Goal: Task Accomplishment & Management: Complete application form

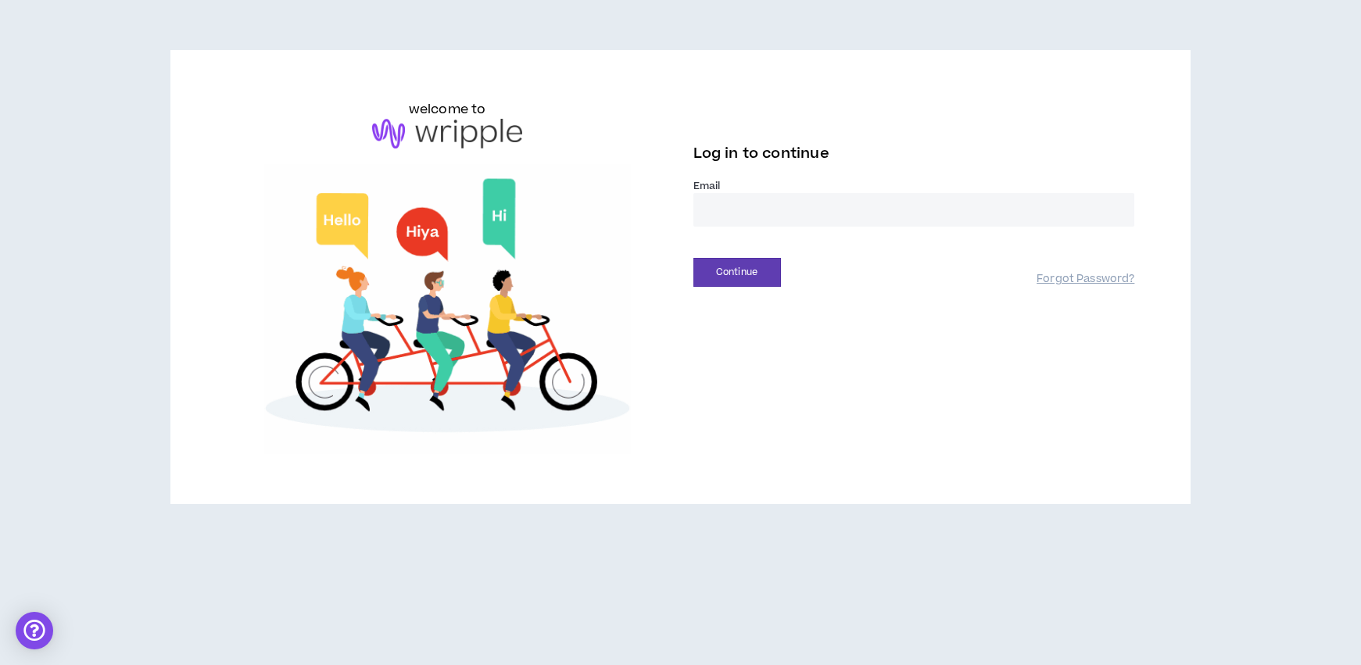
click at [743, 211] on input "email" at bounding box center [914, 210] width 442 height 34
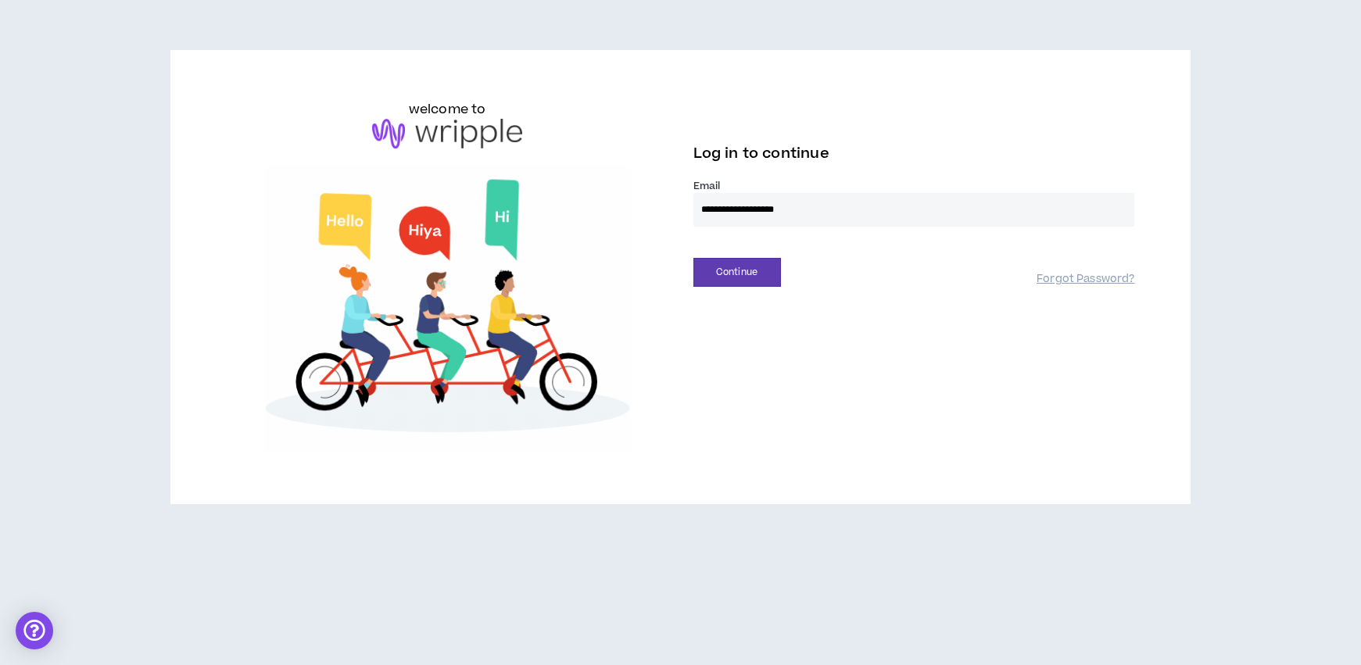
type input "**********"
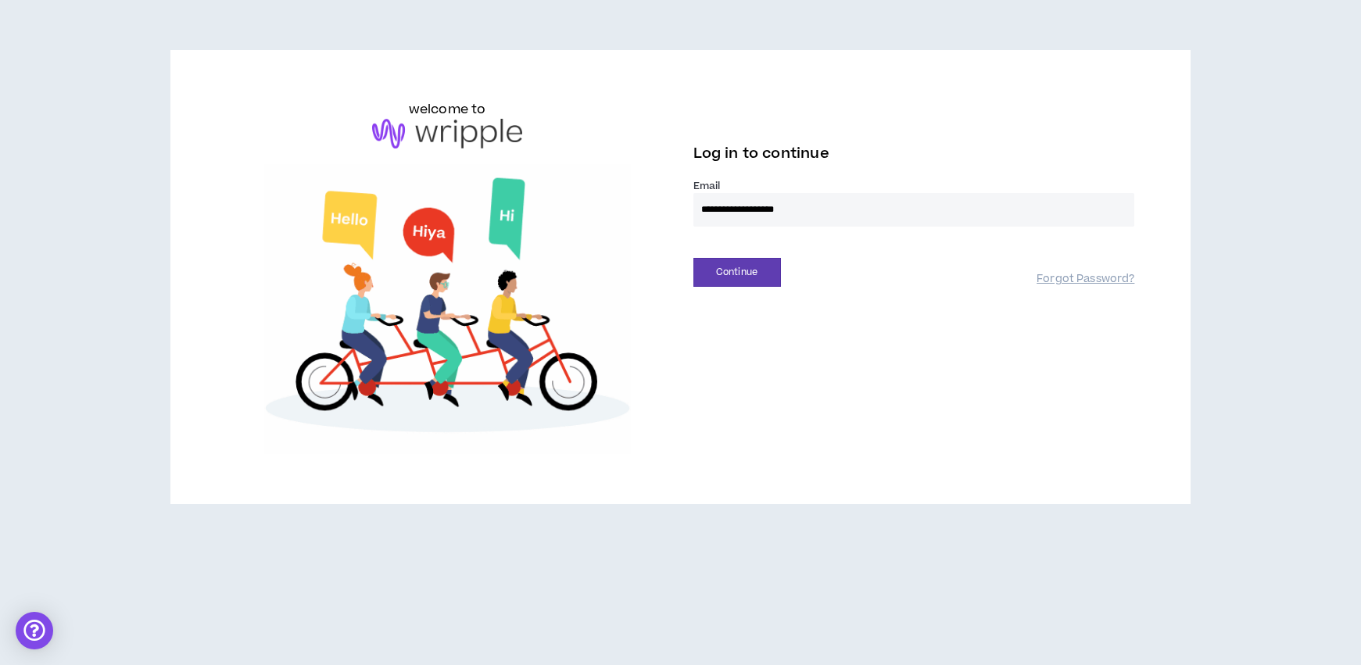
click at [693, 258] on button "Continue" at bounding box center [737, 272] width 88 height 29
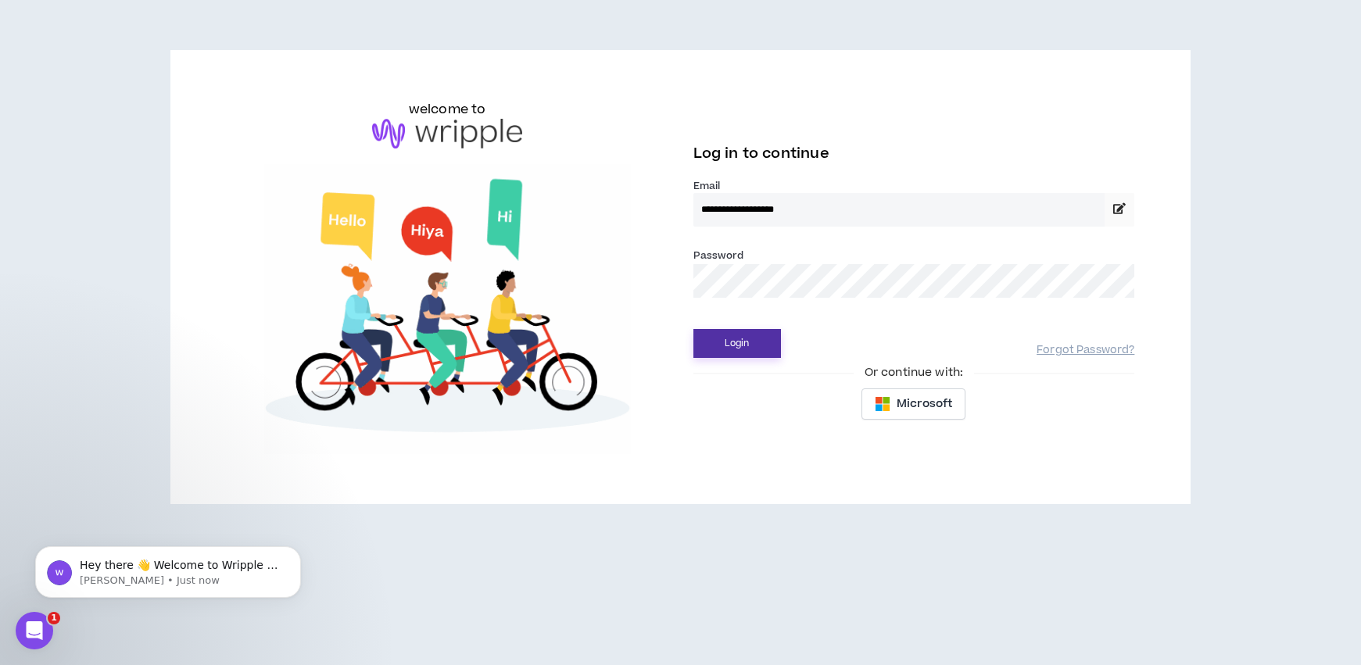
click at [735, 344] on button "Login" at bounding box center [737, 343] width 88 height 29
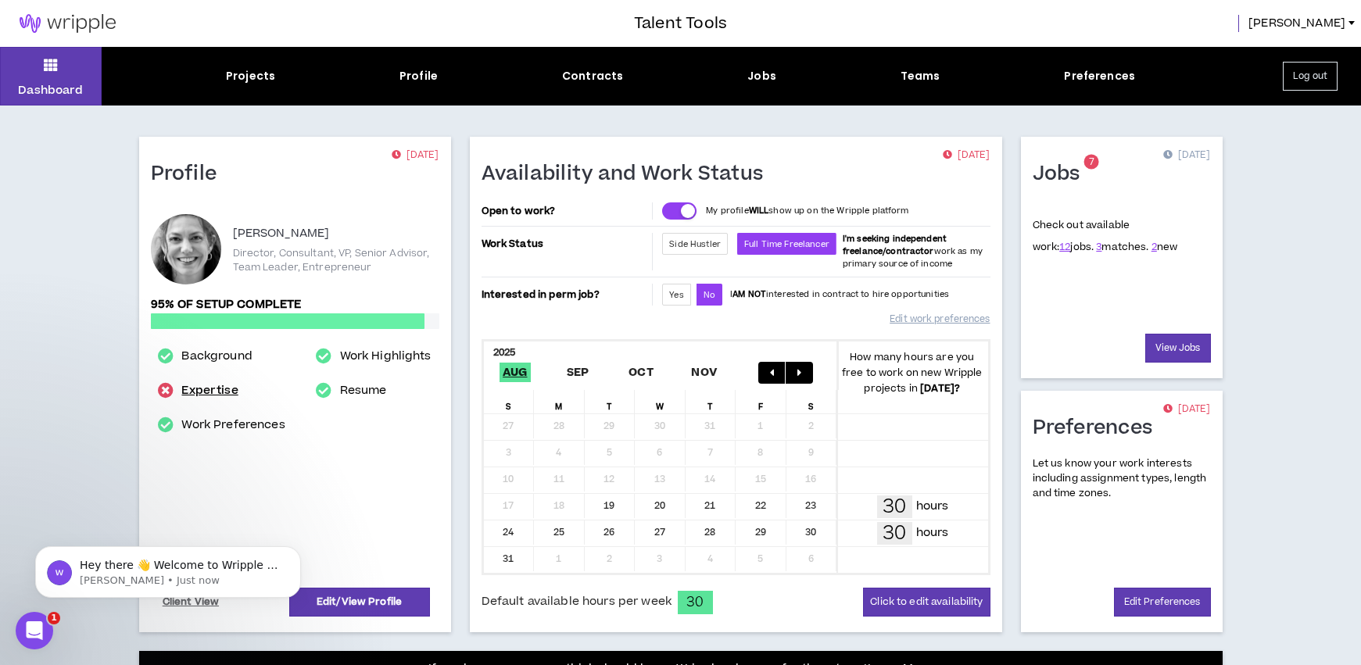
click at [202, 388] on link "Expertise" at bounding box center [209, 390] width 56 height 19
select select "***"
select select "**"
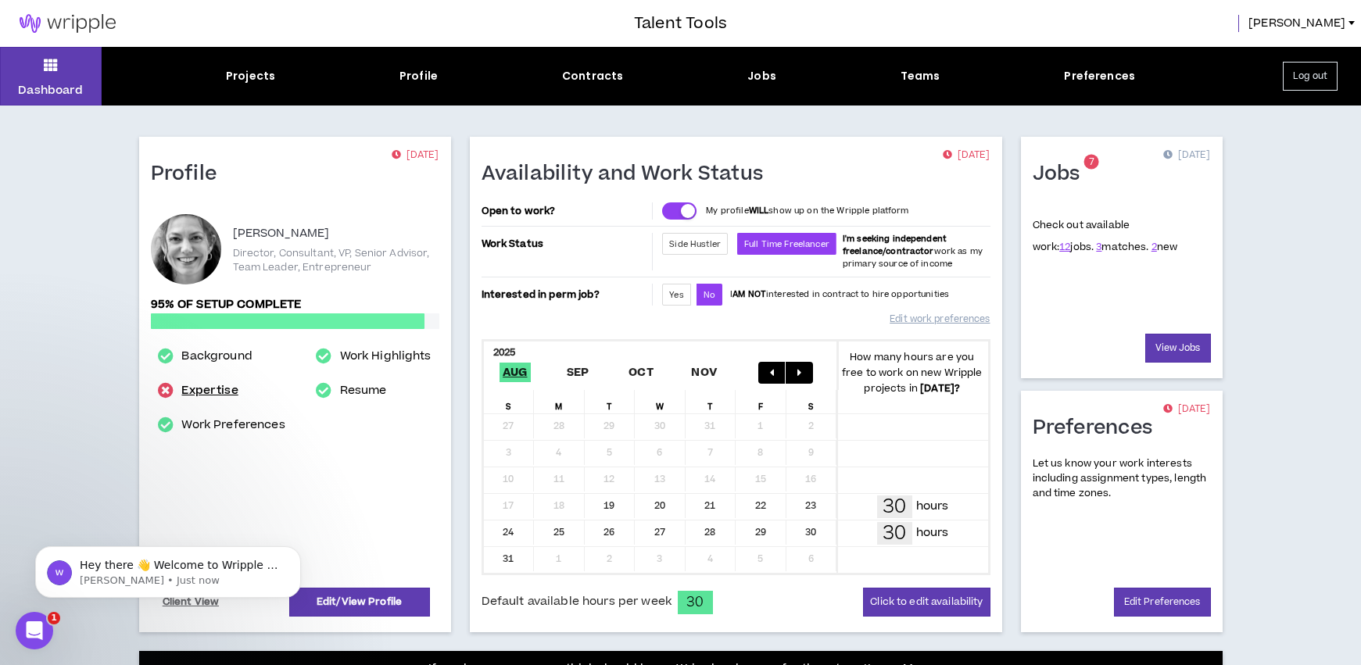
select select "**"
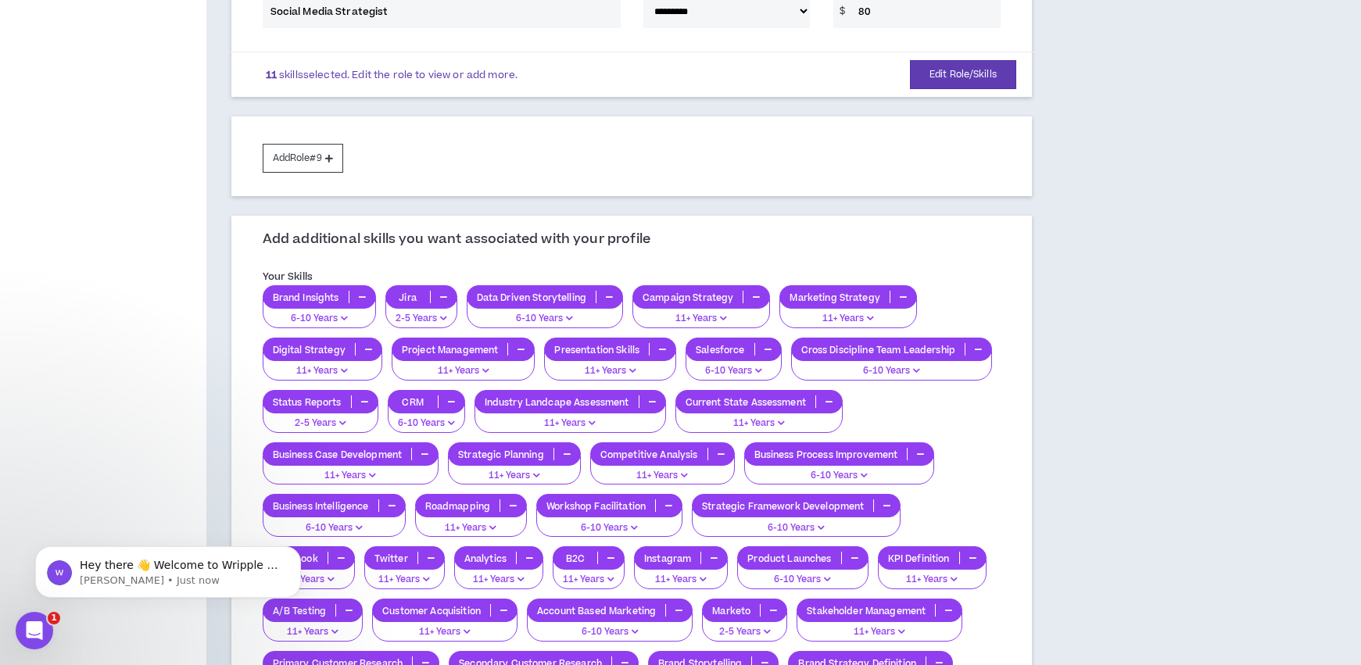
click at [577, 420] on button "11+ Years" at bounding box center [571, 418] width 192 height 30
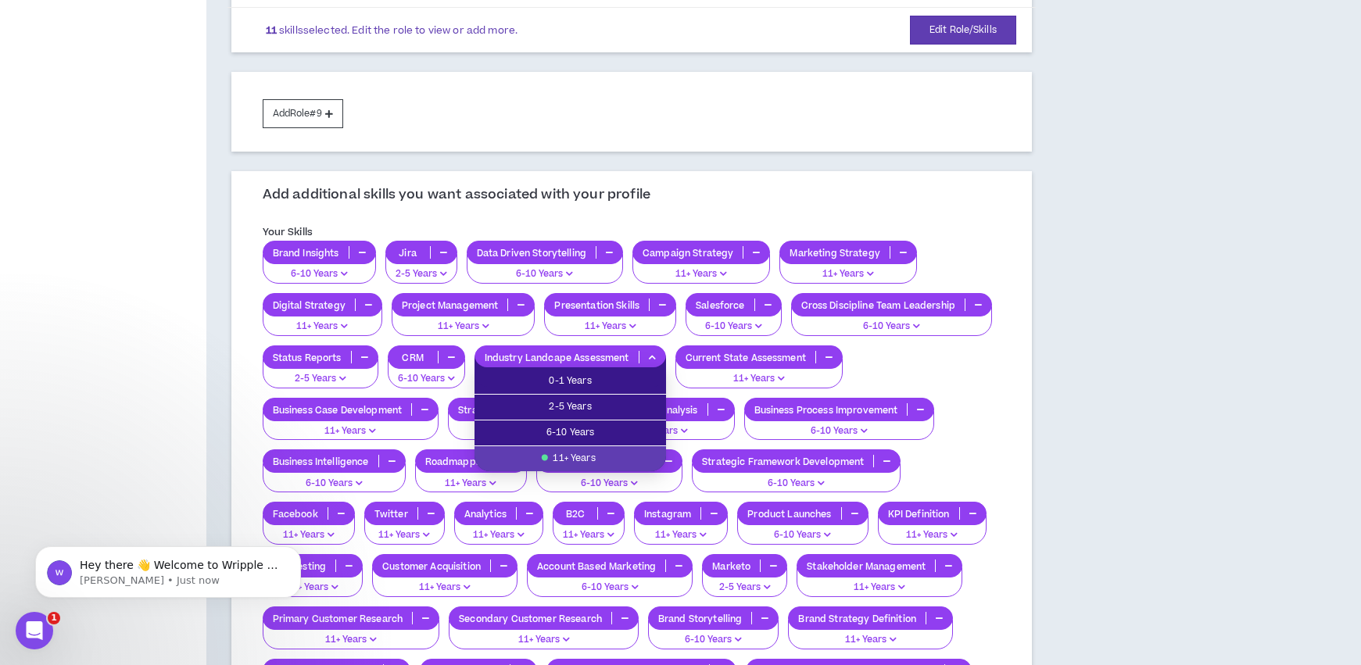
scroll to position [1650, 0]
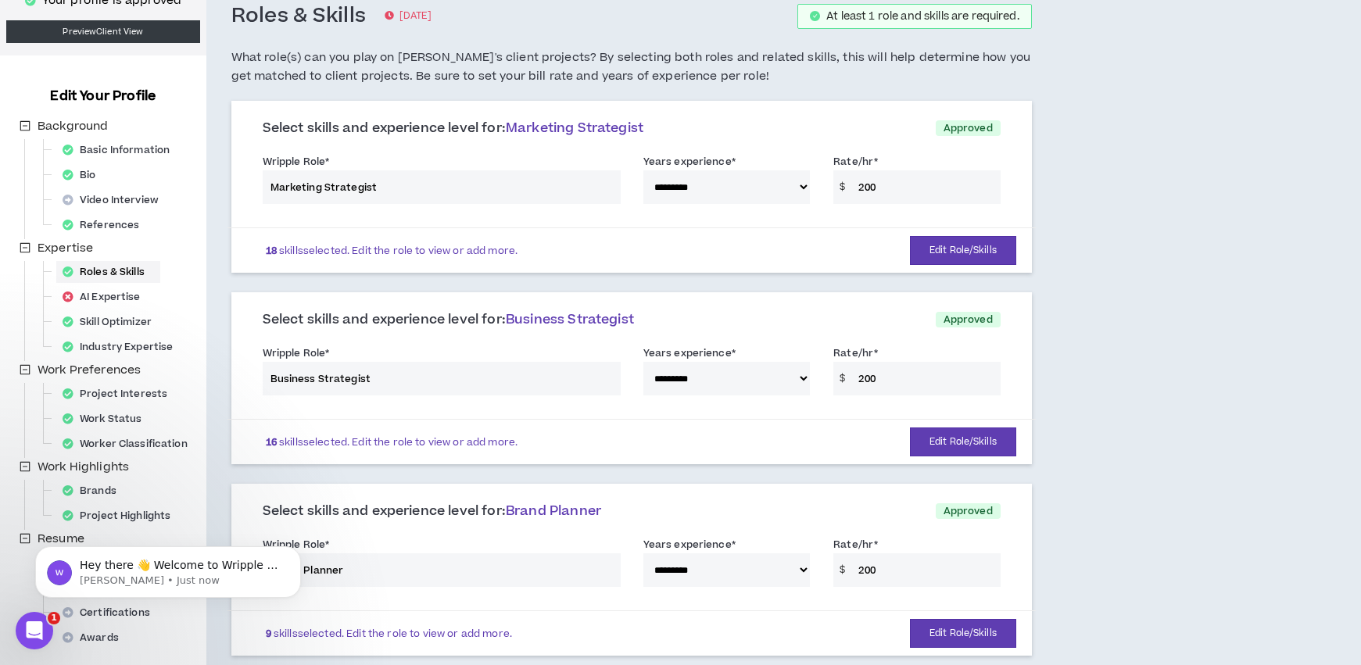
scroll to position [0, 0]
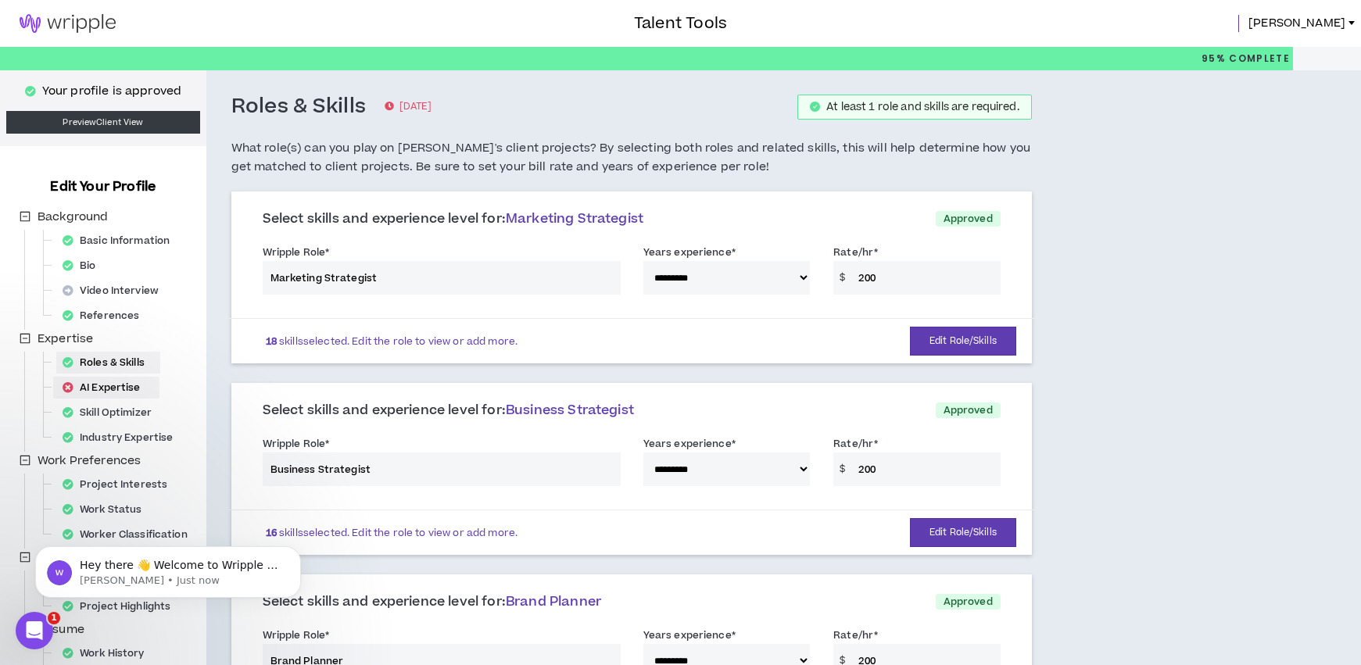
click at [113, 390] on div "AI Expertise" at bounding box center [106, 388] width 100 height 22
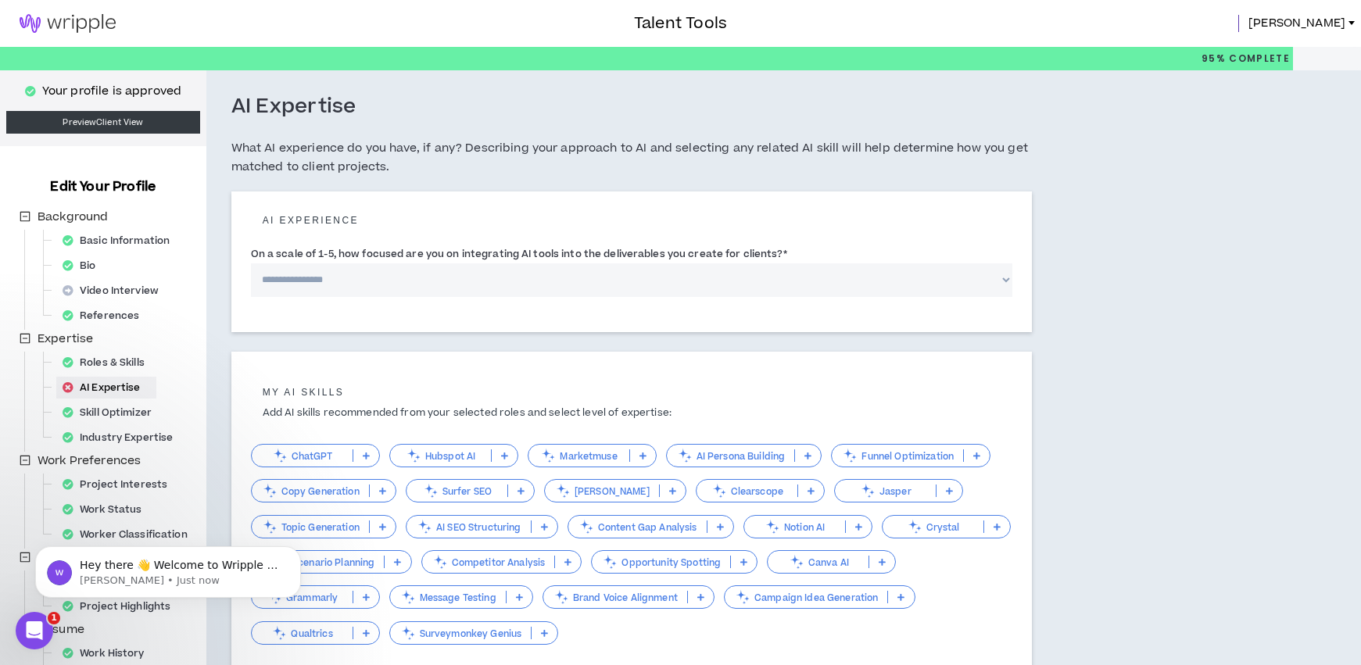
click at [576, 270] on select "**********" at bounding box center [631, 280] width 761 height 34
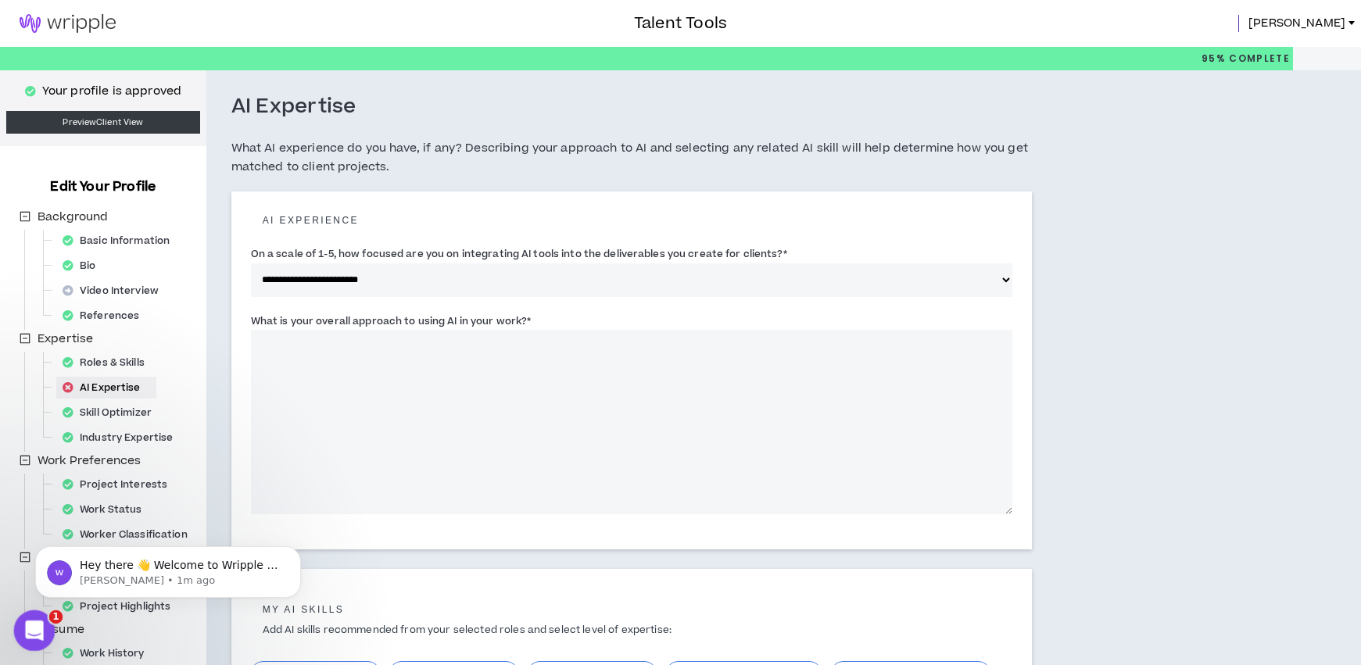
click at [22, 638] on div "Open Intercom Messenger" at bounding box center [32, 629] width 52 height 52
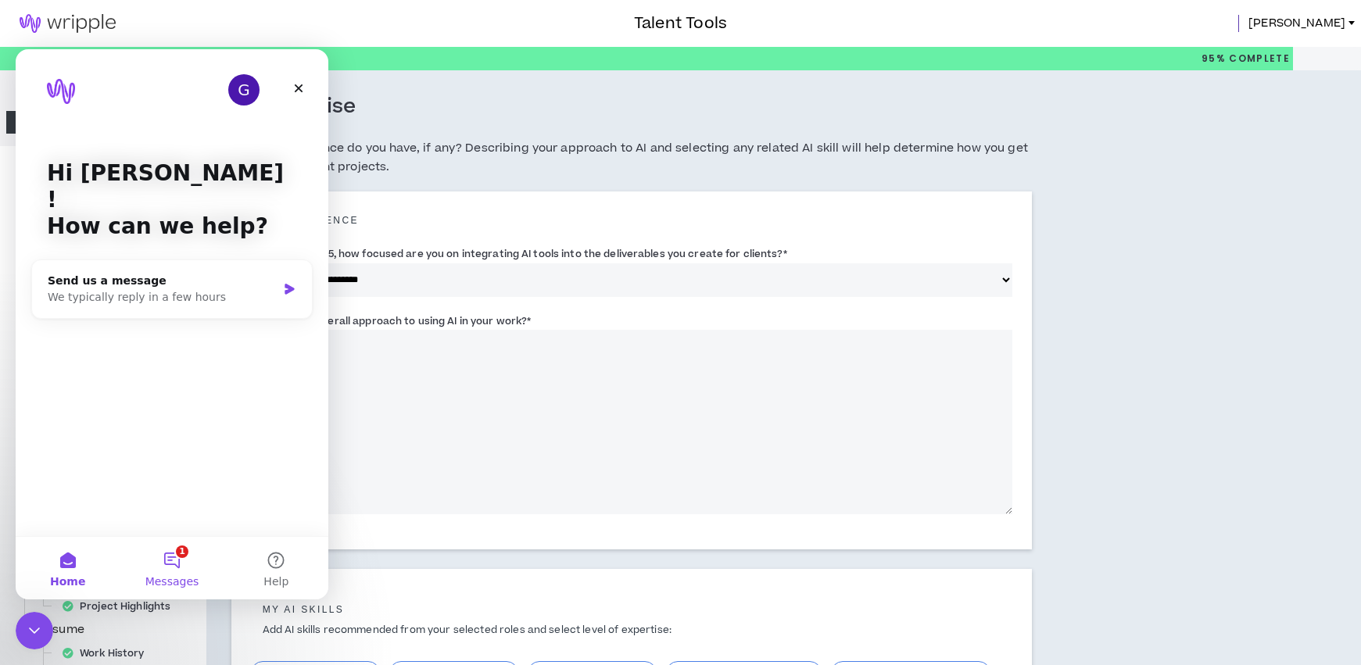
click at [172, 557] on button "1 Messages" at bounding box center [172, 568] width 104 height 63
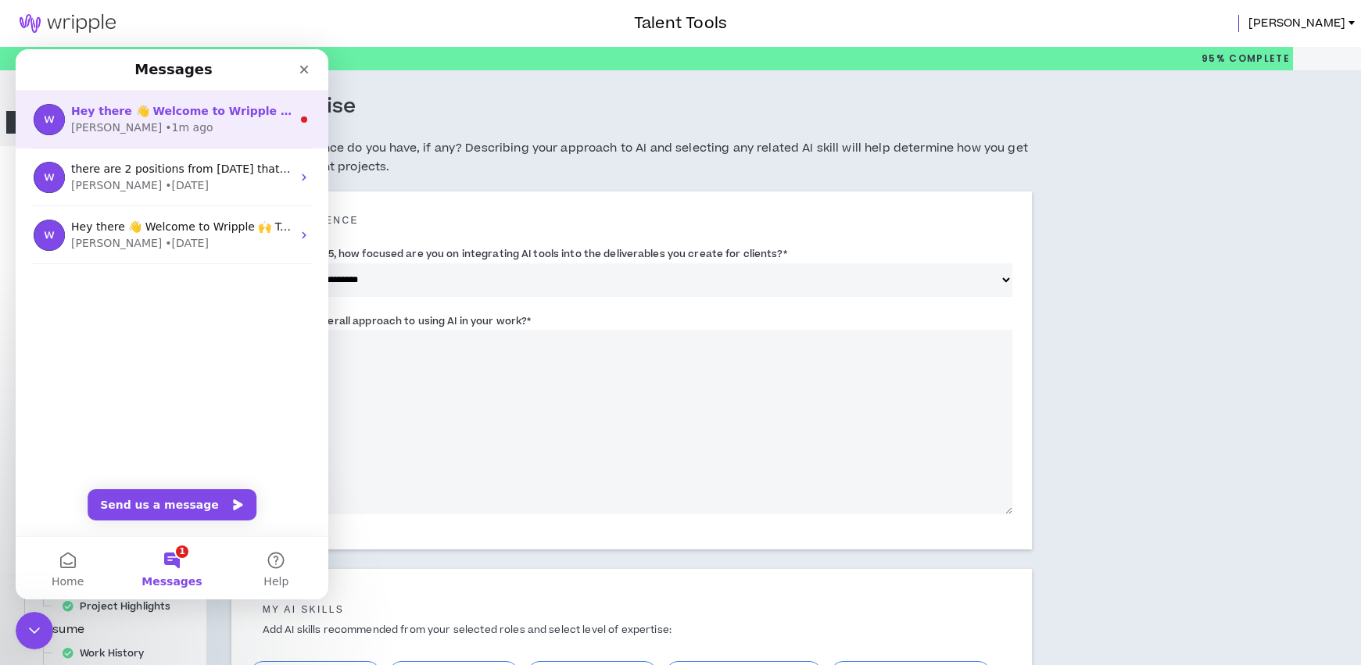
click at [158, 124] on div "[PERSON_NAME] • 1m ago" at bounding box center [181, 128] width 220 height 16
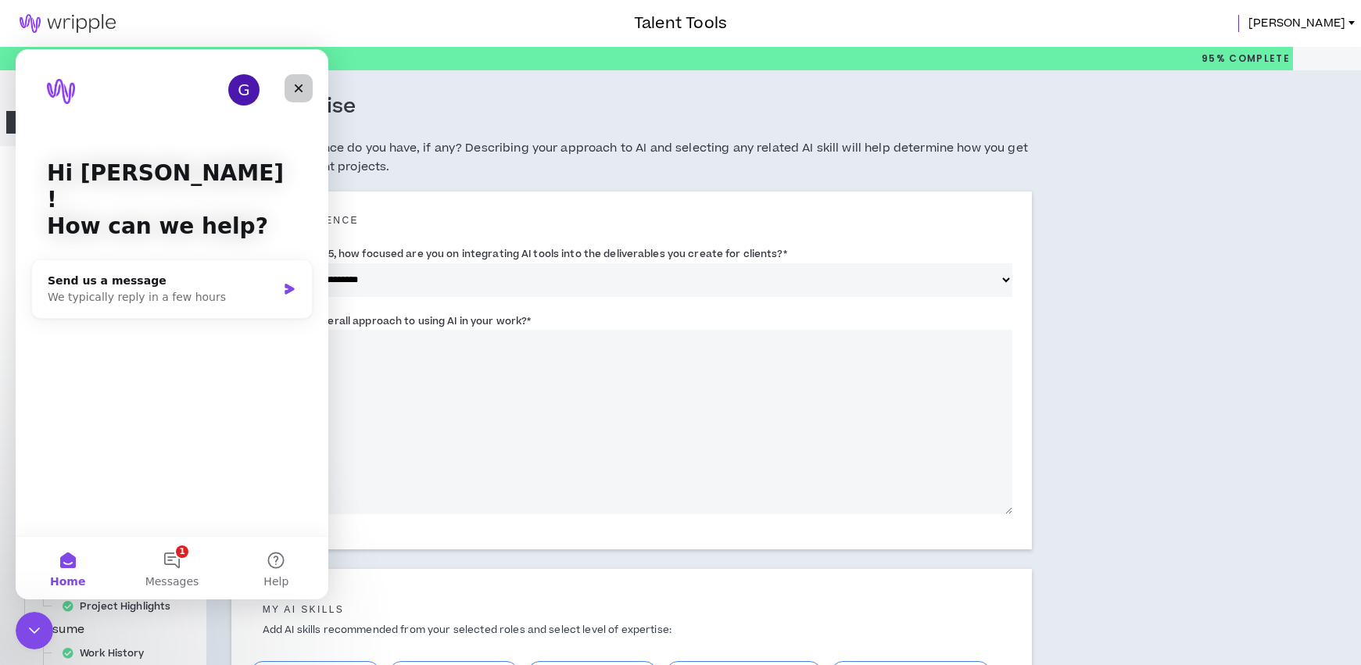
click at [305, 91] on div "Close" at bounding box center [299, 88] width 28 height 28
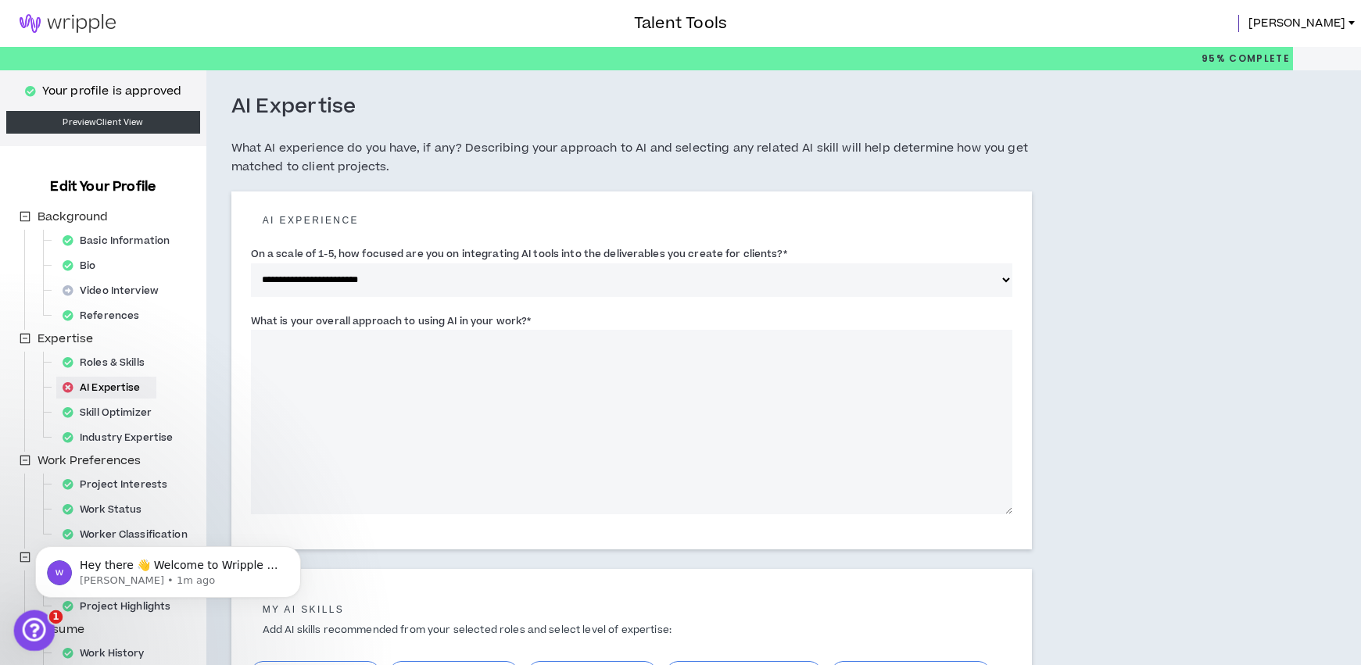
click at [46, 616] on div "Open Intercom Messenger" at bounding box center [32, 629] width 52 height 52
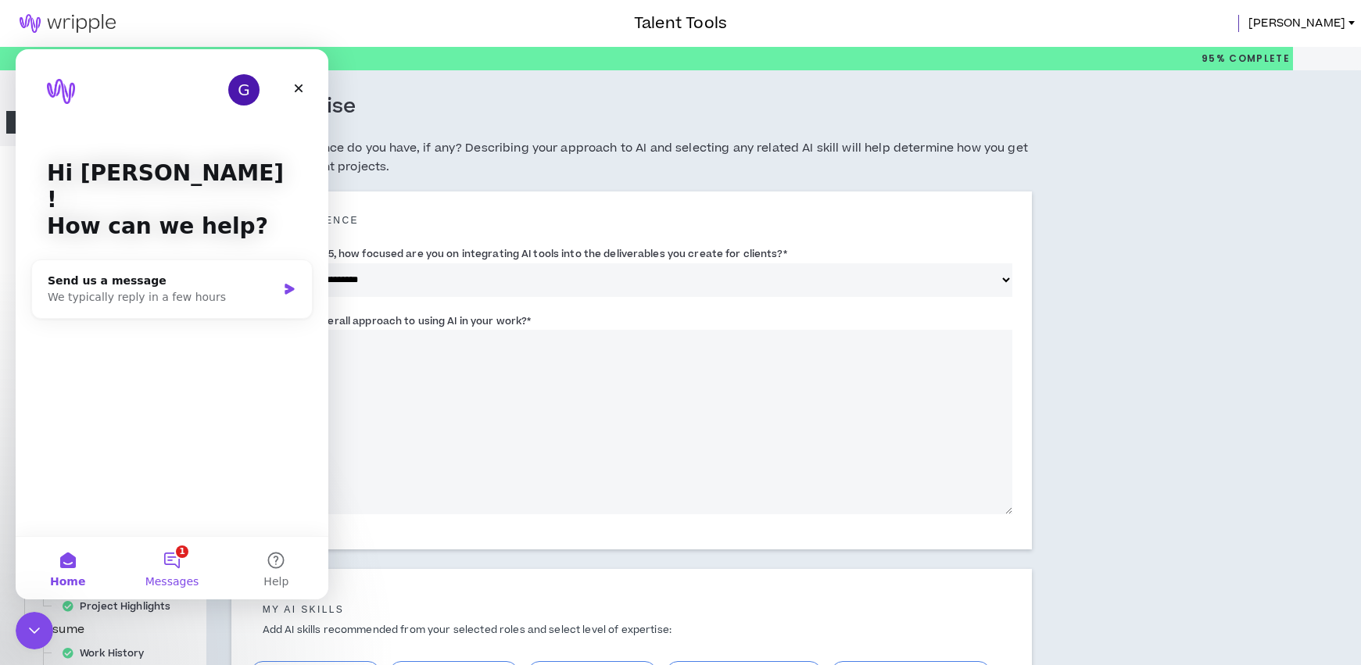
click at [174, 553] on button "1 Messages" at bounding box center [172, 568] width 104 height 63
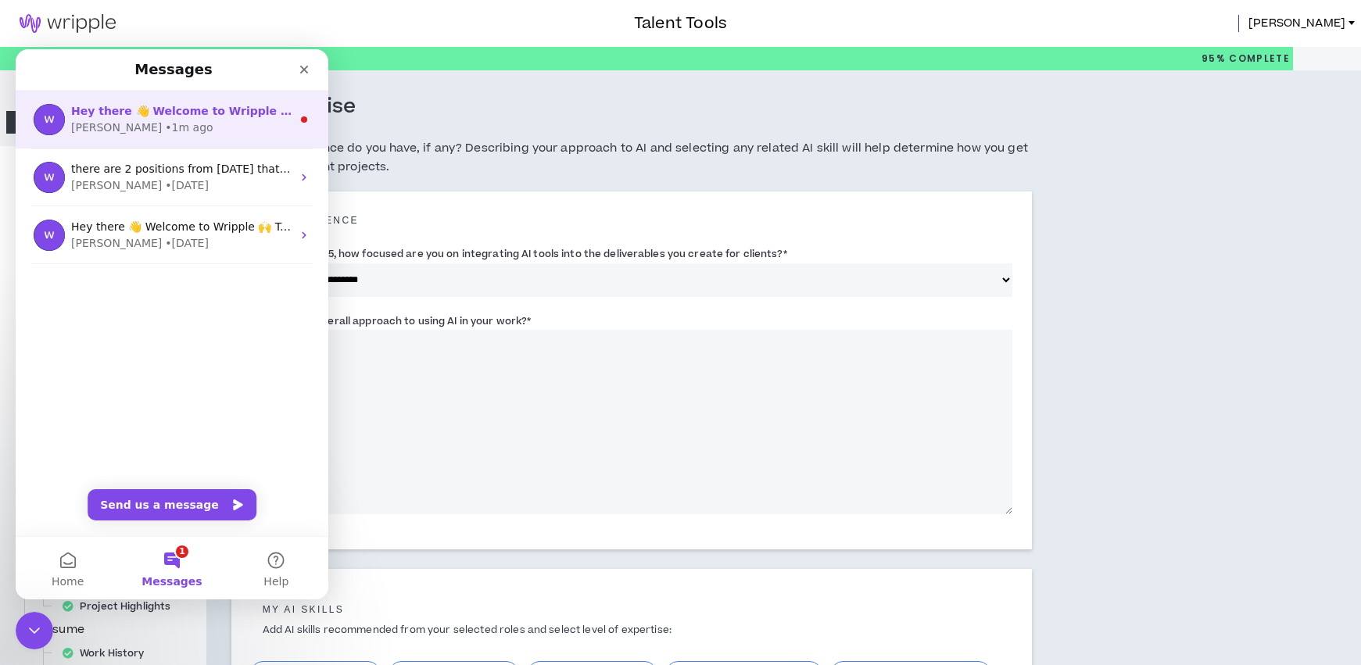
click at [165, 133] on div "• 1m ago" at bounding box center [189, 128] width 48 height 16
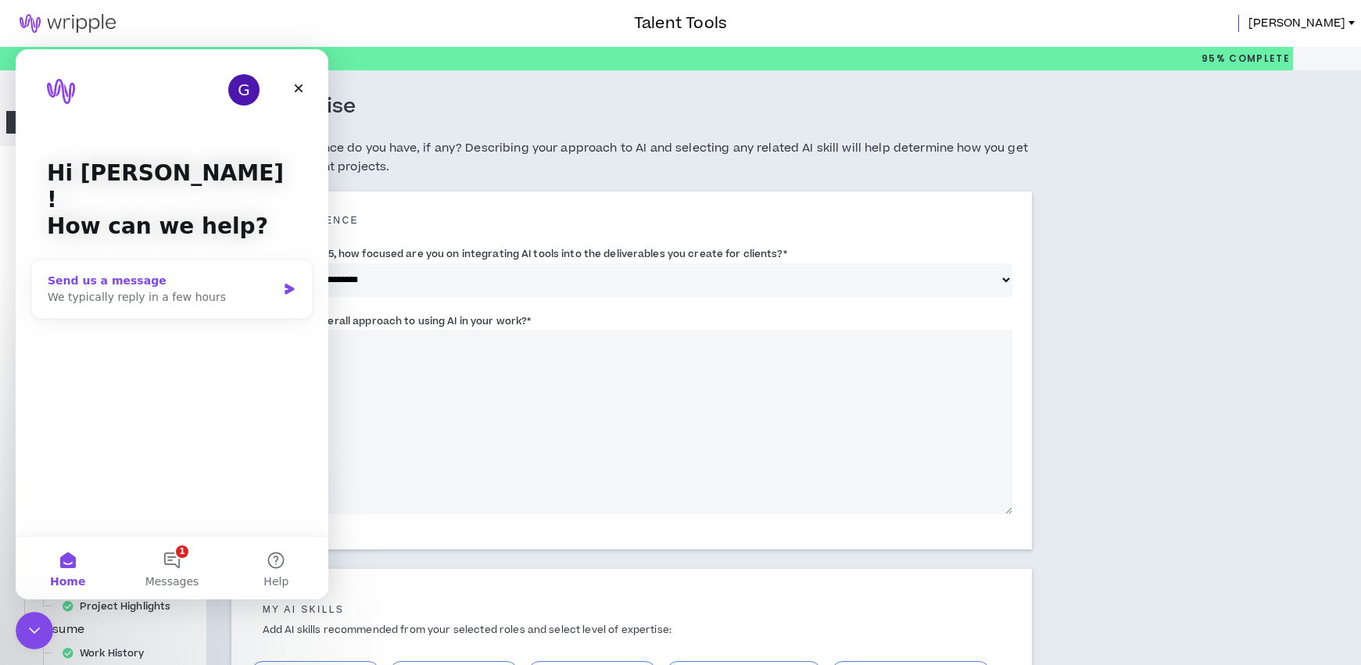
click at [130, 289] on div "We typically reply in a few hours" at bounding box center [162, 297] width 229 height 16
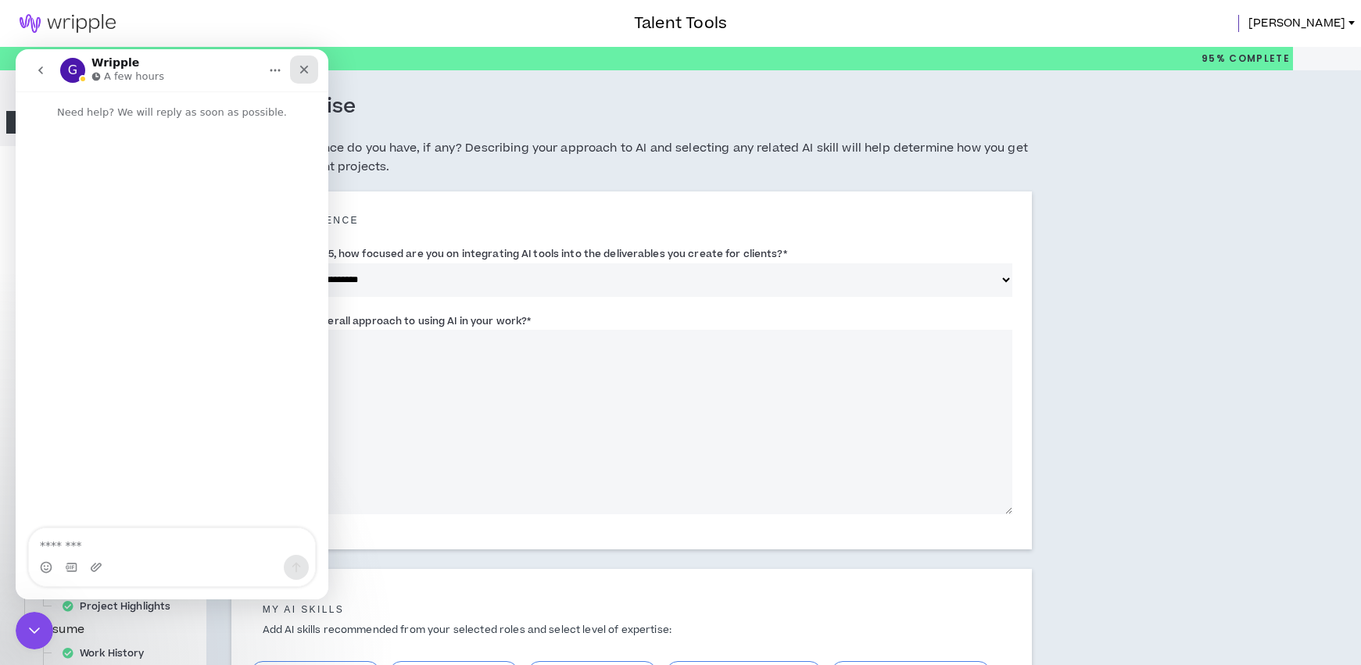
click at [310, 66] on icon "Close" at bounding box center [304, 69] width 13 height 13
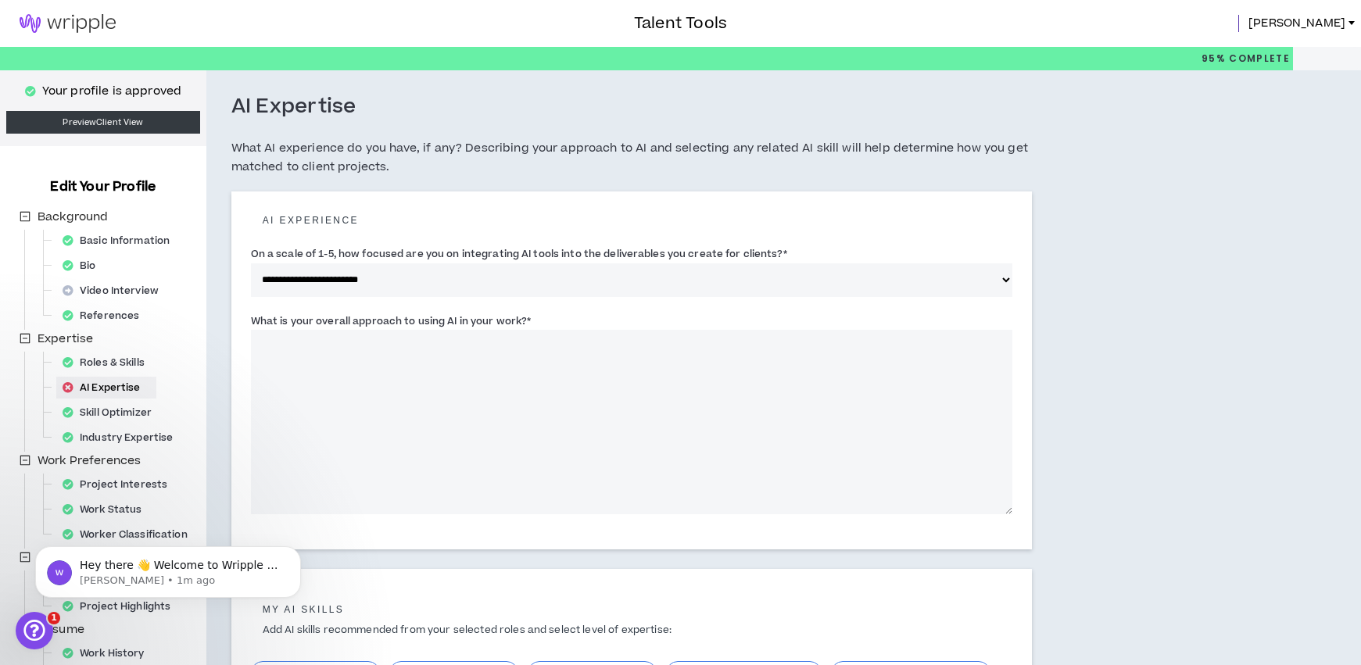
click at [434, 352] on textarea "What is your overall approach to using AI in your work? *" at bounding box center [631, 422] width 761 height 184
click at [363, 275] on select "**********" at bounding box center [631, 280] width 761 height 34
select select "*"
click at [306, 366] on textarea "What is your overall approach to using AI in your work? *" at bounding box center [631, 422] width 761 height 184
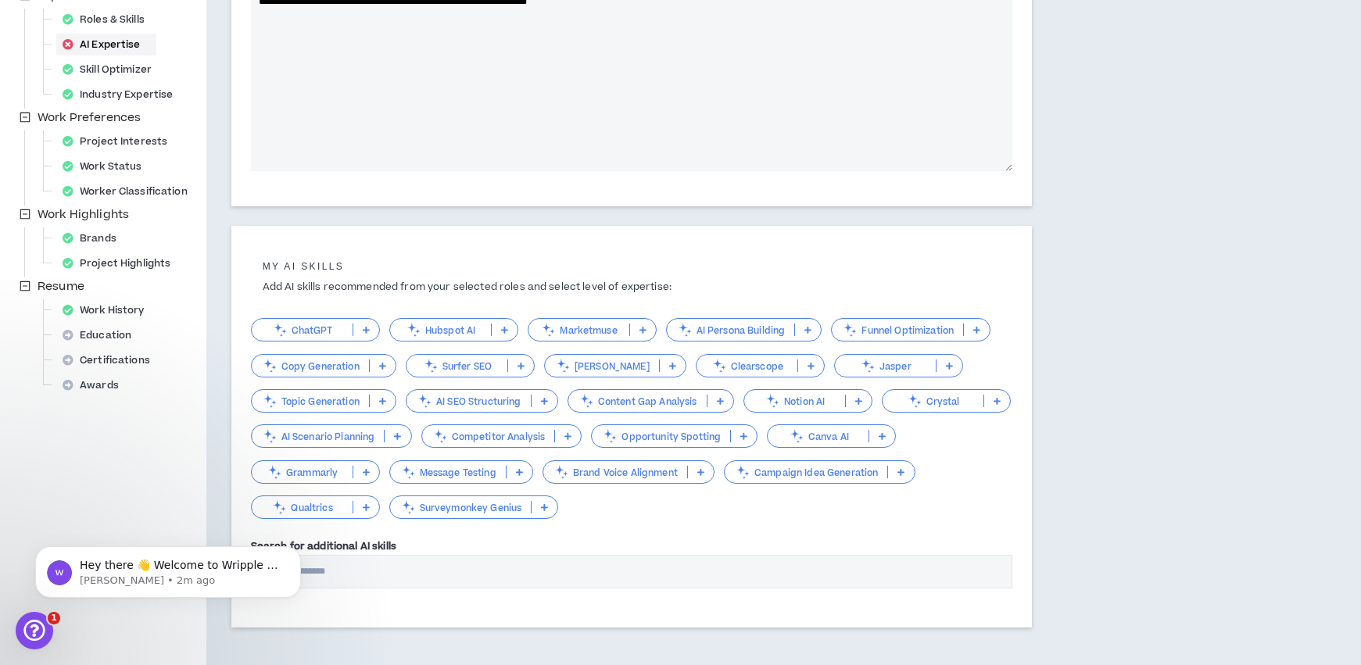
scroll to position [345, 0]
click at [367, 328] on icon at bounding box center [366, 328] width 7 height 8
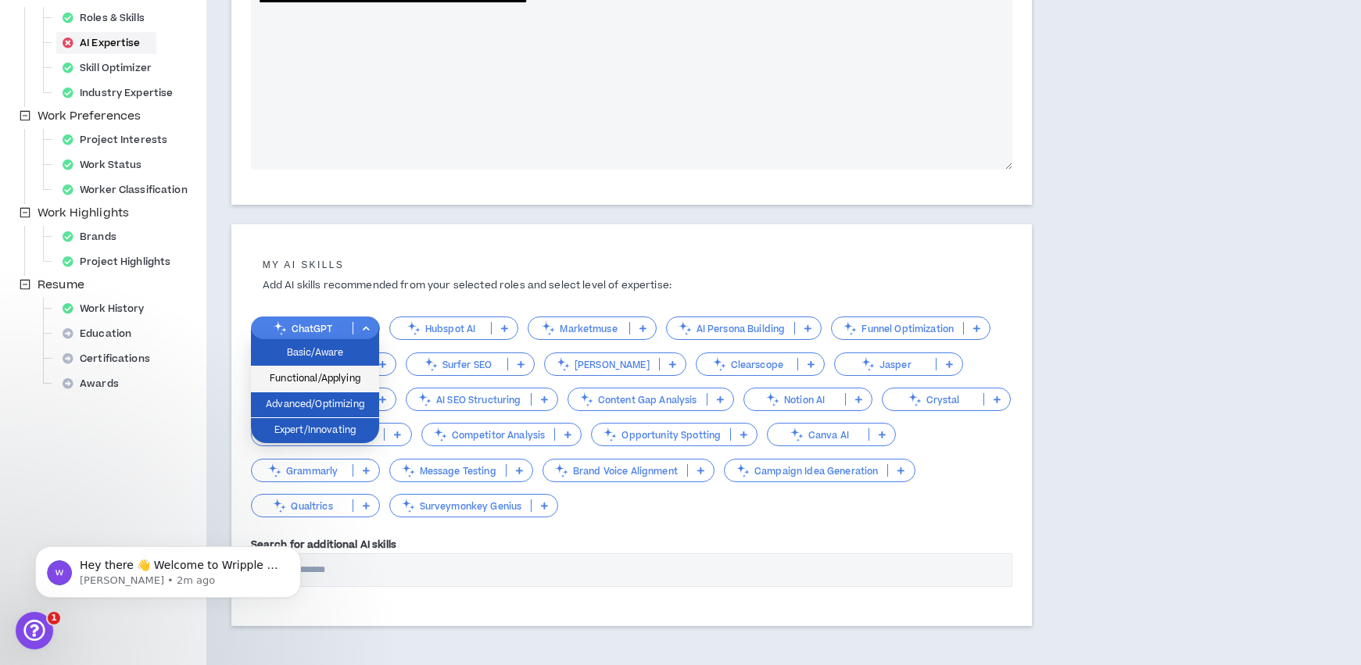
click at [338, 375] on span "Functional/Applying" at bounding box center [314, 379] width 109 height 17
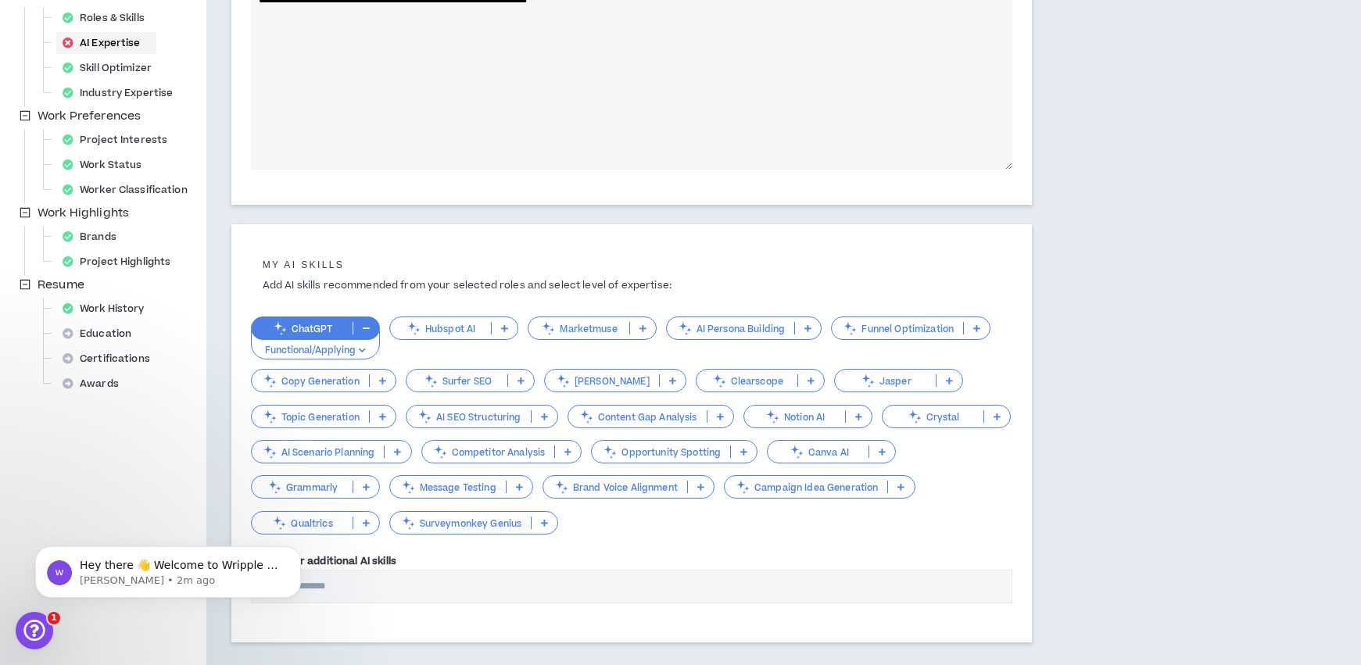
click at [1002, 419] on p at bounding box center [997, 416] width 26 height 13
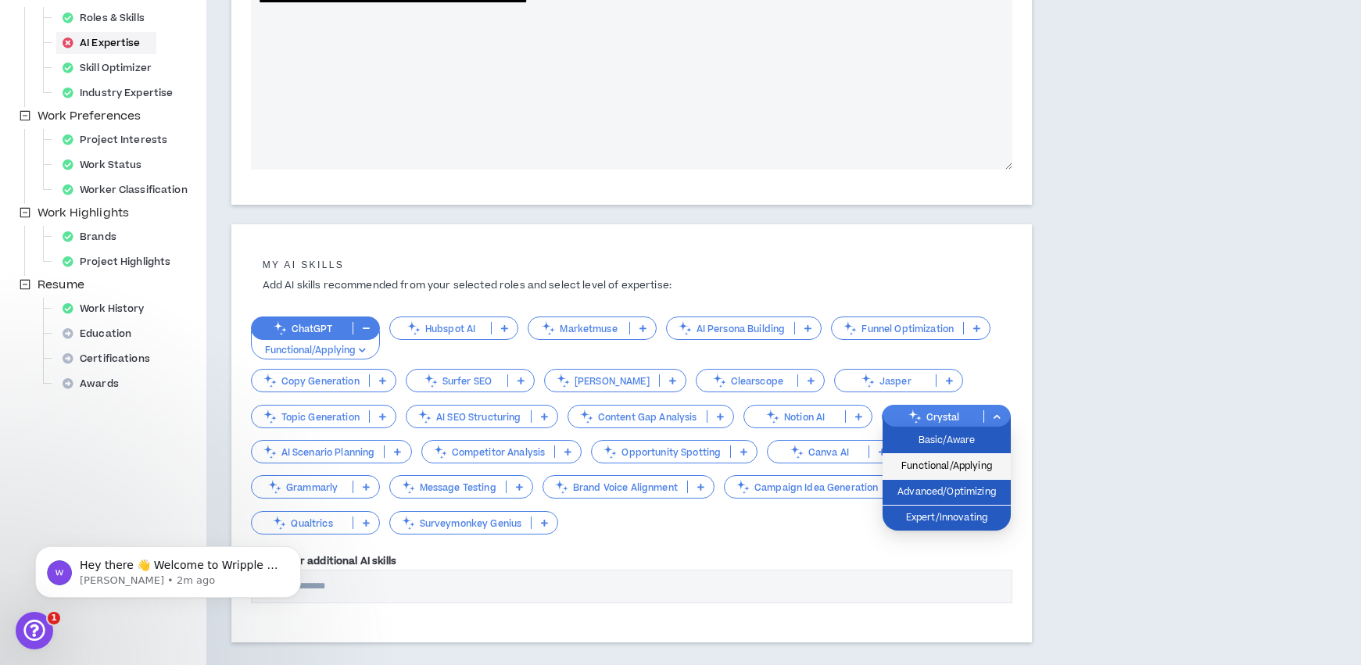
click at [974, 464] on span "Functional/Applying" at bounding box center [946, 466] width 109 height 17
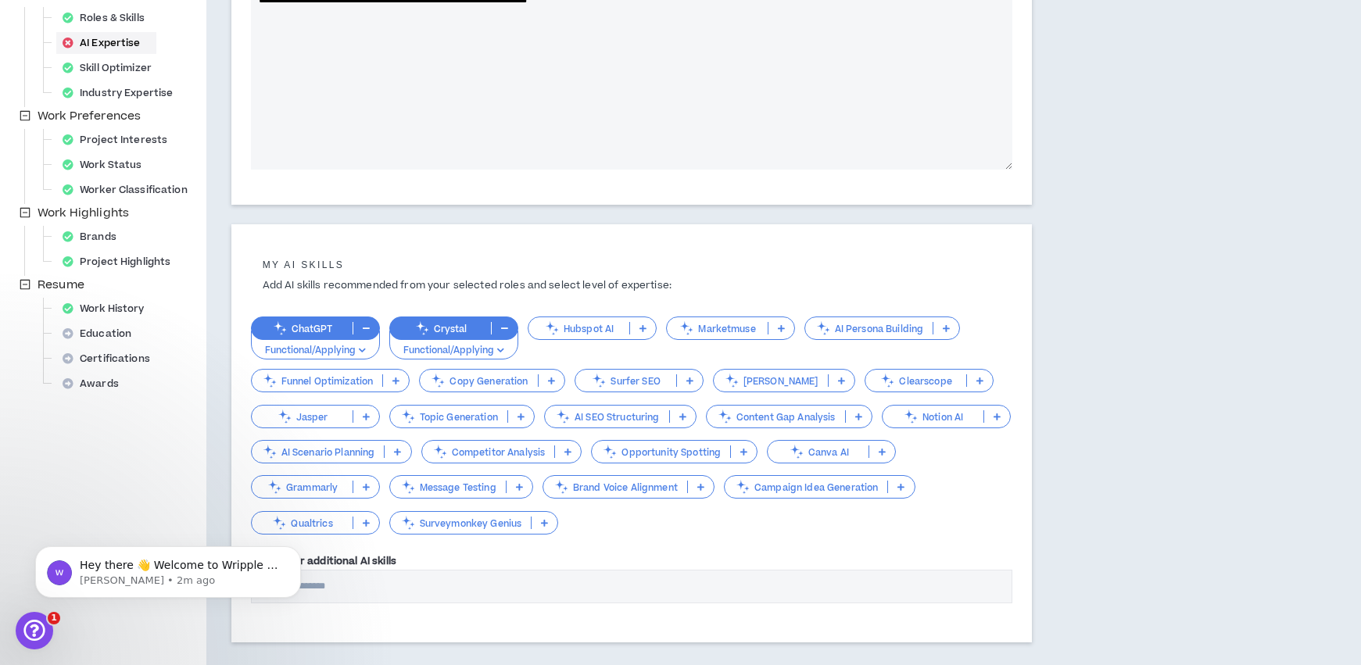
click at [365, 483] on icon at bounding box center [366, 487] width 7 height 8
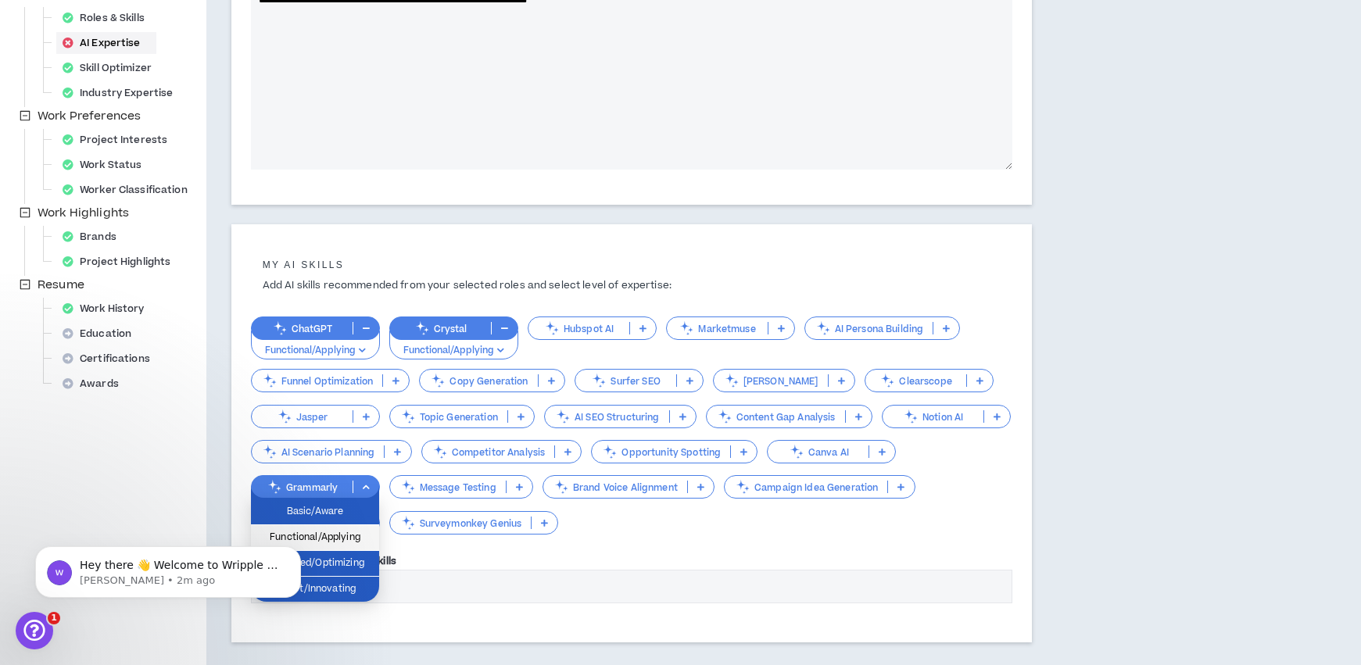
click at [355, 537] on span "Functional/Applying" at bounding box center [314, 537] width 109 height 17
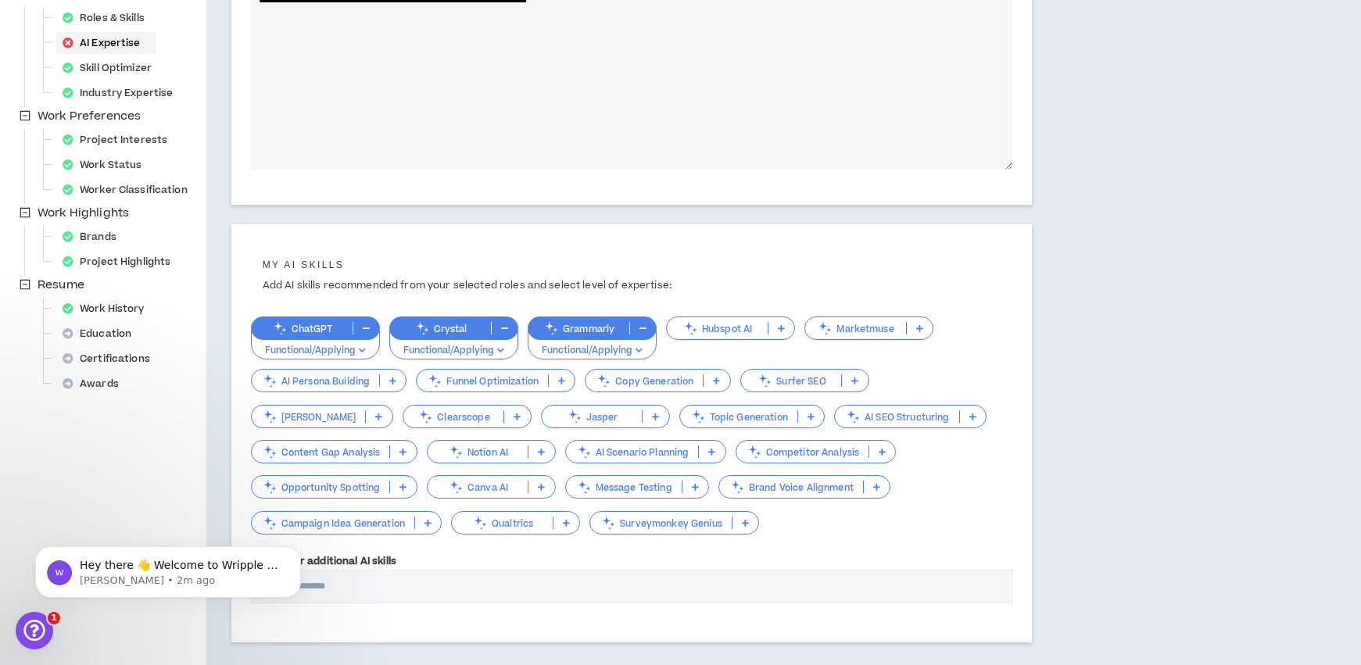
click at [680, 419] on p "Topic Generation" at bounding box center [738, 417] width 117 height 12
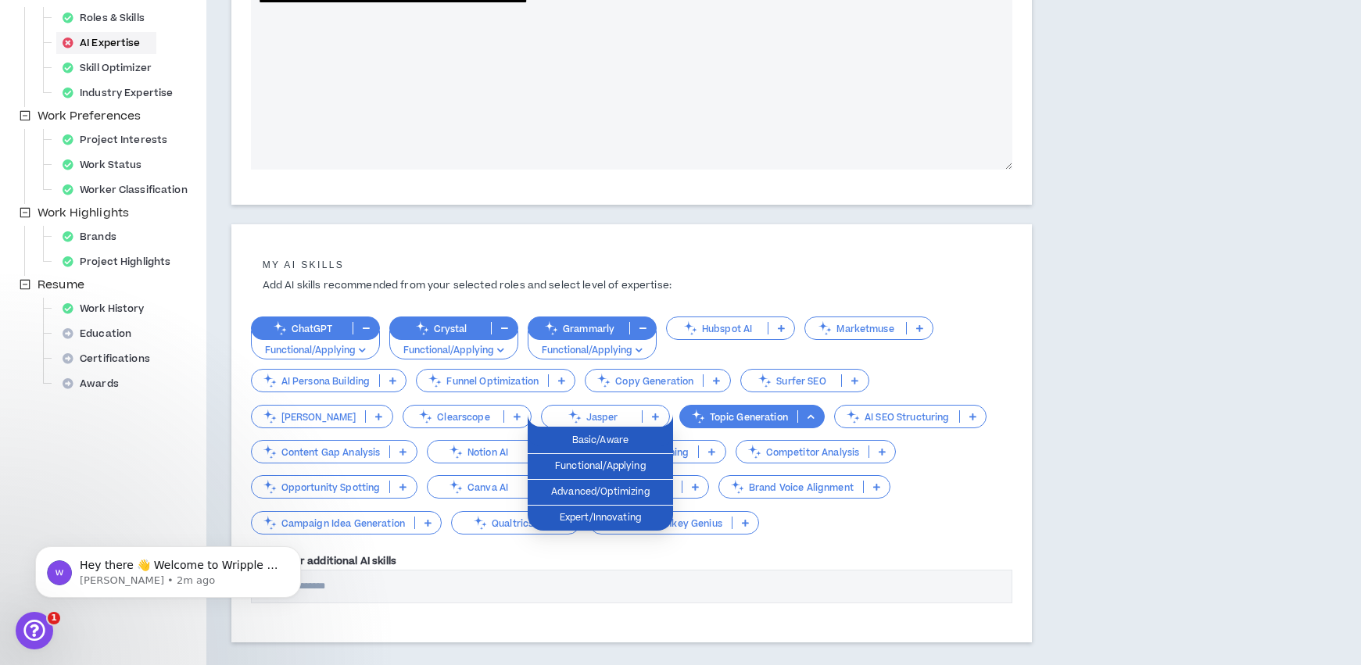
click at [680, 419] on p "Topic Generation" at bounding box center [738, 417] width 117 height 12
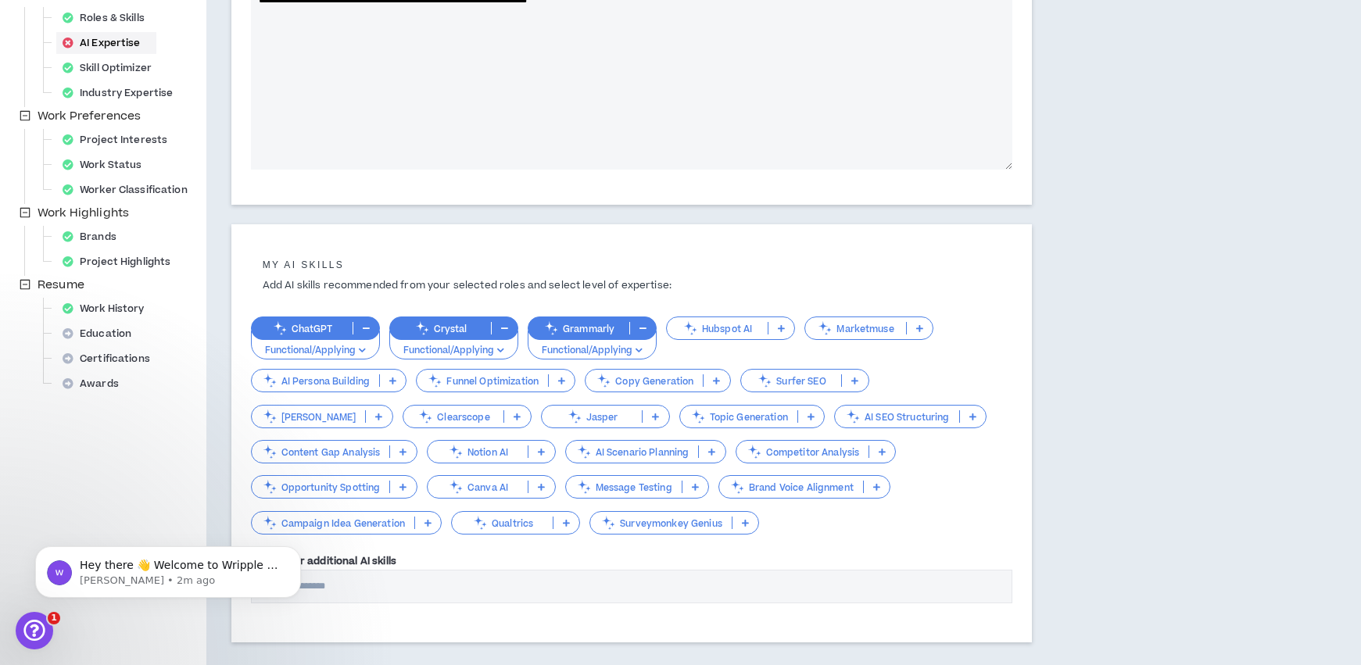
click at [835, 417] on p "AI SEO Structuring" at bounding box center [897, 417] width 124 height 12
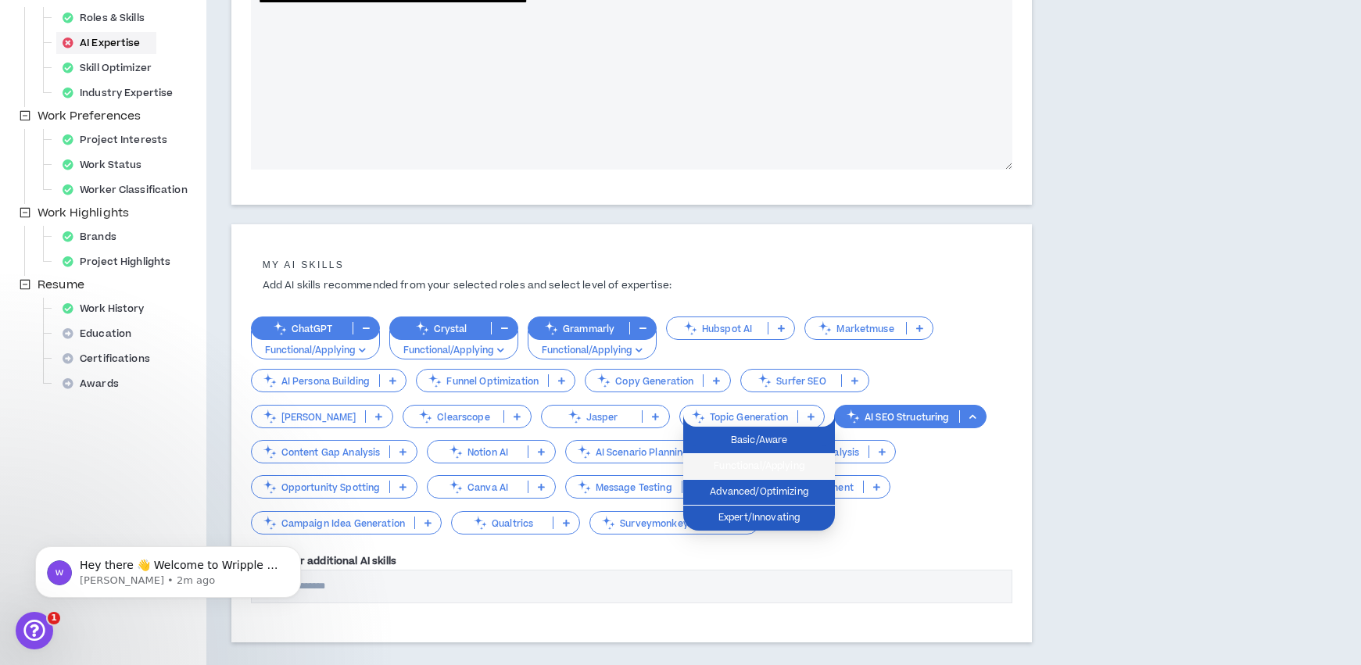
click at [788, 464] on span "Functional/Applying" at bounding box center [759, 466] width 133 height 17
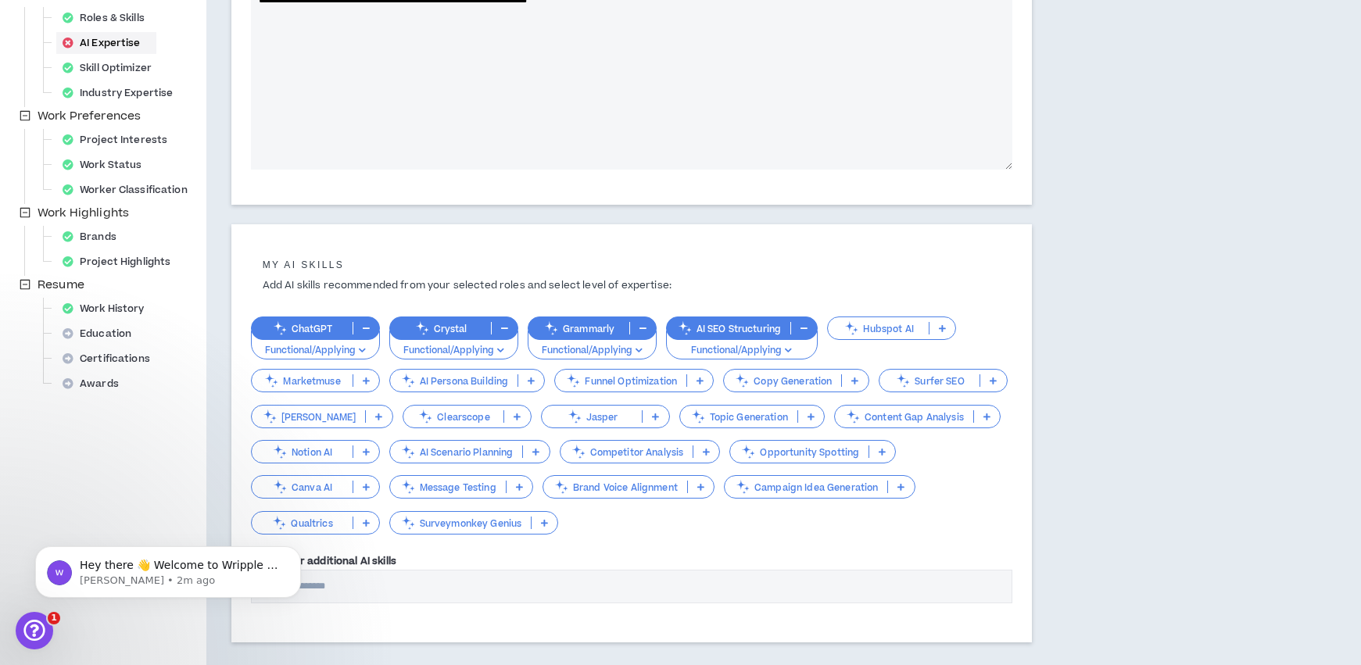
click at [312, 483] on p "Canva AI" at bounding box center [302, 488] width 101 height 12
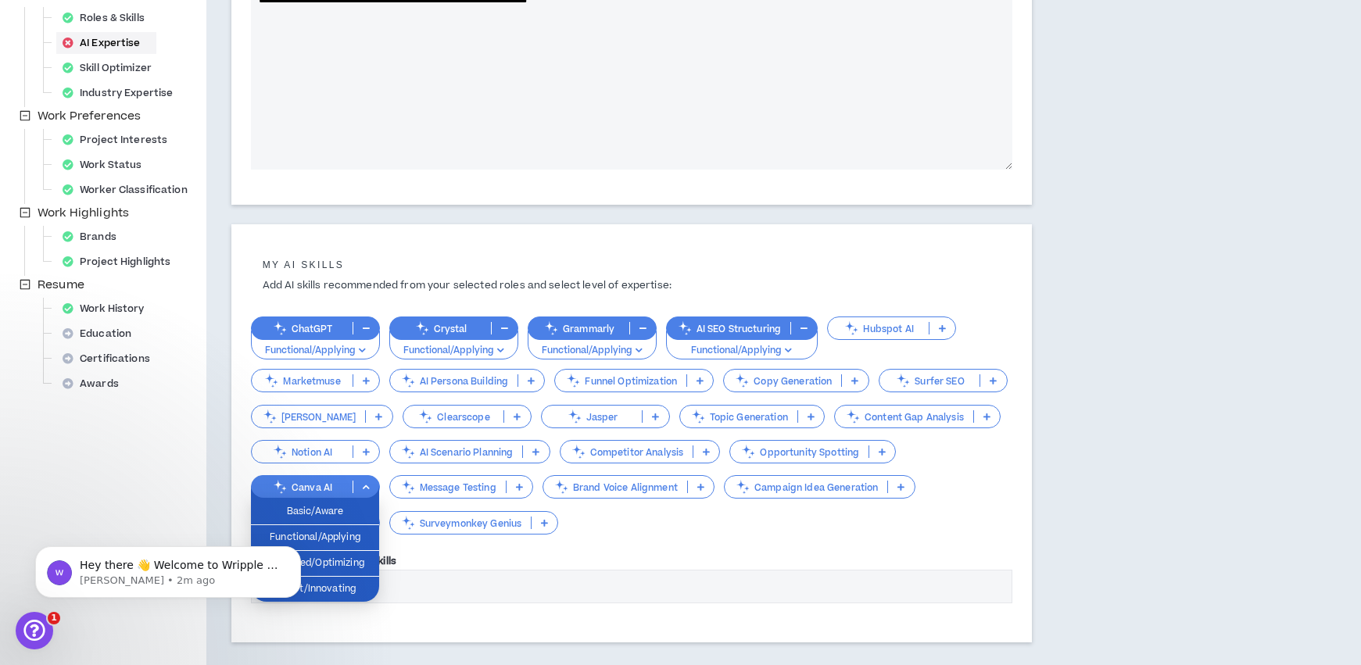
click html "Hey there 👋 Welcome to Wripple 🙌 Take a look around! If you have any questions,…"
click at [338, 534] on span "Functional/Applying" at bounding box center [314, 537] width 109 height 17
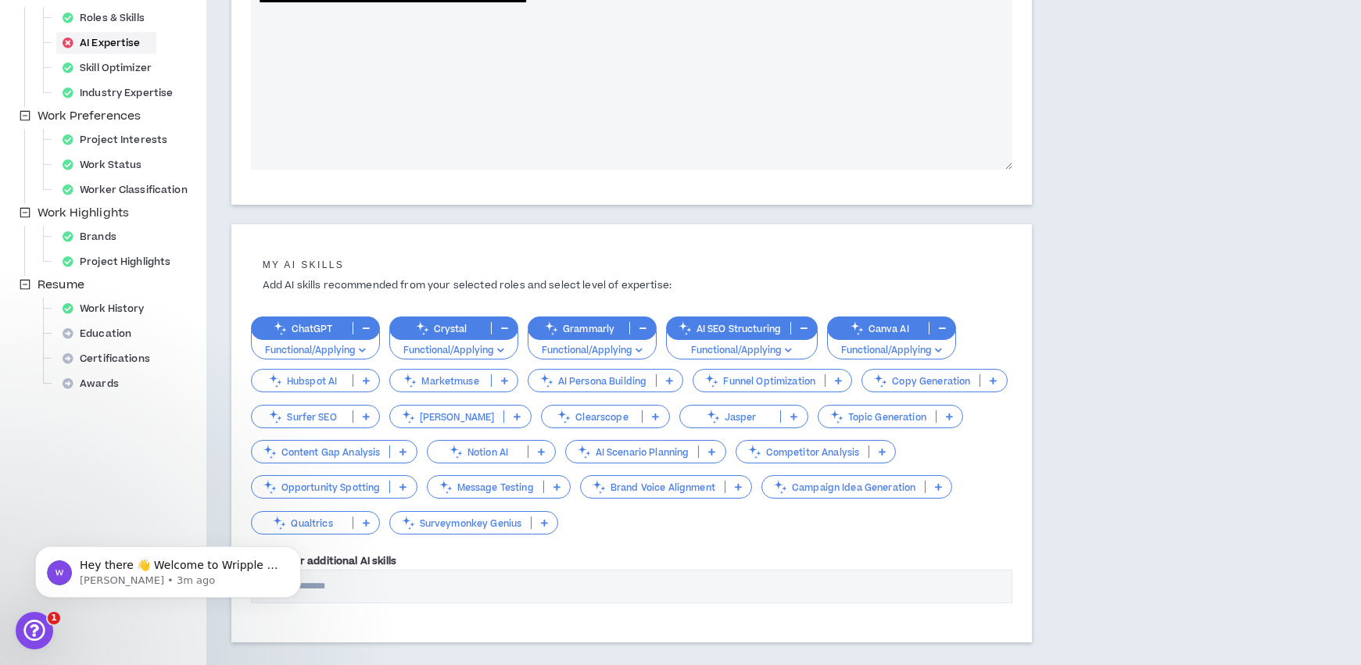
click at [486, 446] on p "Notion AI" at bounding box center [478, 452] width 101 height 12
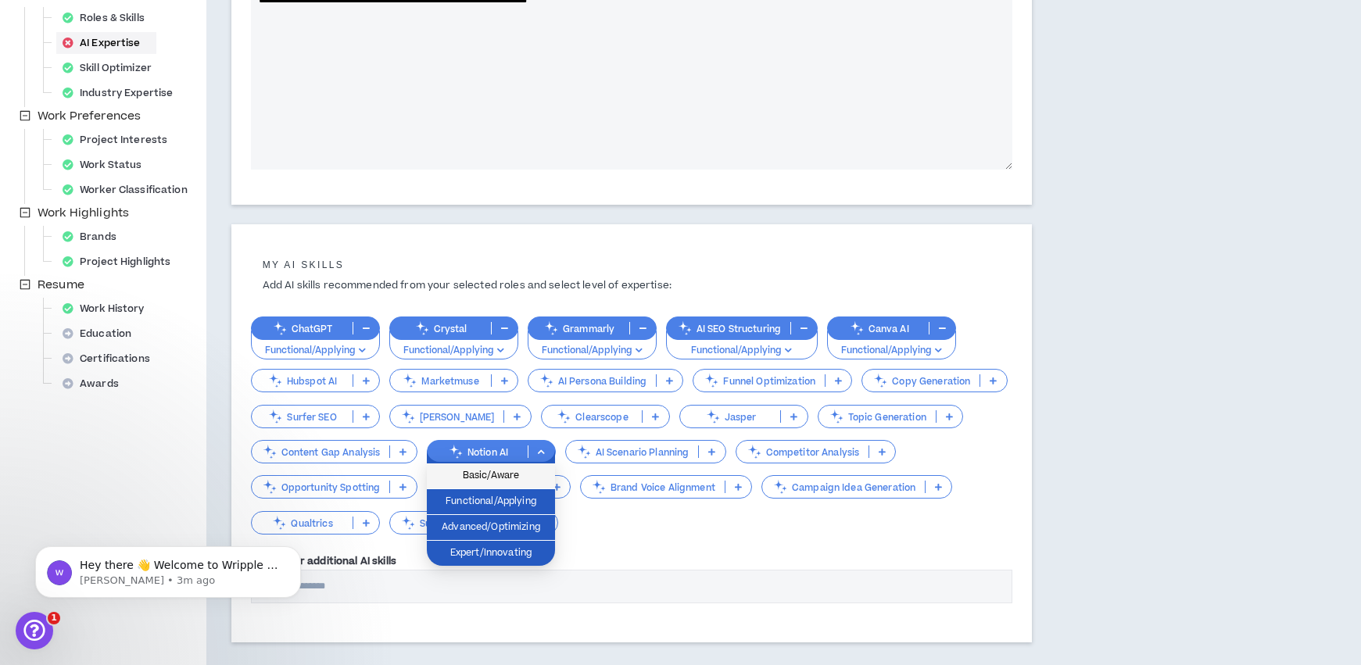
click at [500, 475] on span "Basic/Aware" at bounding box center [490, 475] width 109 height 17
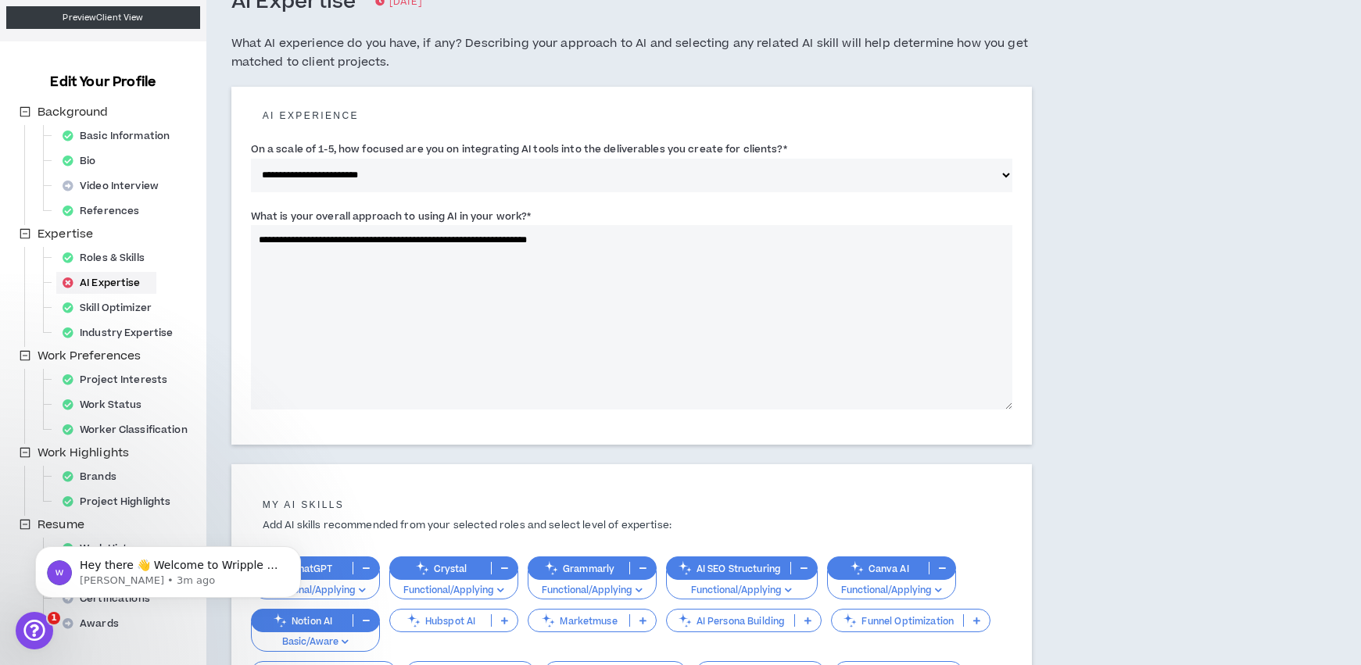
scroll to position [98, 0]
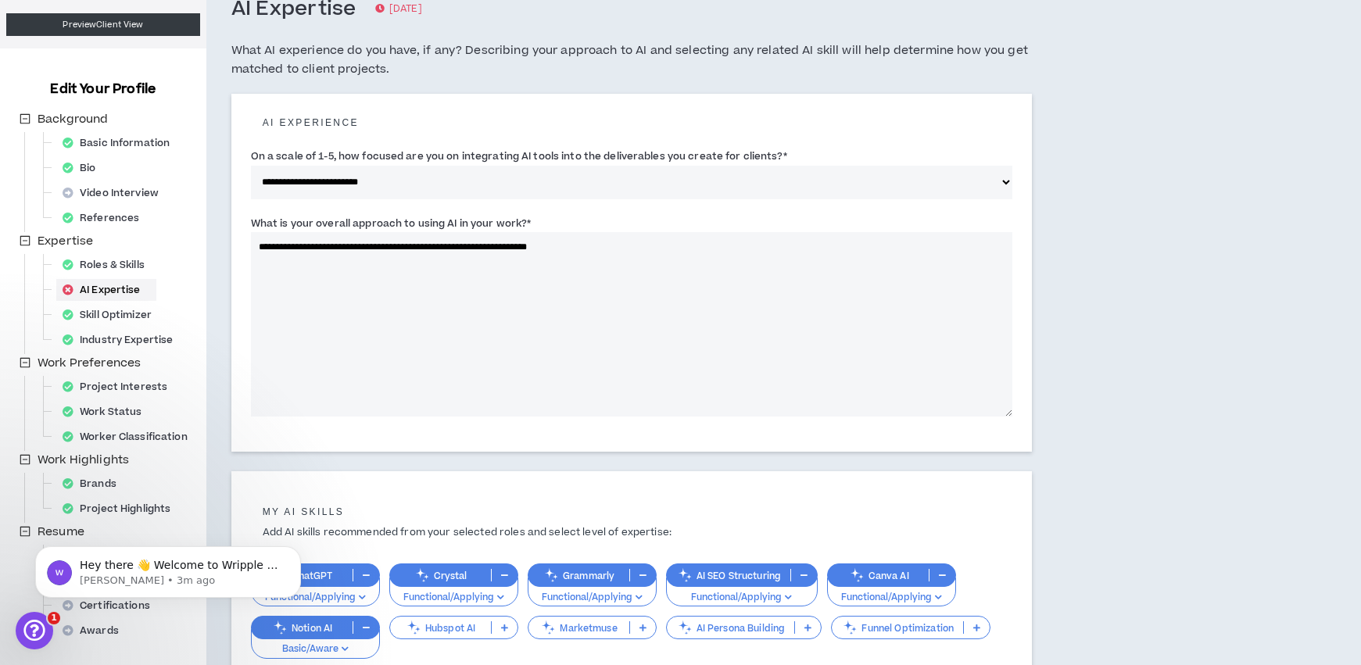
click at [646, 251] on textarea "**********" at bounding box center [631, 324] width 761 height 184
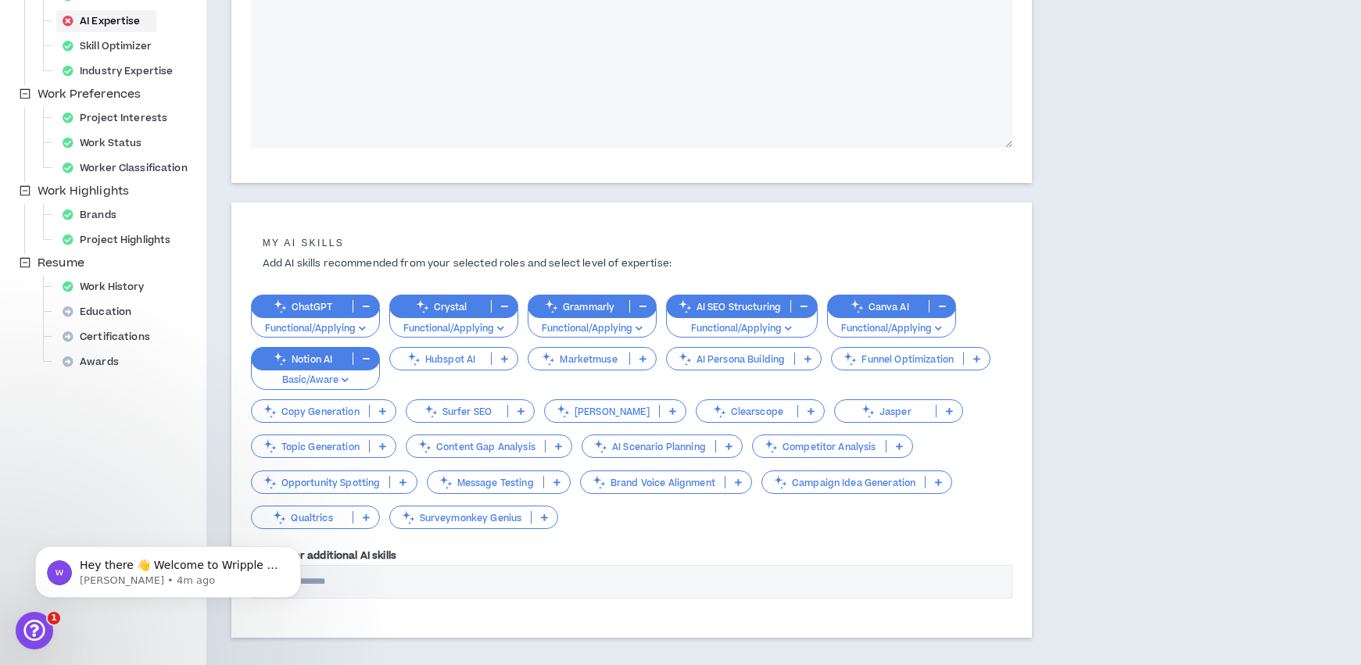
scroll to position [383, 0]
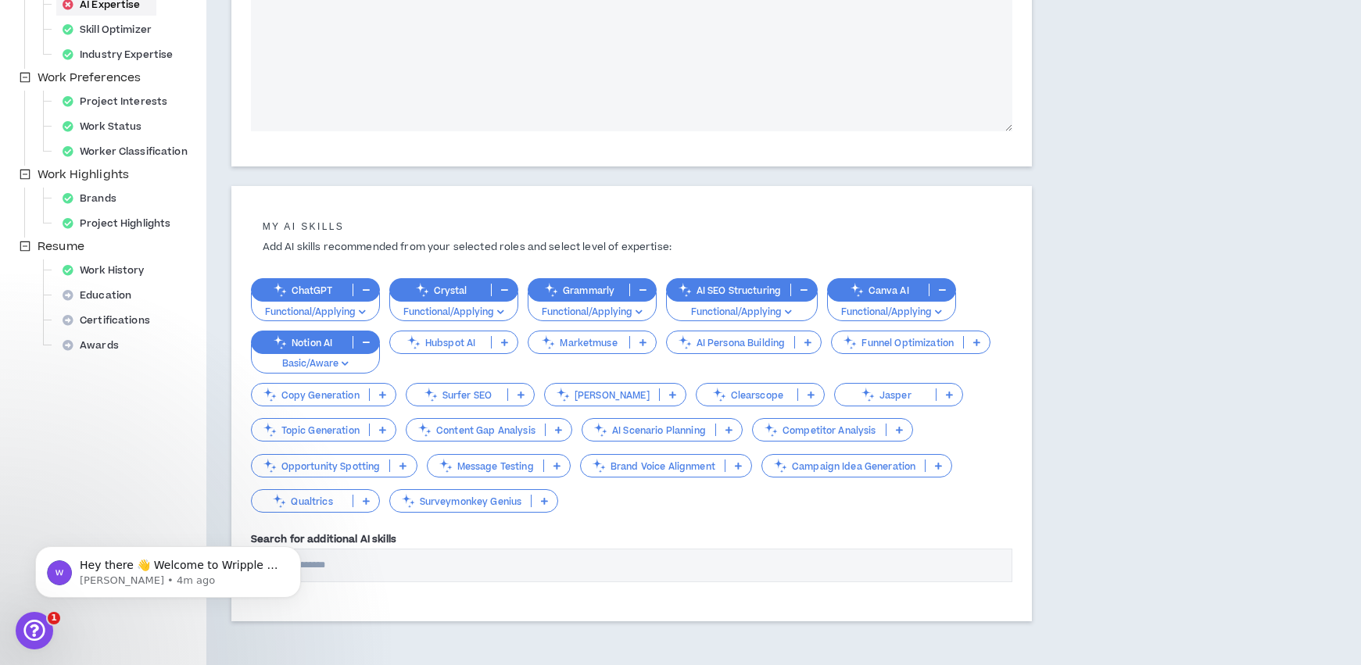
click at [743, 347] on p "AI Persona Building" at bounding box center [731, 343] width 128 height 12
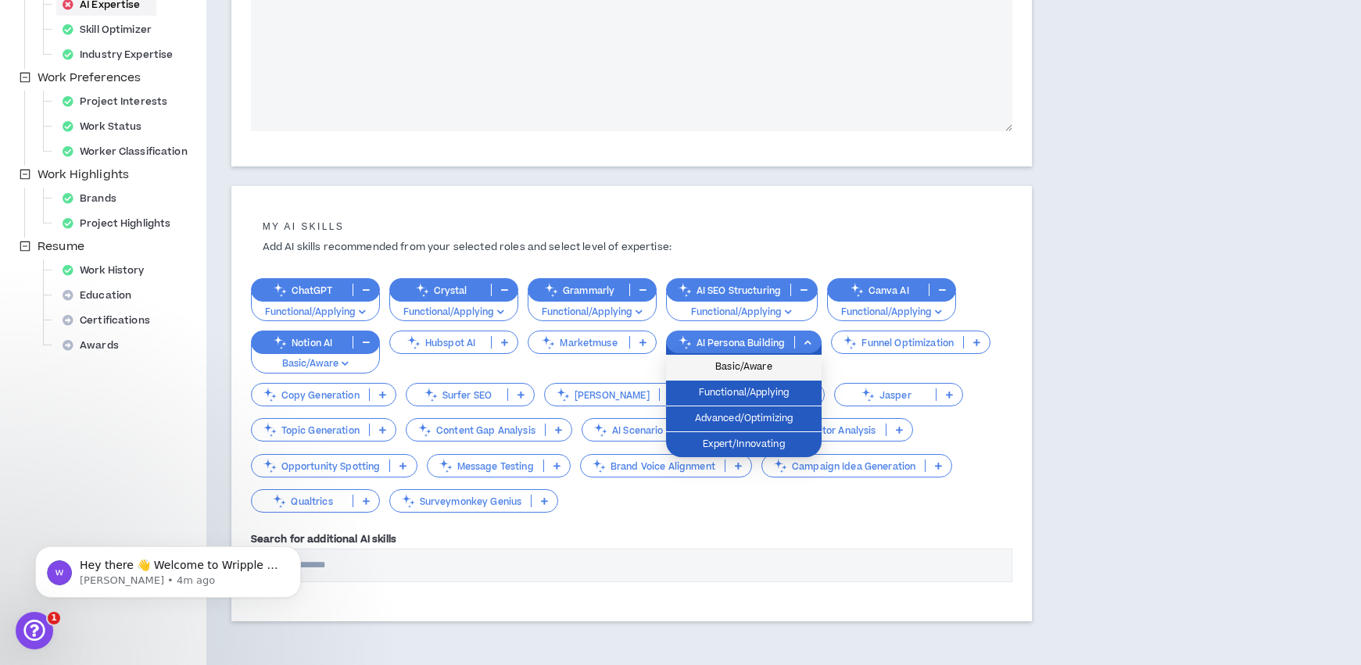
click at [749, 371] on span "Basic/Aware" at bounding box center [743, 367] width 137 height 17
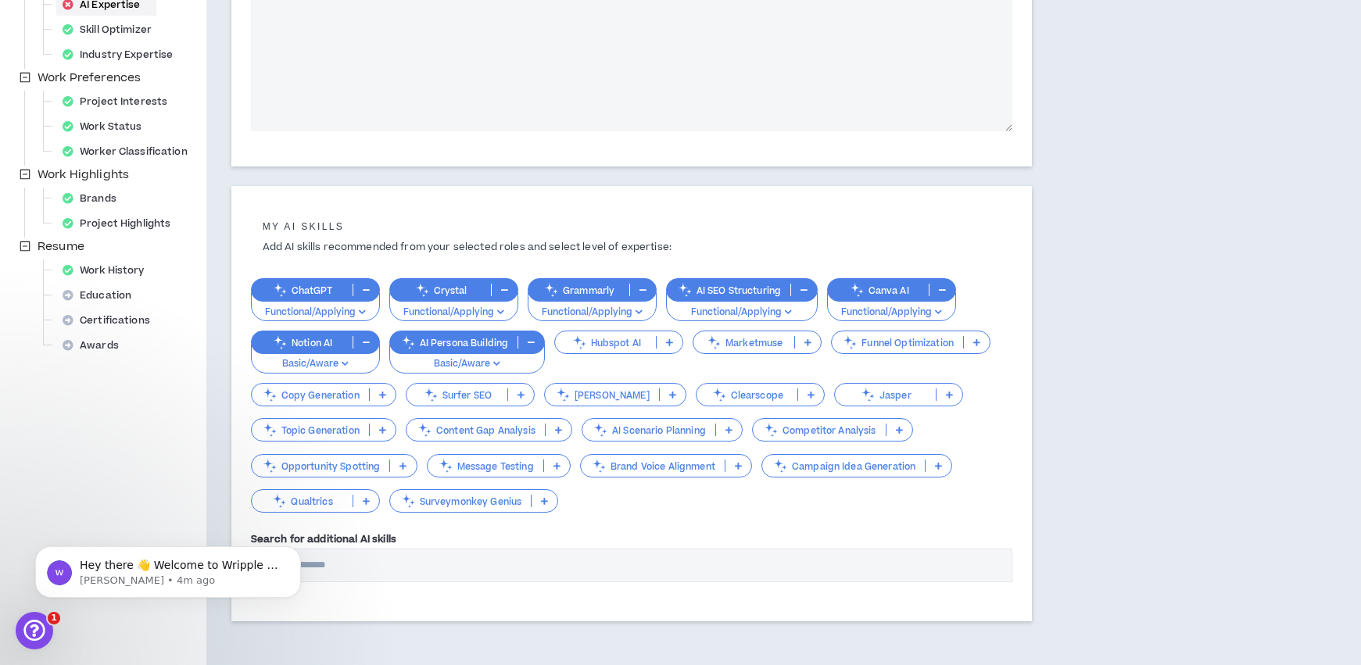
click at [894, 460] on p "Campaign Idea Generation" at bounding box center [843, 466] width 163 height 12
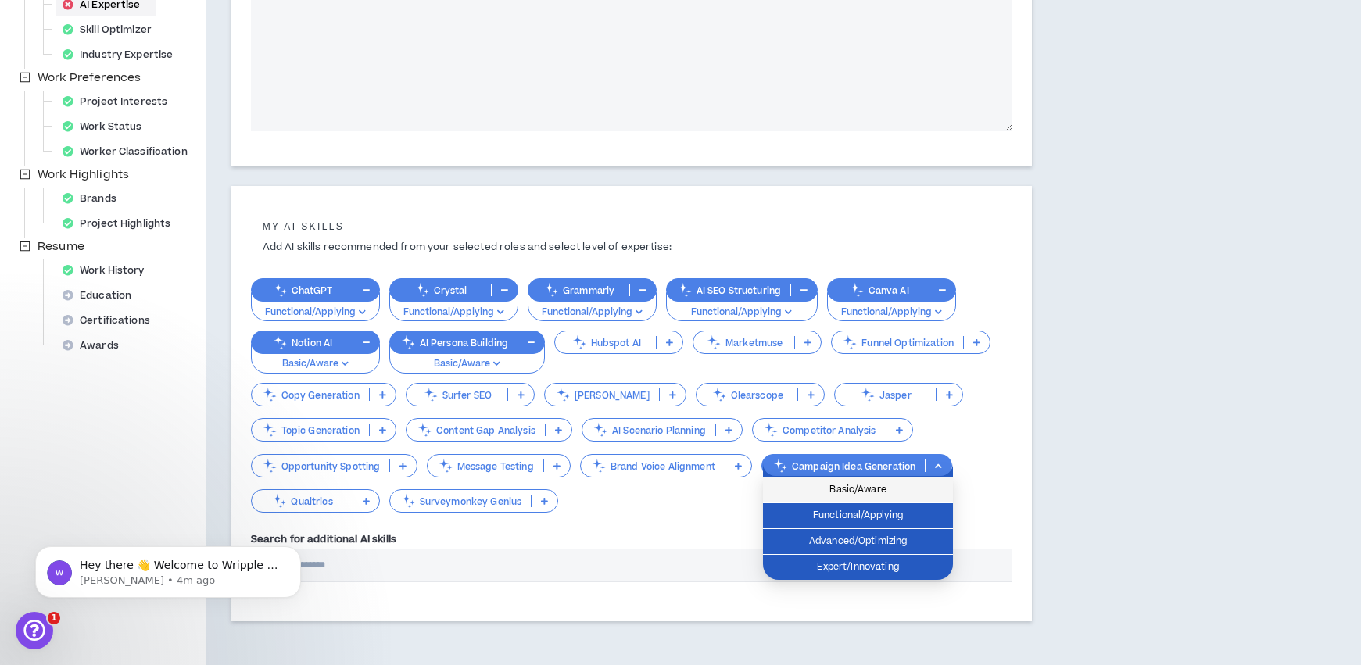
click at [881, 491] on span "Basic/Aware" at bounding box center [857, 490] width 171 height 17
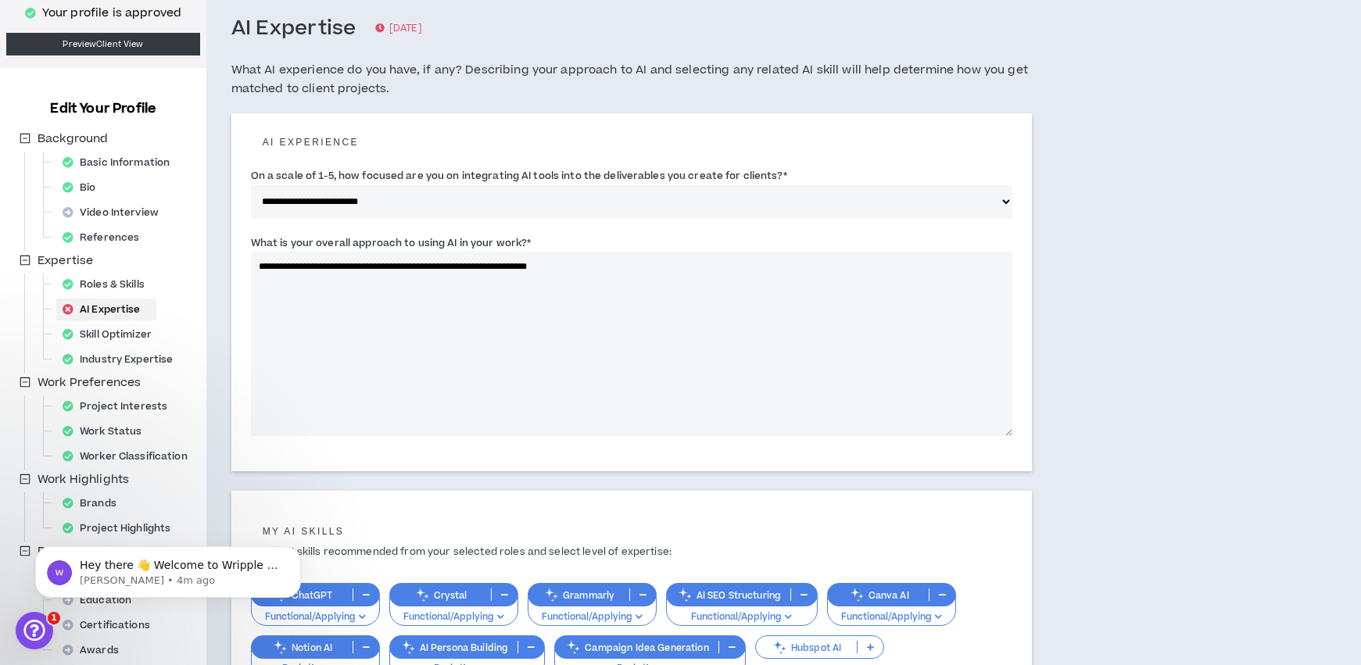
scroll to position [49, 0]
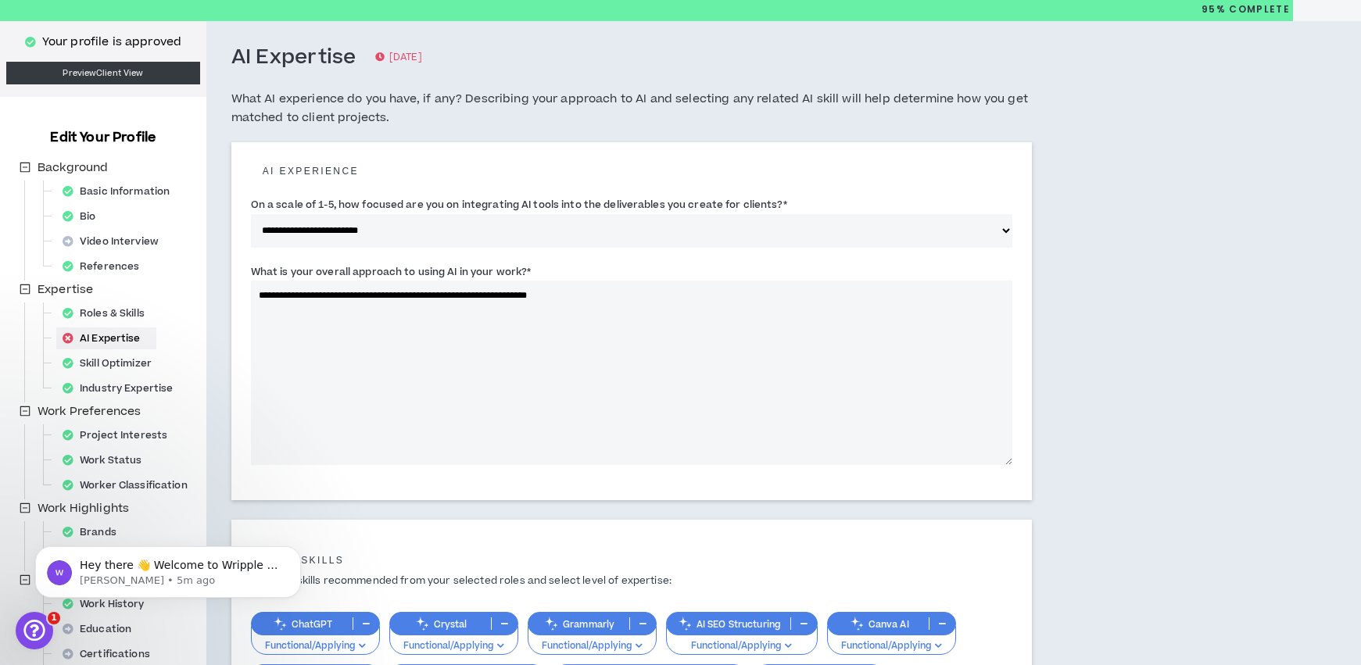
click at [632, 303] on textarea "**********" at bounding box center [631, 373] width 761 height 184
click at [653, 296] on textarea "**********" at bounding box center [631, 373] width 761 height 184
click at [444, 309] on textarea "**********" at bounding box center [631, 373] width 761 height 184
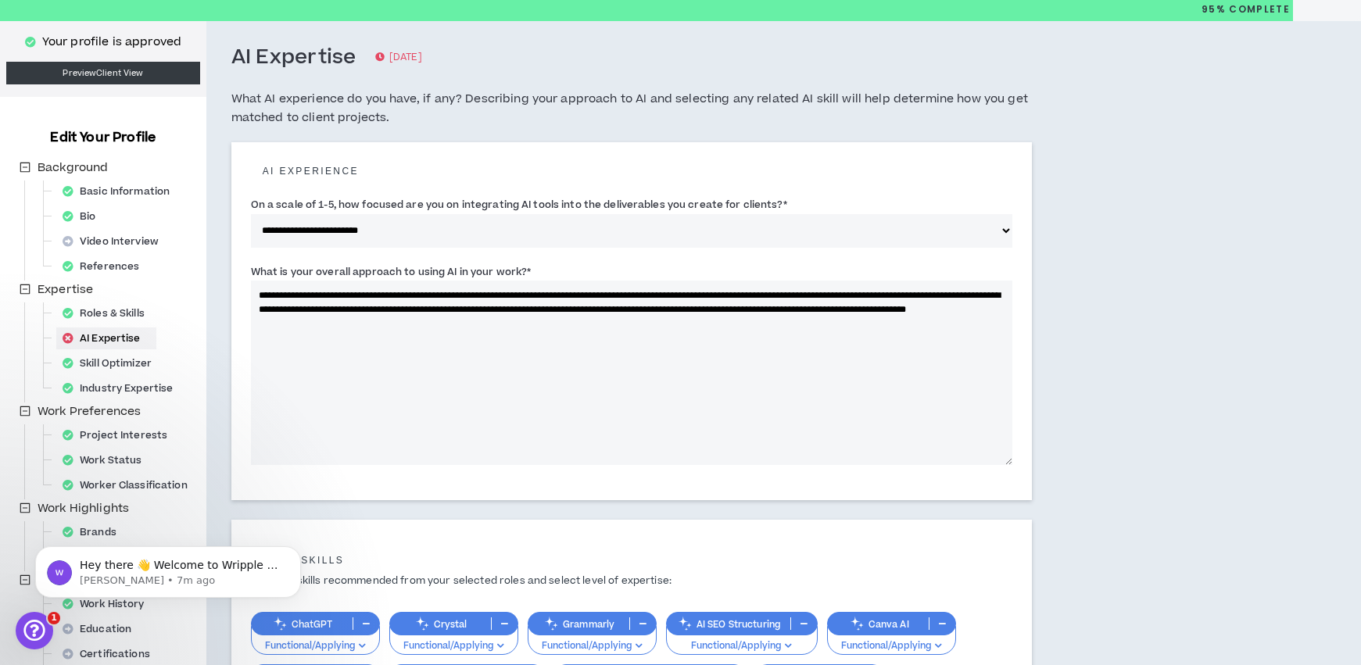
click at [595, 295] on textarea "**********" at bounding box center [631, 373] width 761 height 184
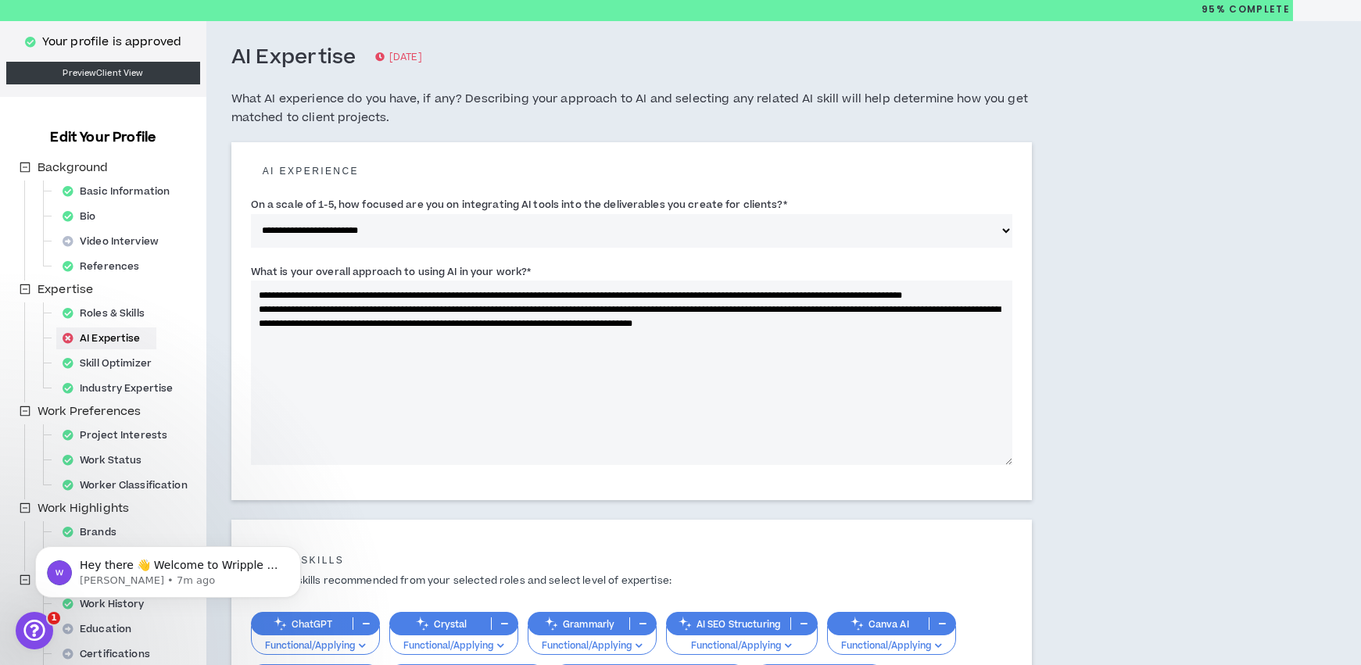
click at [919, 299] on textarea "**********" at bounding box center [631, 373] width 761 height 184
drag, startPoint x: 336, startPoint y: 310, endPoint x: 918, endPoint y: 295, distance: 581.8
click at [918, 295] on textarea "**********" at bounding box center [631, 373] width 761 height 184
click at [914, 297] on textarea "**********" at bounding box center [631, 373] width 761 height 184
click at [992, 294] on textarea "**********" at bounding box center [631, 373] width 761 height 184
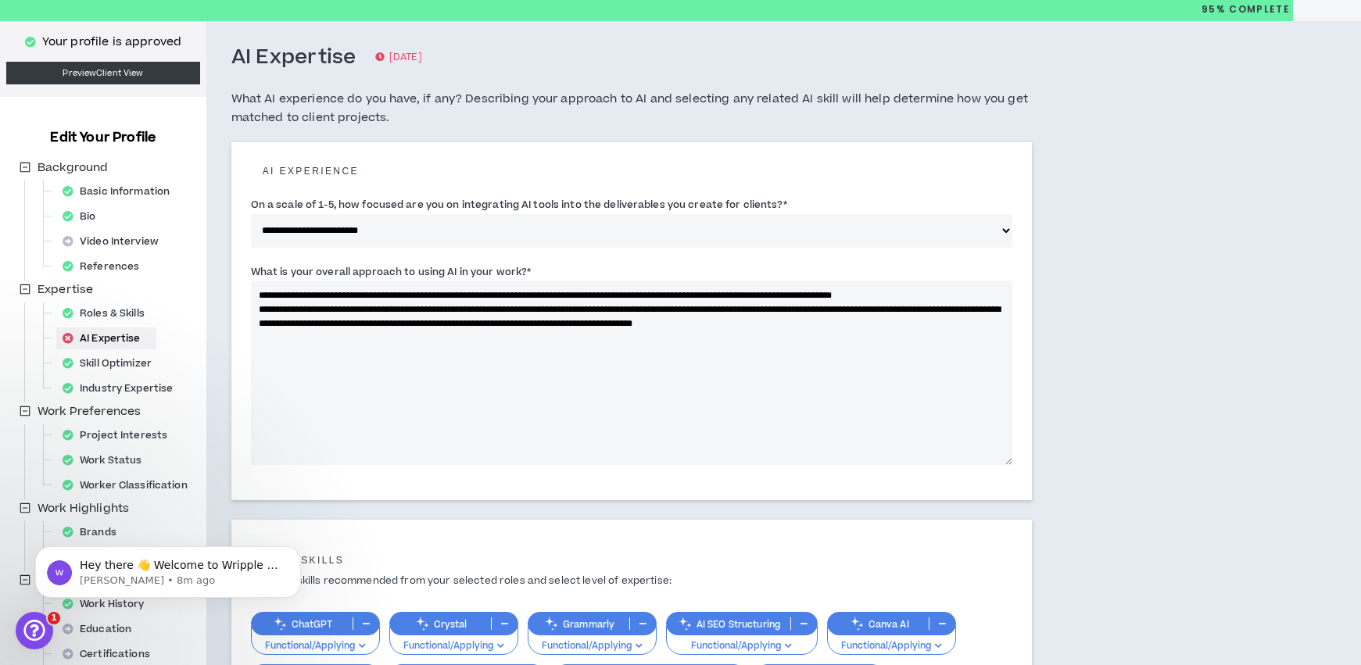
click at [1009, 294] on textarea "**********" at bounding box center [631, 373] width 761 height 184
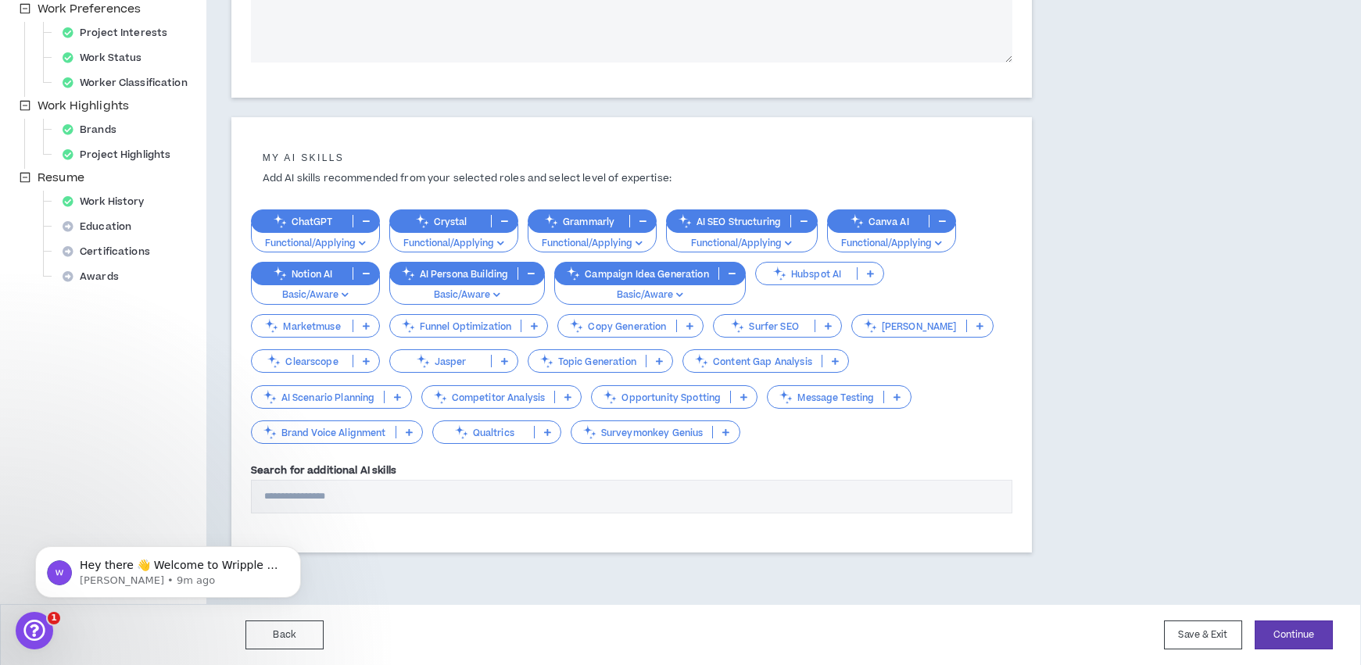
scroll to position [453, 0]
type textarea "**********"
click at [489, 399] on p "Competitor Analysis" at bounding box center [488, 397] width 133 height 12
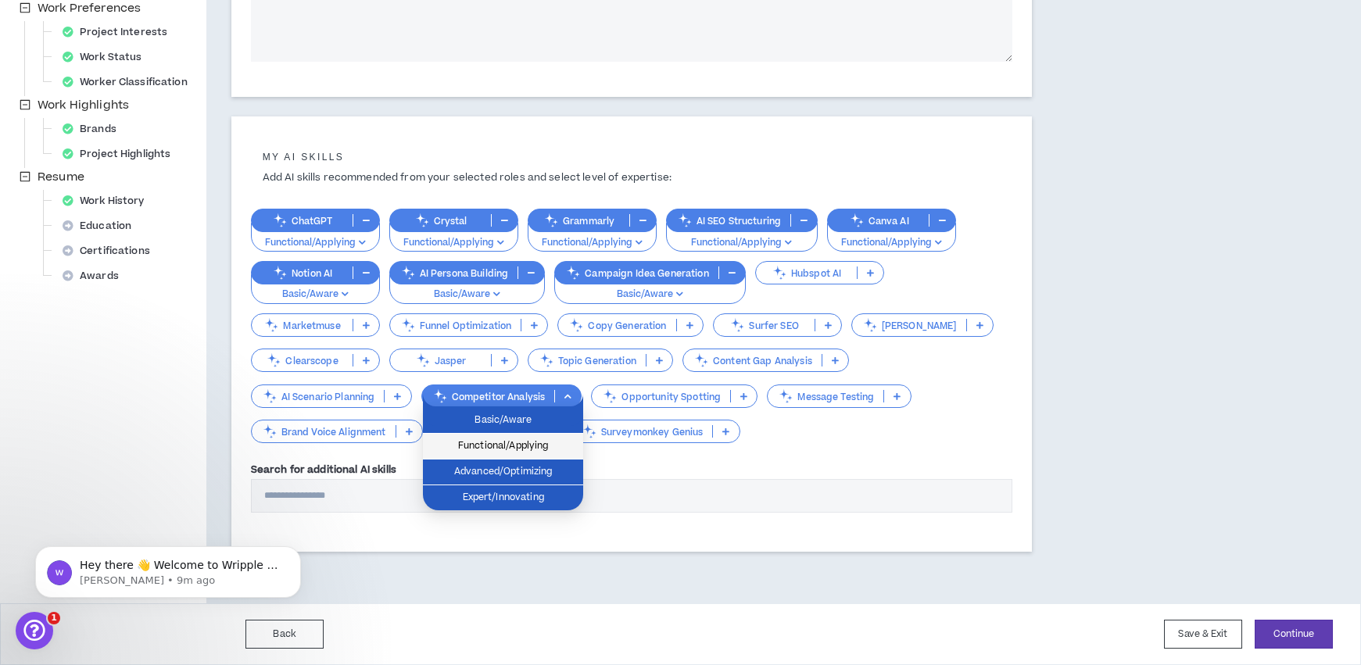
click at [531, 450] on span "Functional/Applying" at bounding box center [502, 446] width 141 height 17
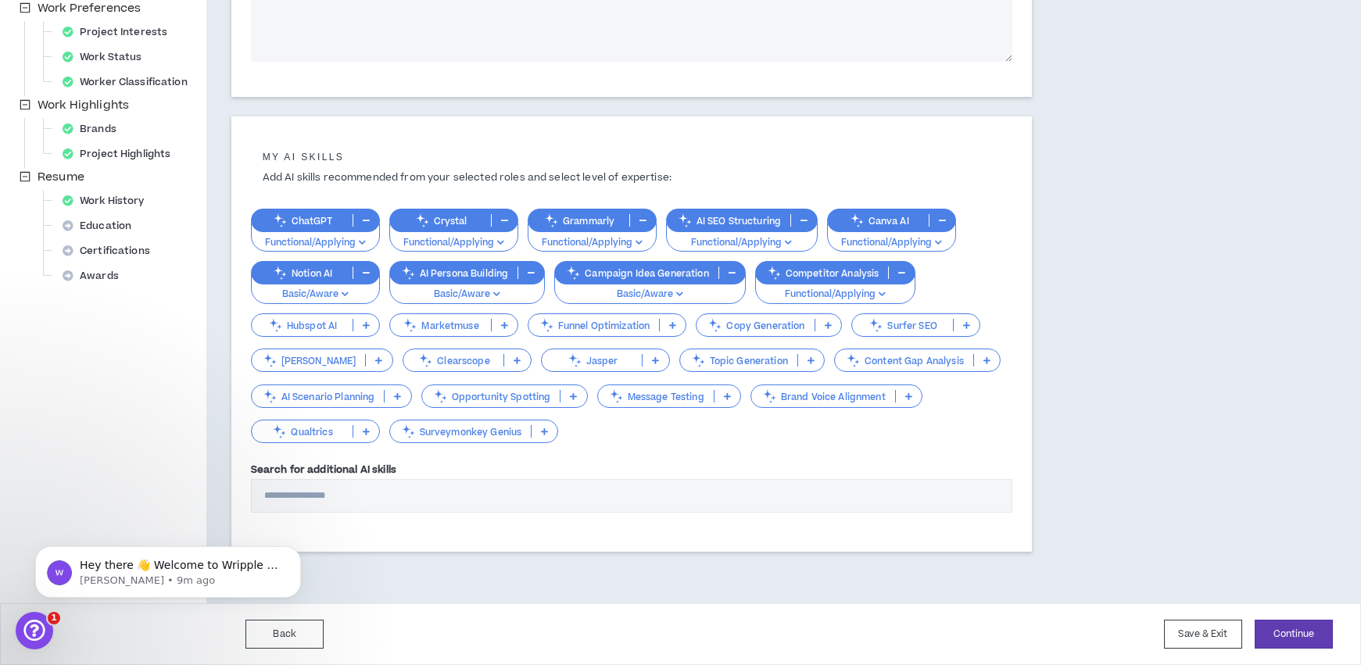
click at [822, 398] on p "Brand Voice Alignment" at bounding box center [823, 397] width 144 height 12
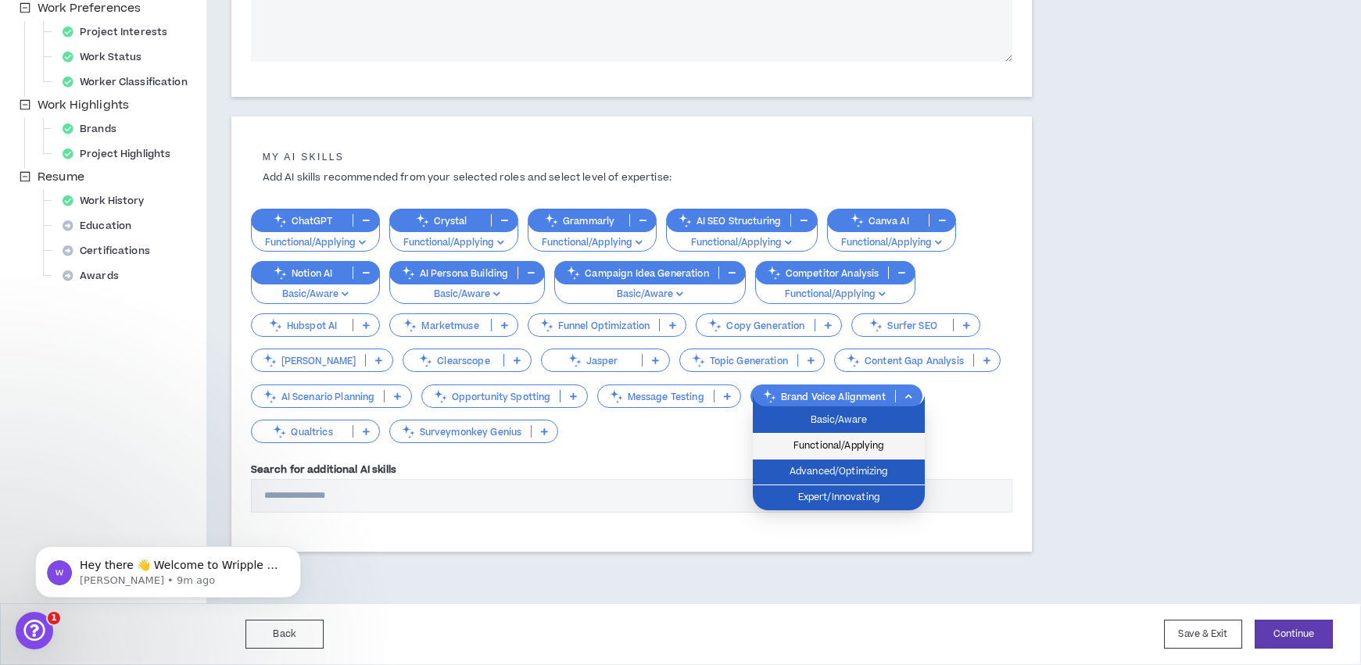
click at [854, 445] on span "Functional/Applying" at bounding box center [838, 446] width 153 height 17
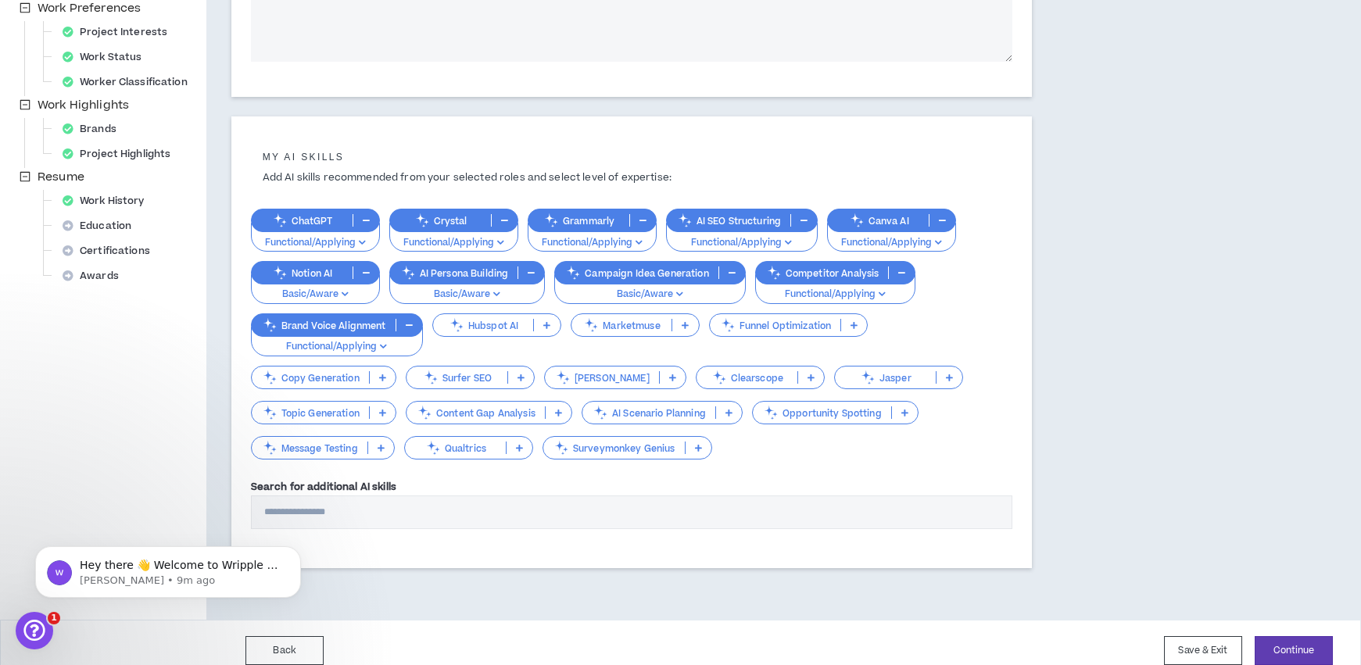
click at [316, 372] on p "Copy Generation" at bounding box center [310, 378] width 117 height 12
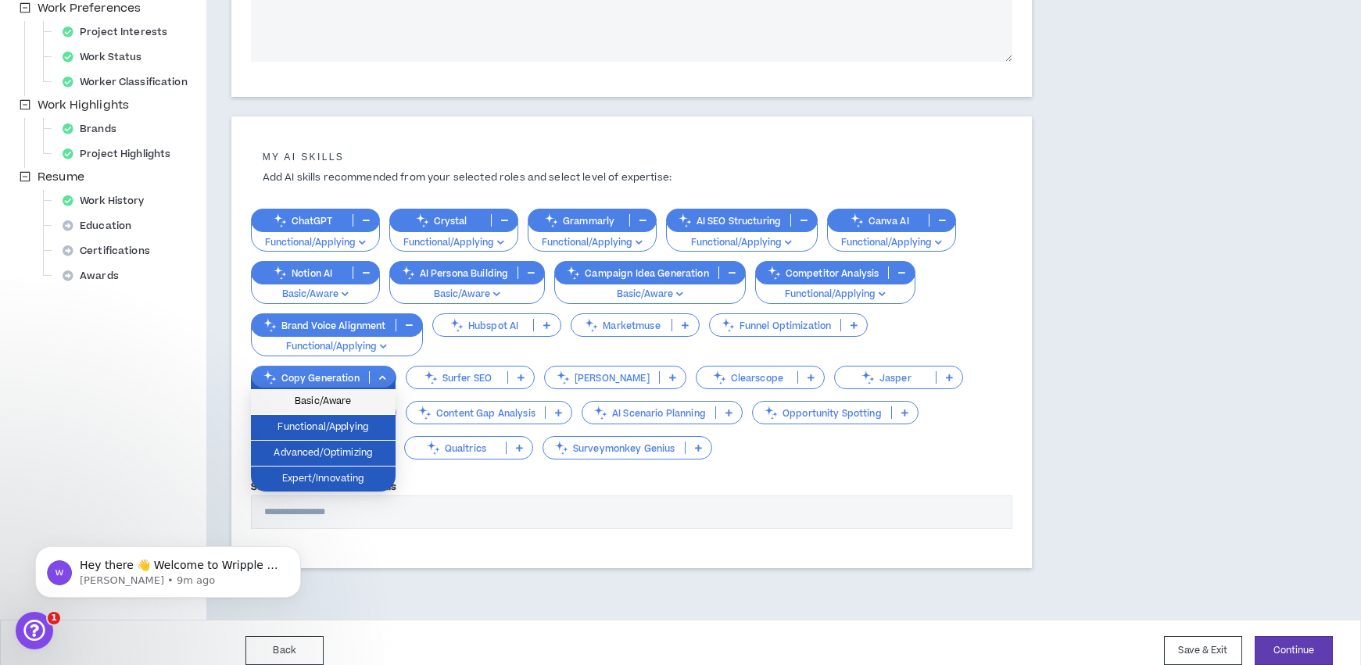
click at [339, 396] on span "Basic/Aware" at bounding box center [323, 401] width 126 height 17
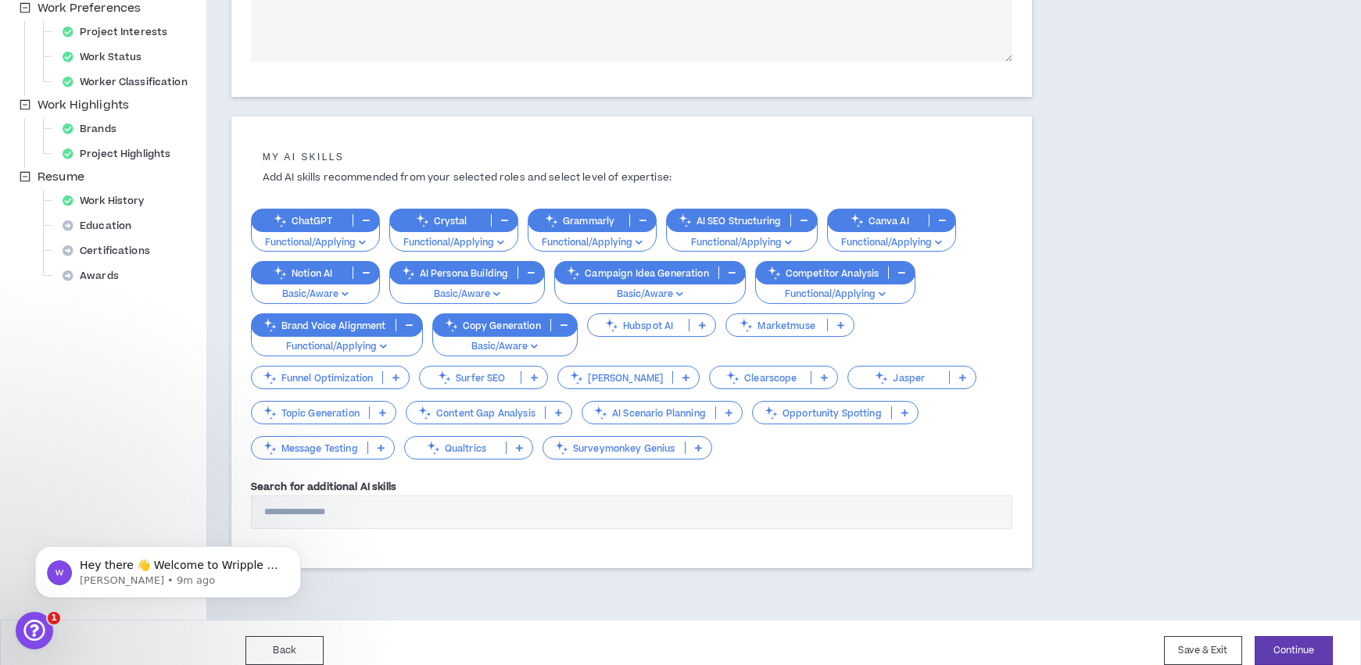
scroll to position [469, 0]
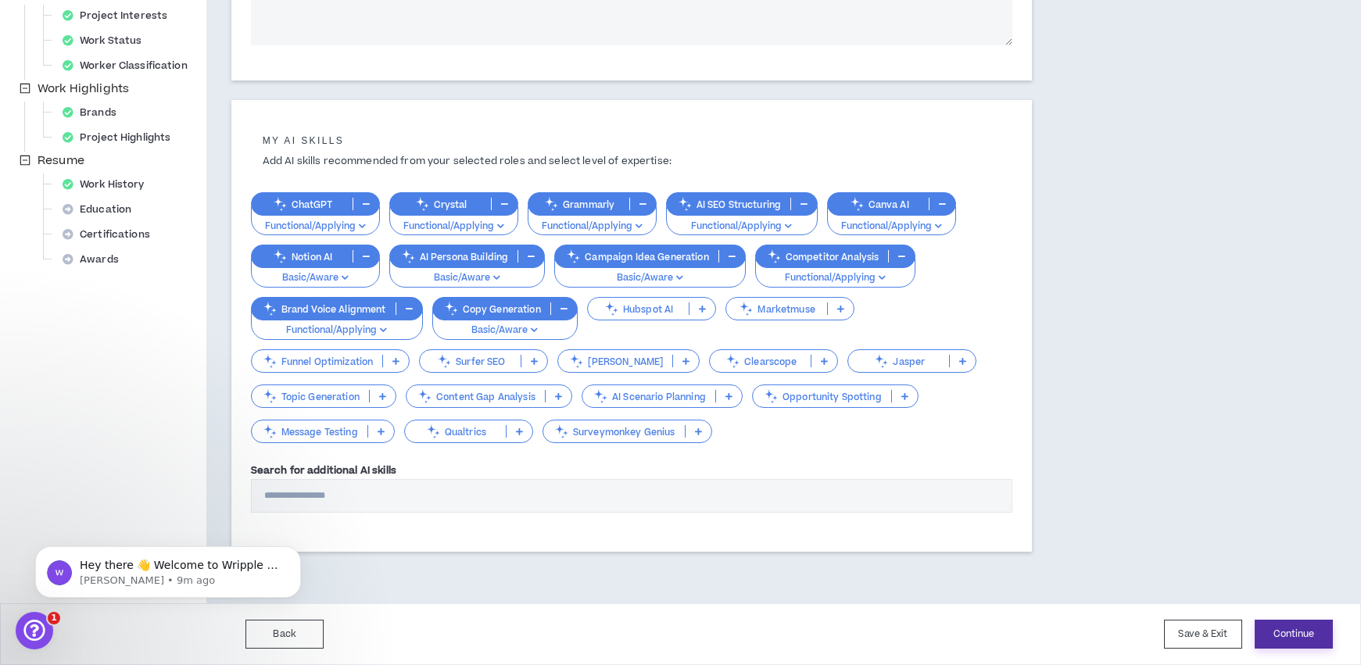
click at [1294, 632] on button "Continue" at bounding box center [1294, 634] width 78 height 29
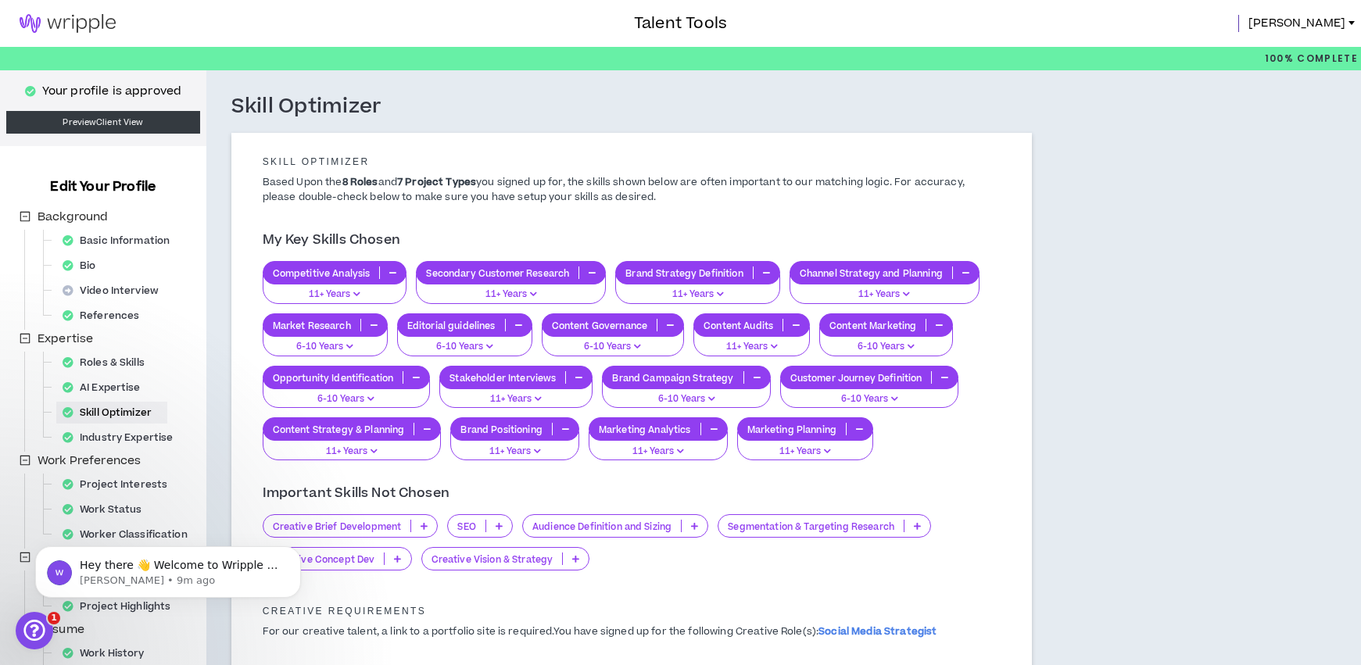
click at [60, 30] on img at bounding box center [67, 23] width 135 height 19
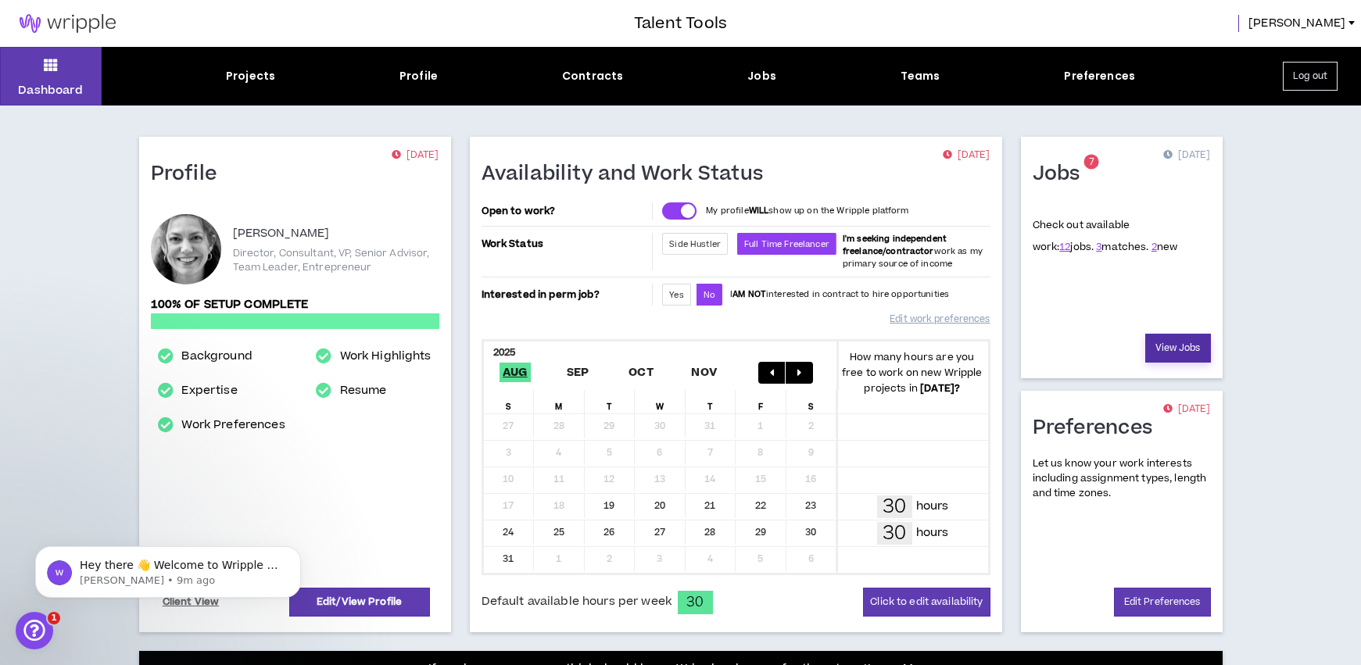
click at [1172, 346] on link "View Jobs" at bounding box center [1178, 348] width 66 height 29
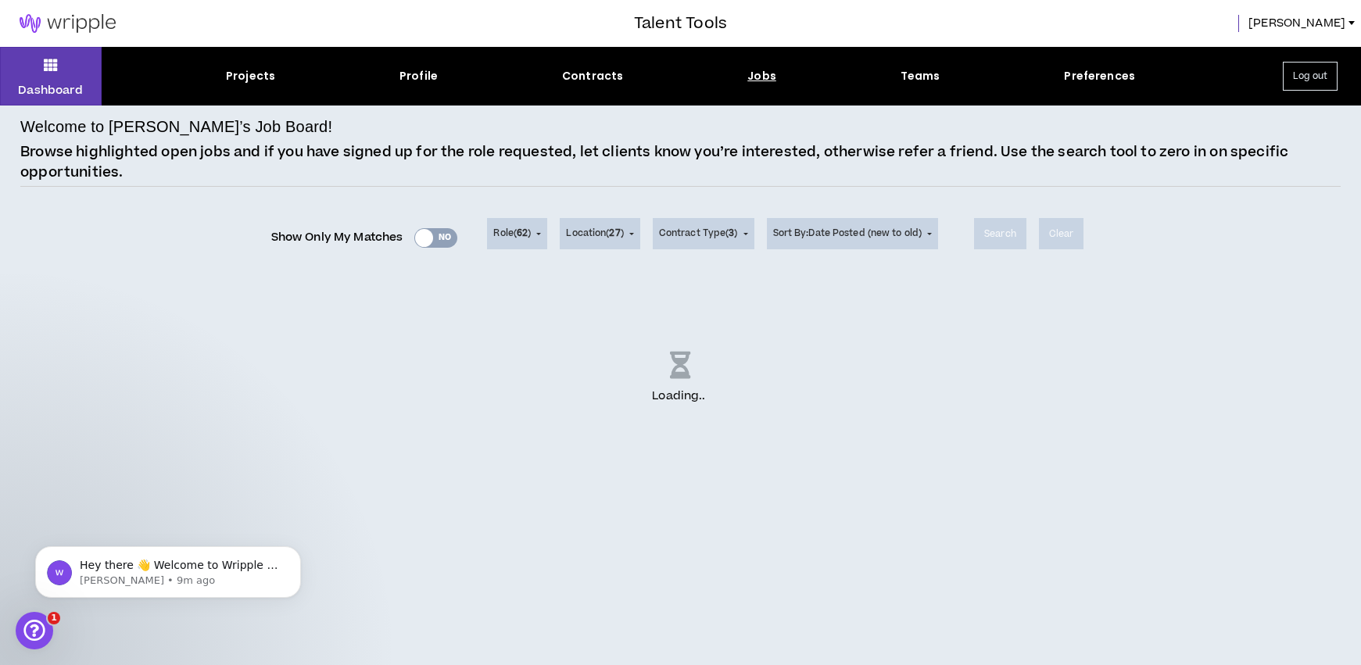
click at [442, 242] on div "Show Only My Matches Yes No" at bounding box center [364, 237] width 187 height 23
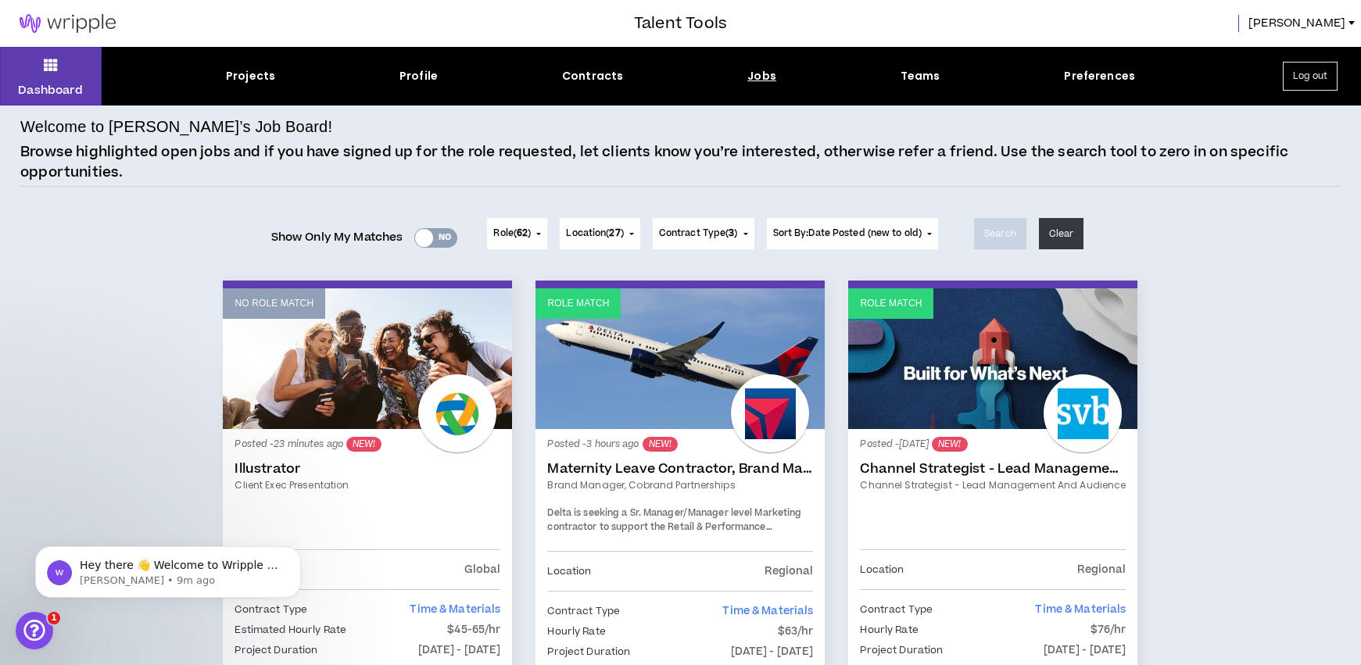
click at [440, 241] on div "Yes No" at bounding box center [435, 238] width 43 height 20
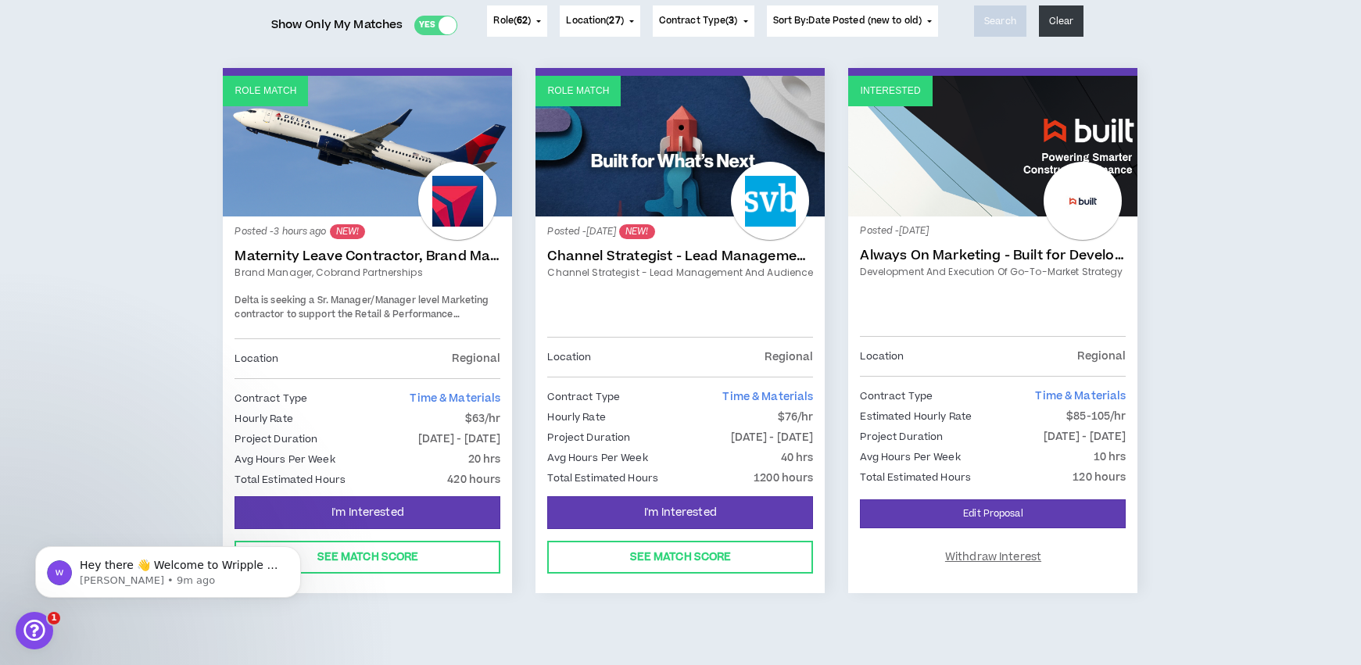
scroll to position [223, 0]
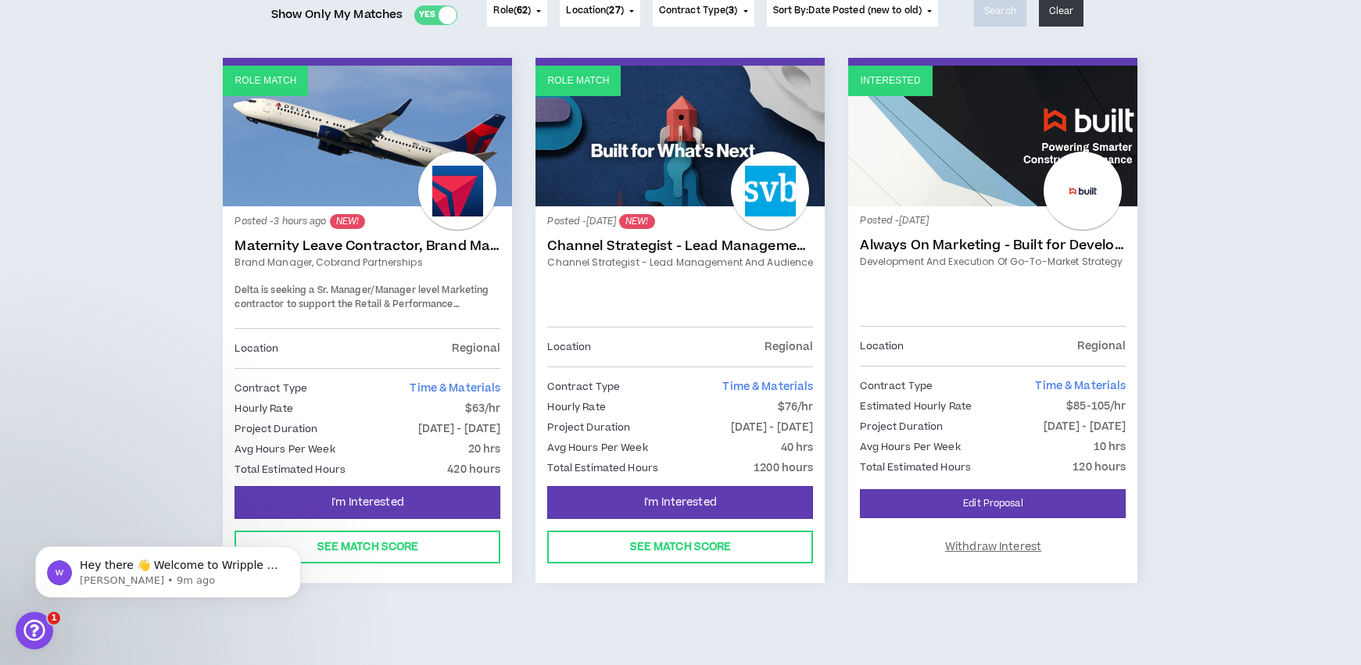
click at [328, 259] on link "Brand Manager, Cobrand Partnerships" at bounding box center [368, 263] width 266 height 14
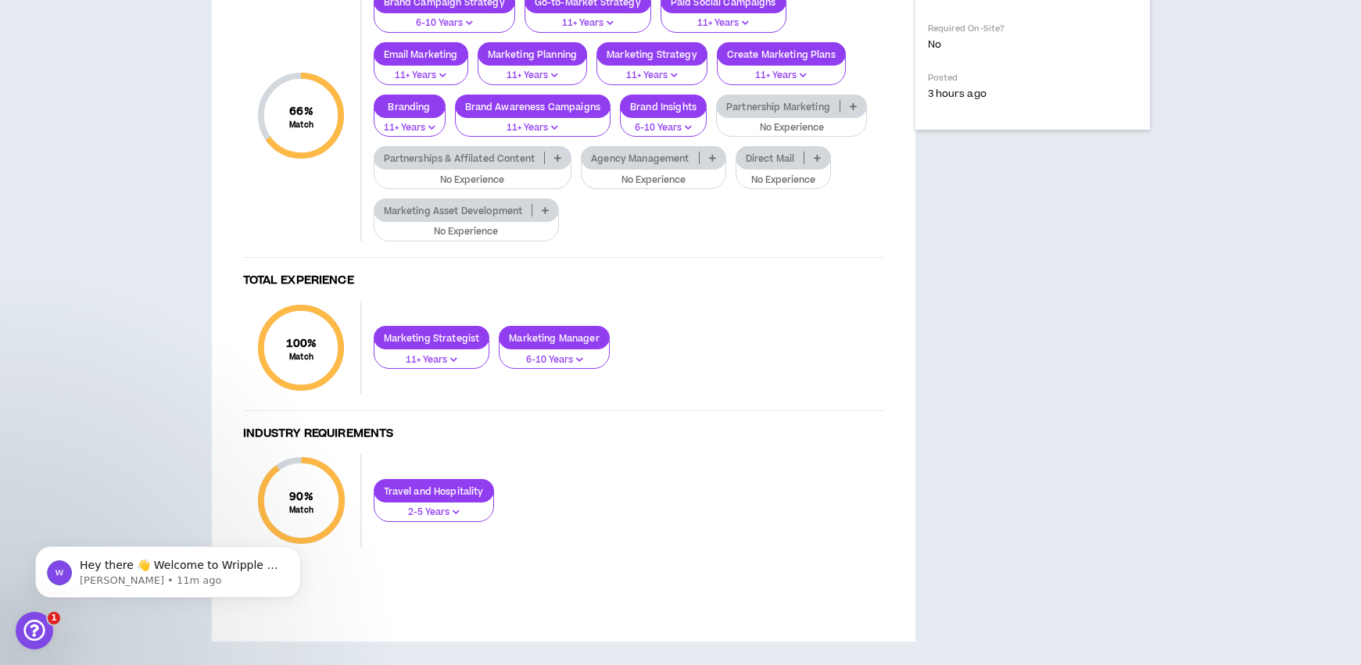
scroll to position [952, 0]
click at [657, 164] on p "Agency Management" at bounding box center [640, 158] width 116 height 12
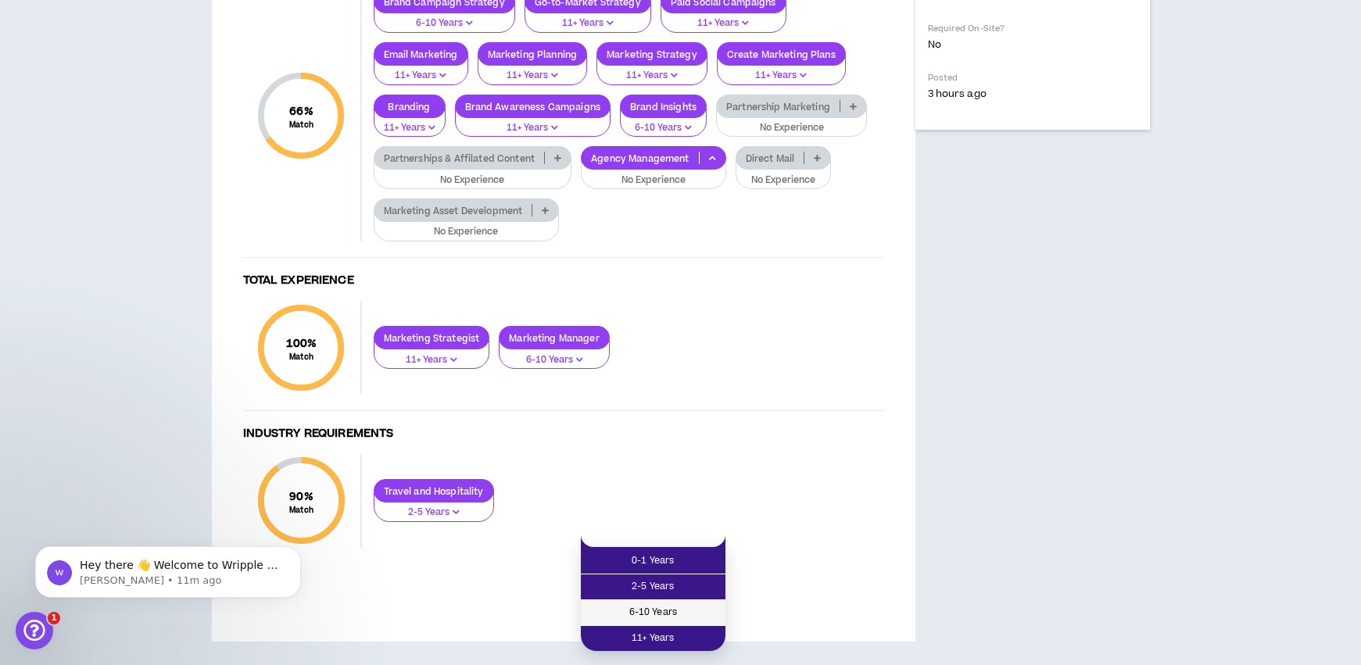
click at [687, 604] on span "6-10 Years" at bounding box center [653, 612] width 126 height 17
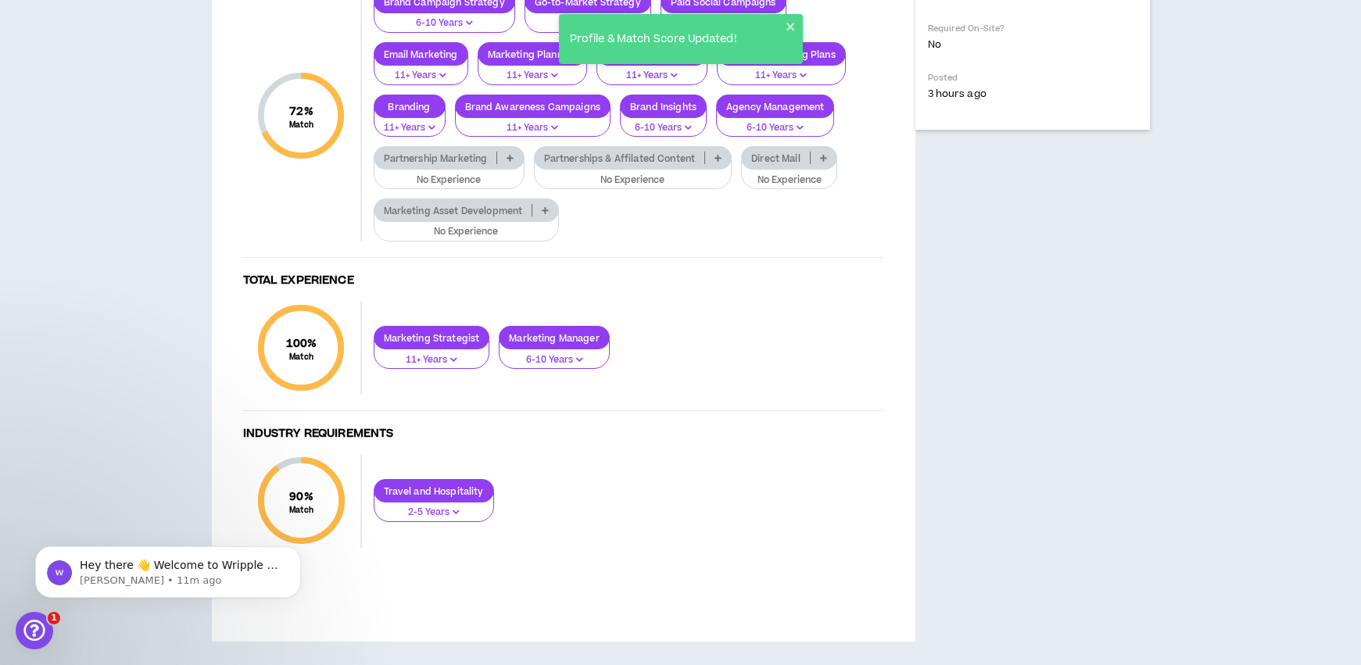
click at [768, 113] on p "Agency Management" at bounding box center [775, 107] width 116 height 12
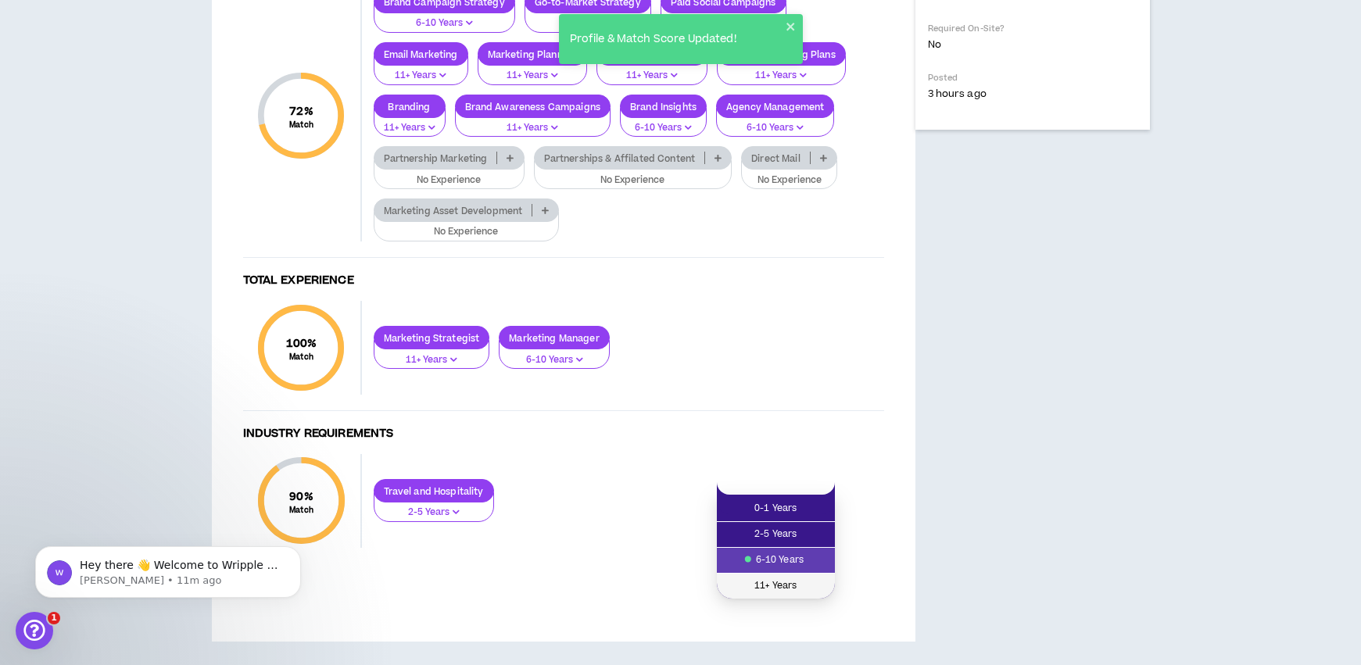
click at [782, 578] on span "11+ Years" at bounding box center [775, 586] width 99 height 17
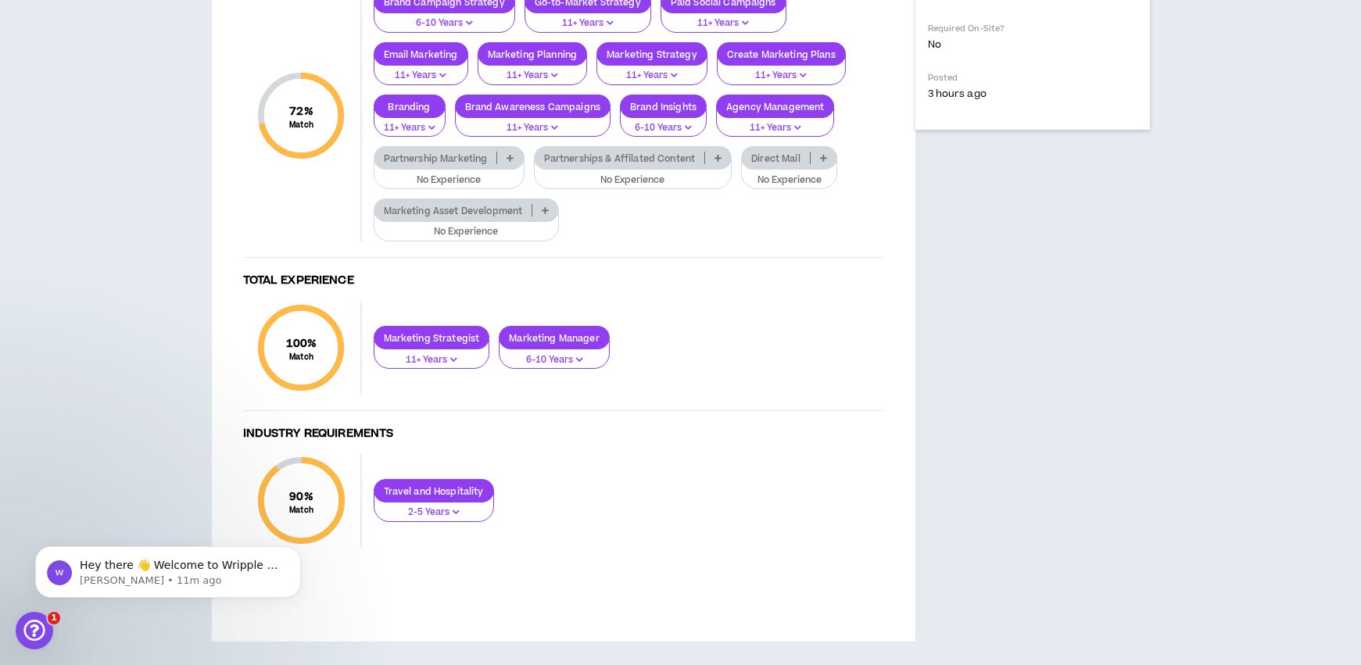
scroll to position [1030, 0]
click at [501, 217] on p "Marketing Asset Development" at bounding box center [453, 211] width 158 height 12
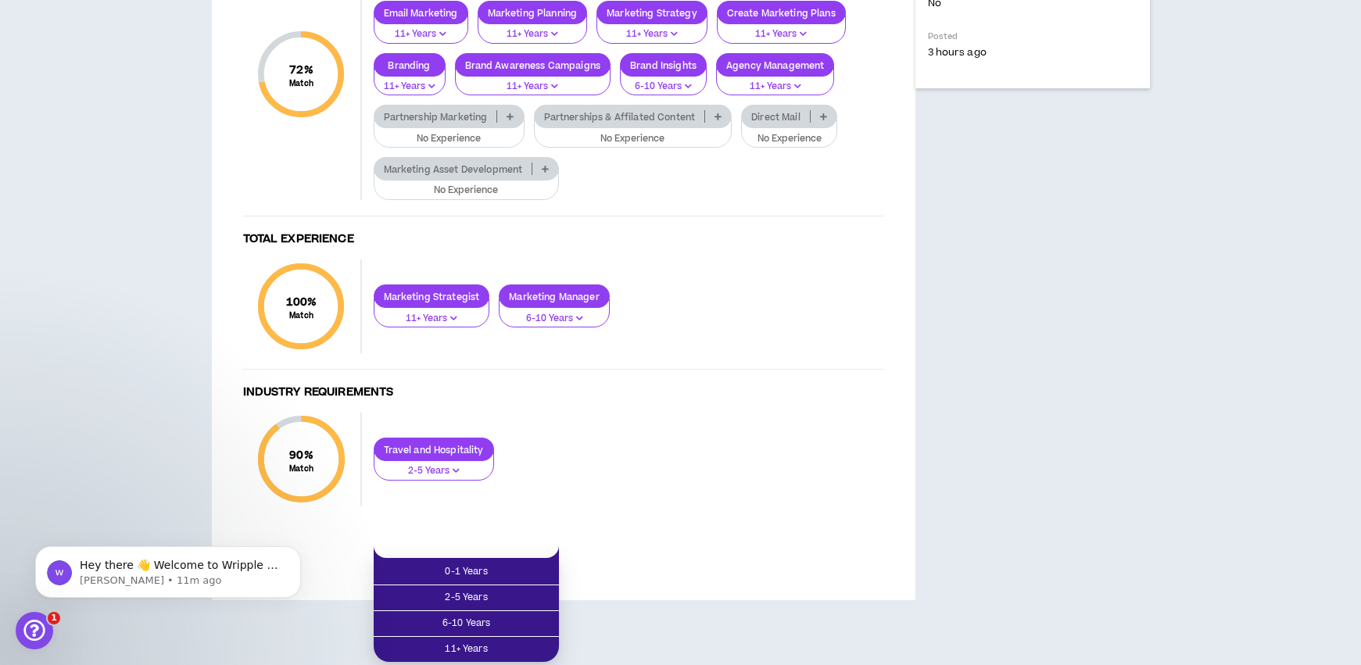
click at [629, 462] on div "Skill Requirements 72 % Match Skill Requirements Brand Campaign Strategy 6-10 Y…" at bounding box center [563, 223] width 672 height 628
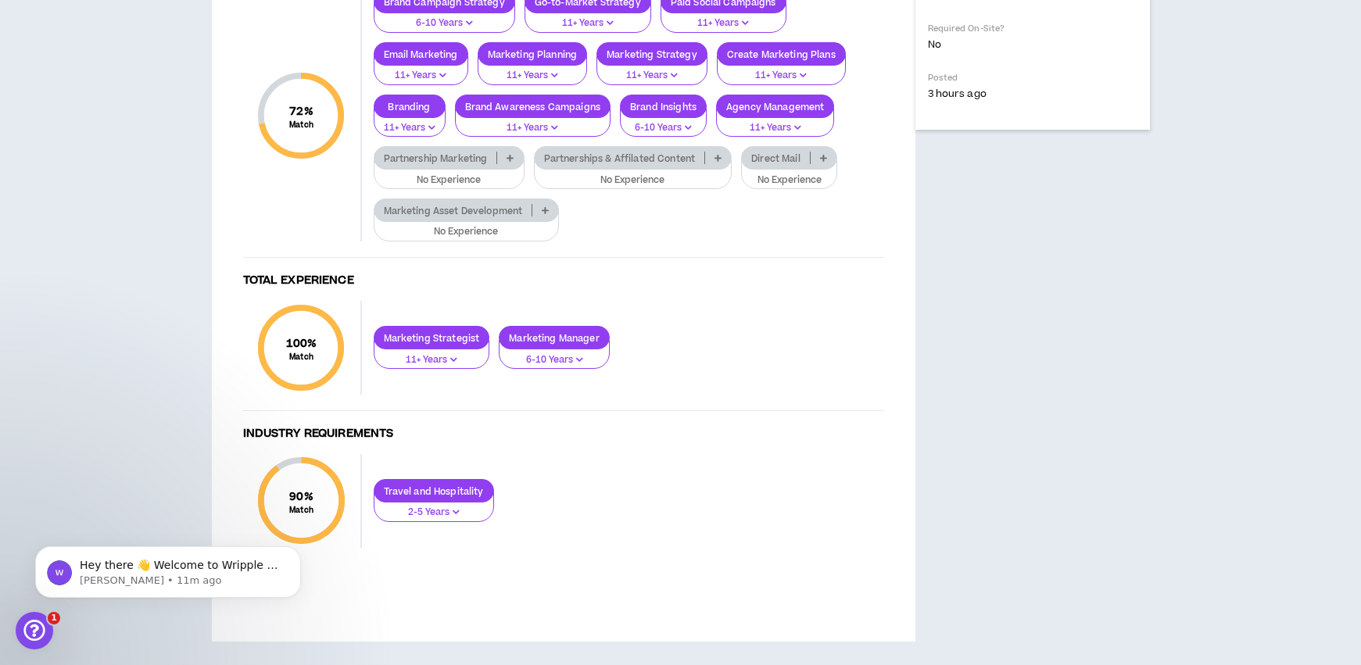
click at [627, 164] on p "Partnerships & Affilated Content" at bounding box center [620, 158] width 170 height 12
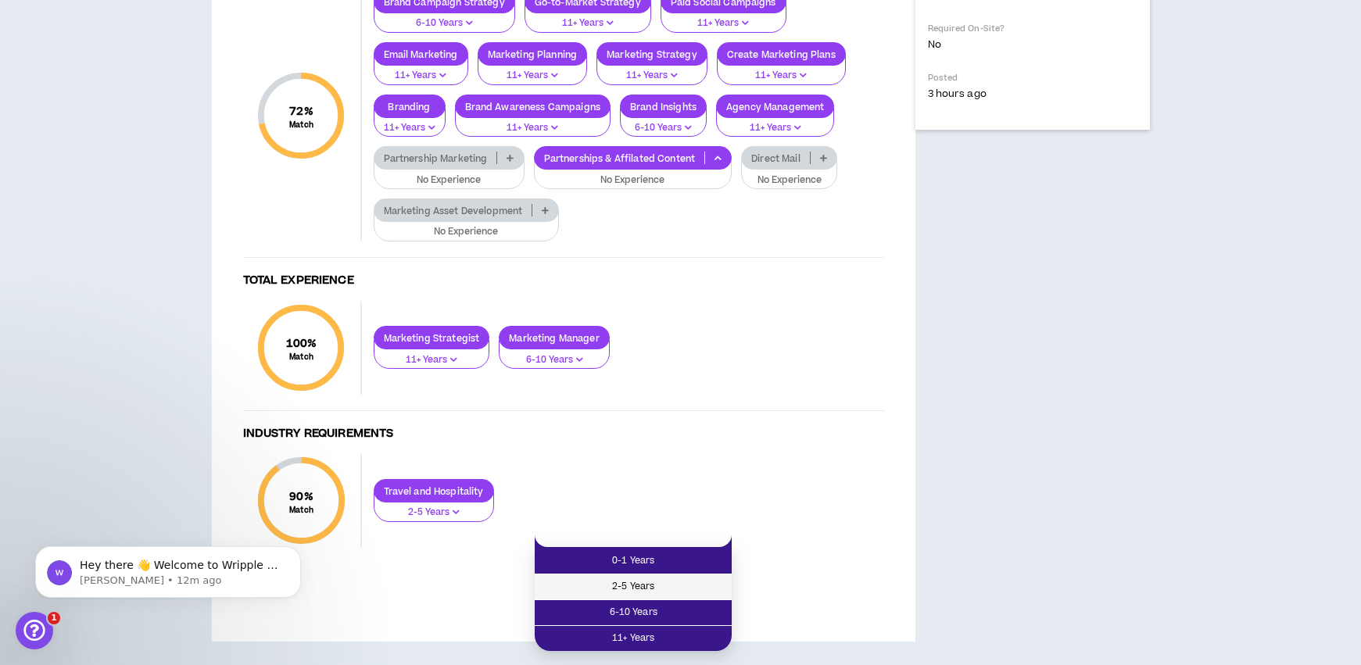
click at [664, 578] on span "2-5 Years" at bounding box center [633, 586] width 178 height 17
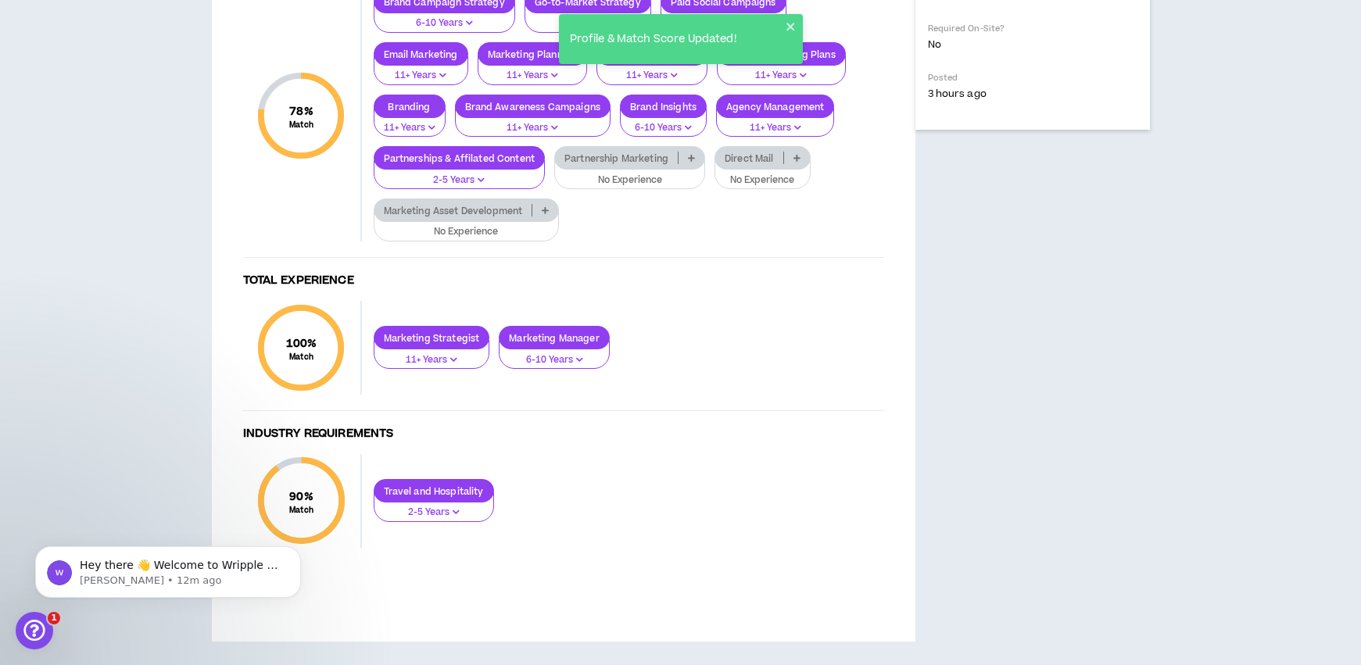
click at [757, 164] on p "Direct Mail" at bounding box center [749, 158] width 68 height 12
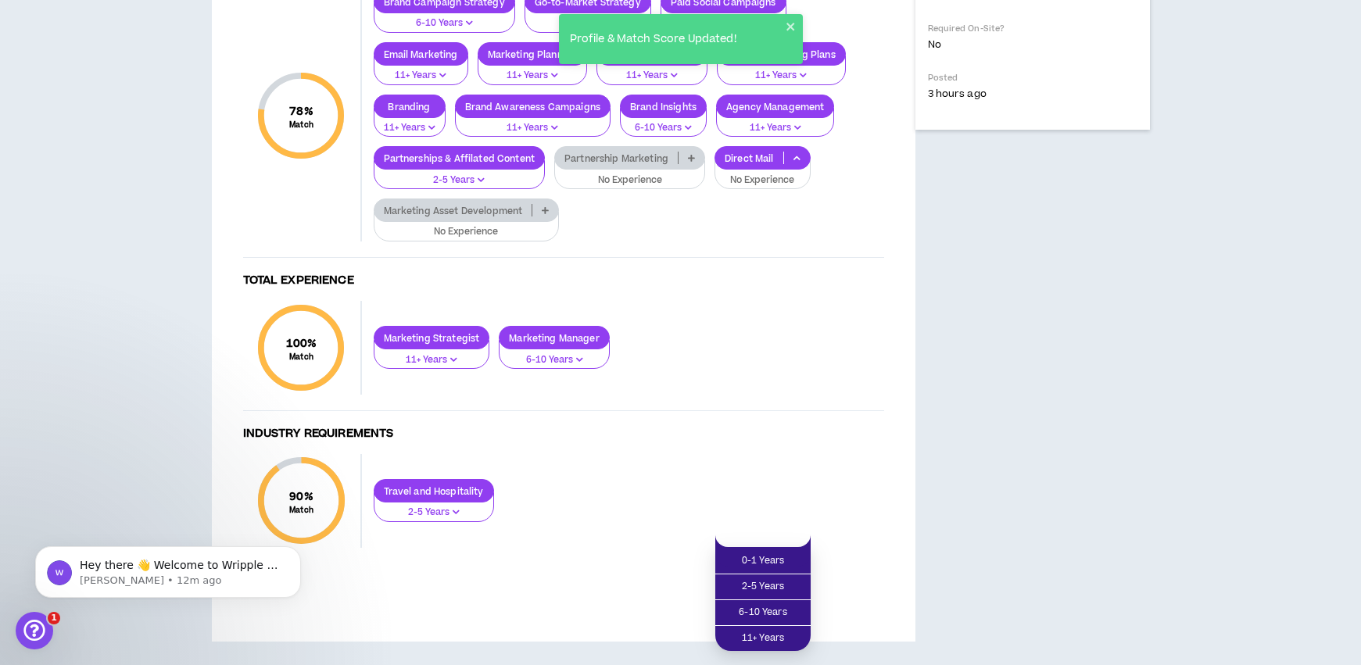
click at [757, 164] on p "Direct Mail" at bounding box center [749, 158] width 68 height 12
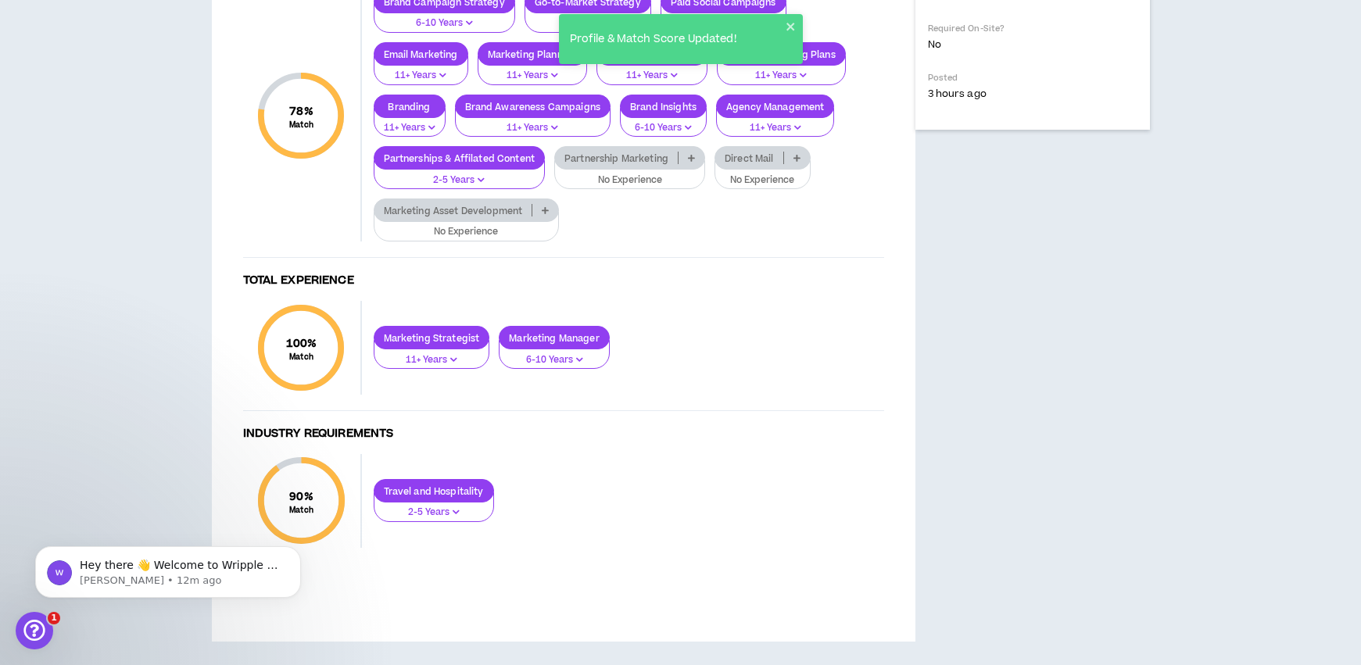
click at [646, 164] on p "Partnership Marketing" at bounding box center [616, 158] width 123 height 12
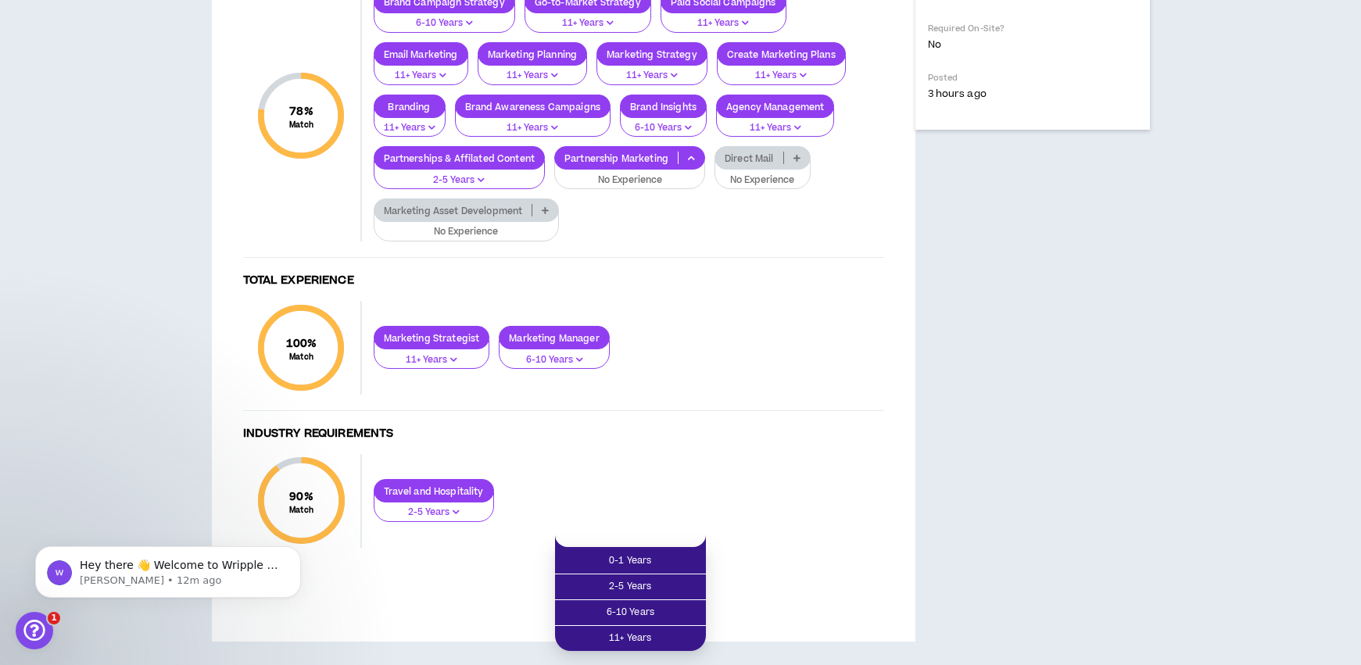
click at [476, 164] on p "Partnerships & Affilated Content" at bounding box center [459, 158] width 170 height 12
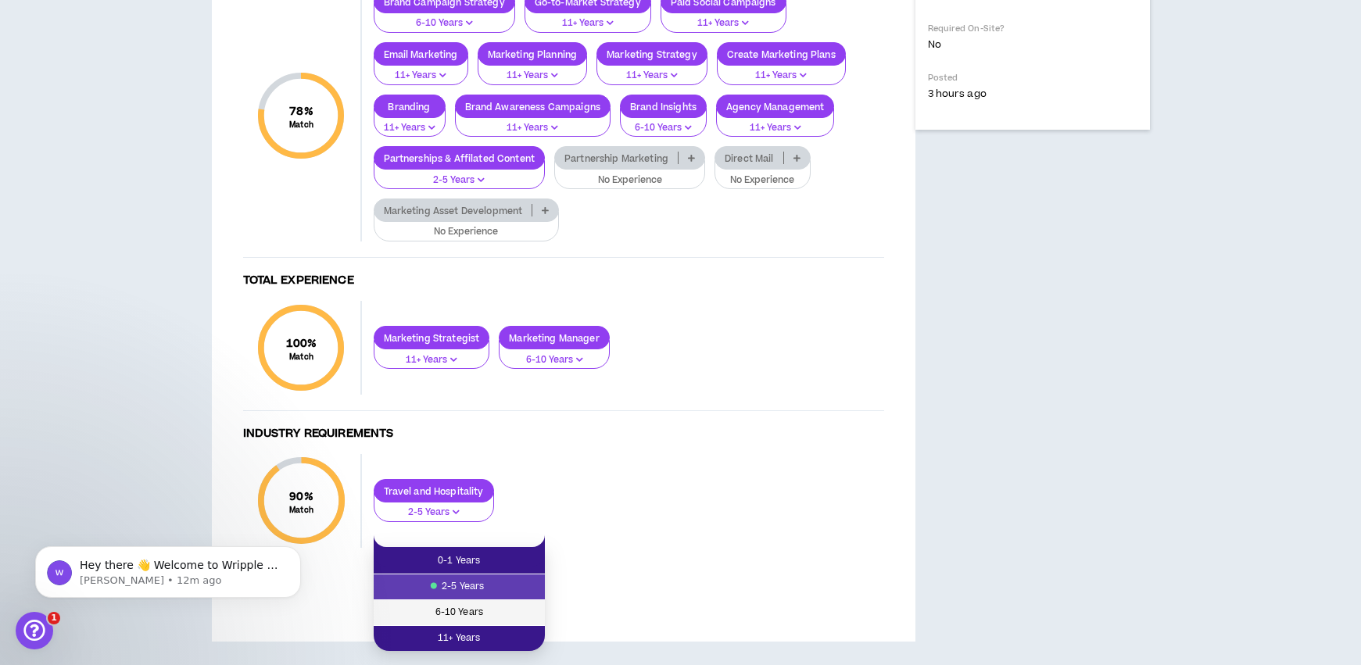
click at [486, 604] on span "6-10 Years" at bounding box center [459, 612] width 152 height 17
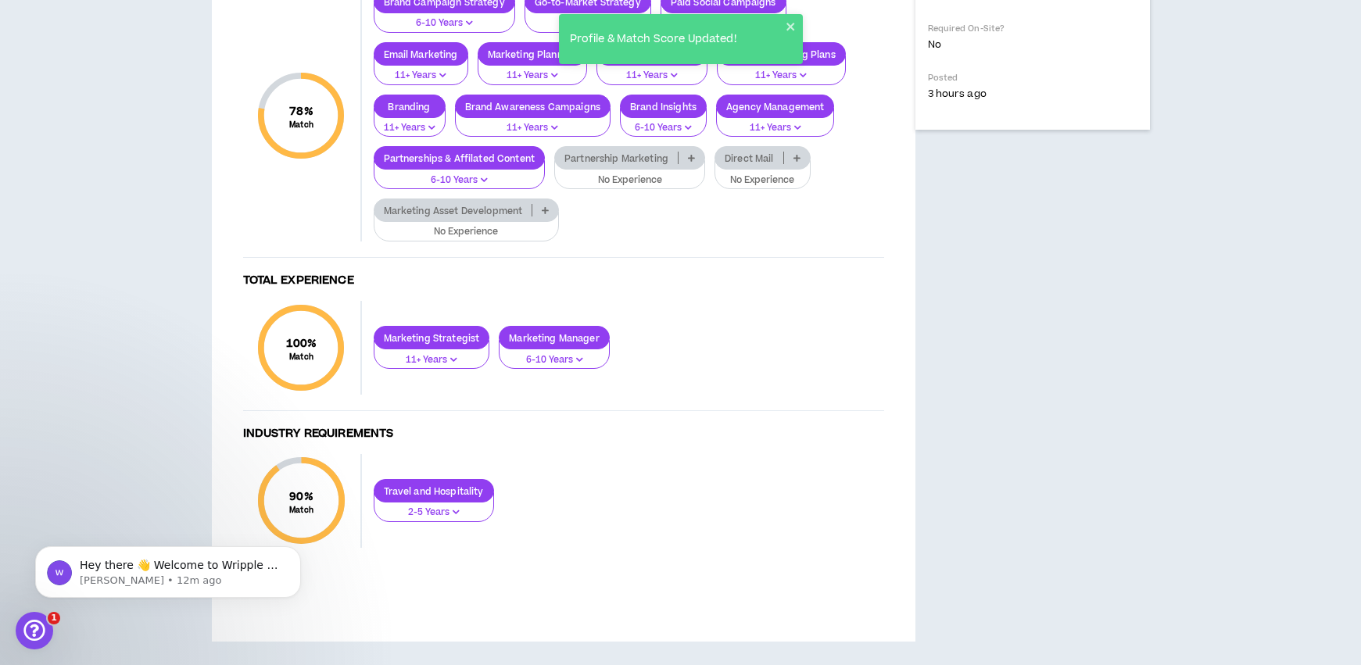
click at [636, 164] on p "Partnership Marketing" at bounding box center [616, 158] width 123 height 12
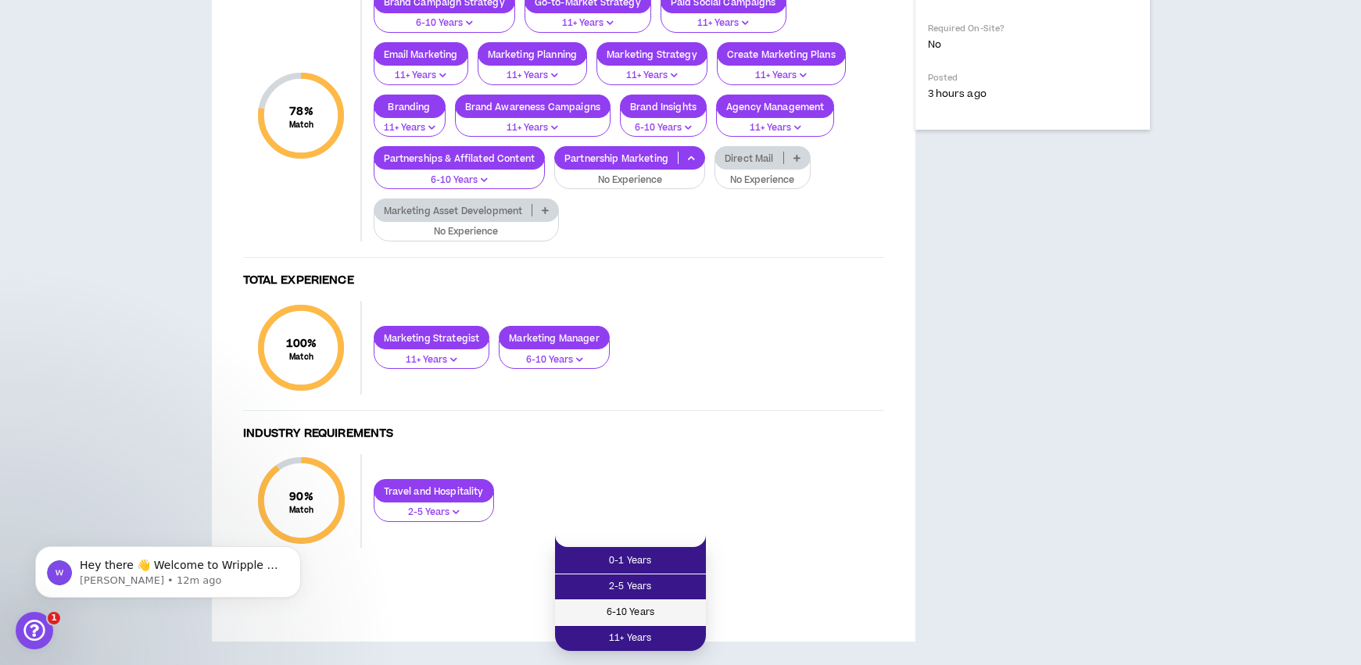
click at [655, 604] on span "6-10 Years" at bounding box center [630, 612] width 132 height 17
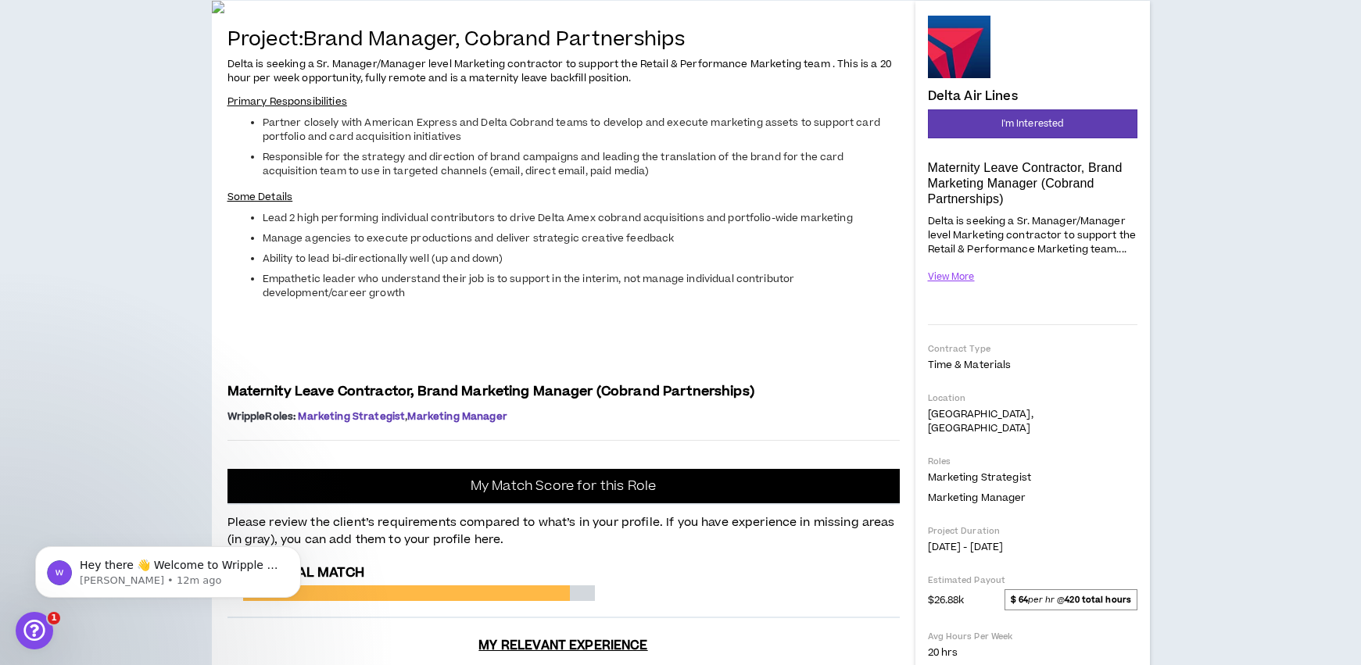
scroll to position [144, 0]
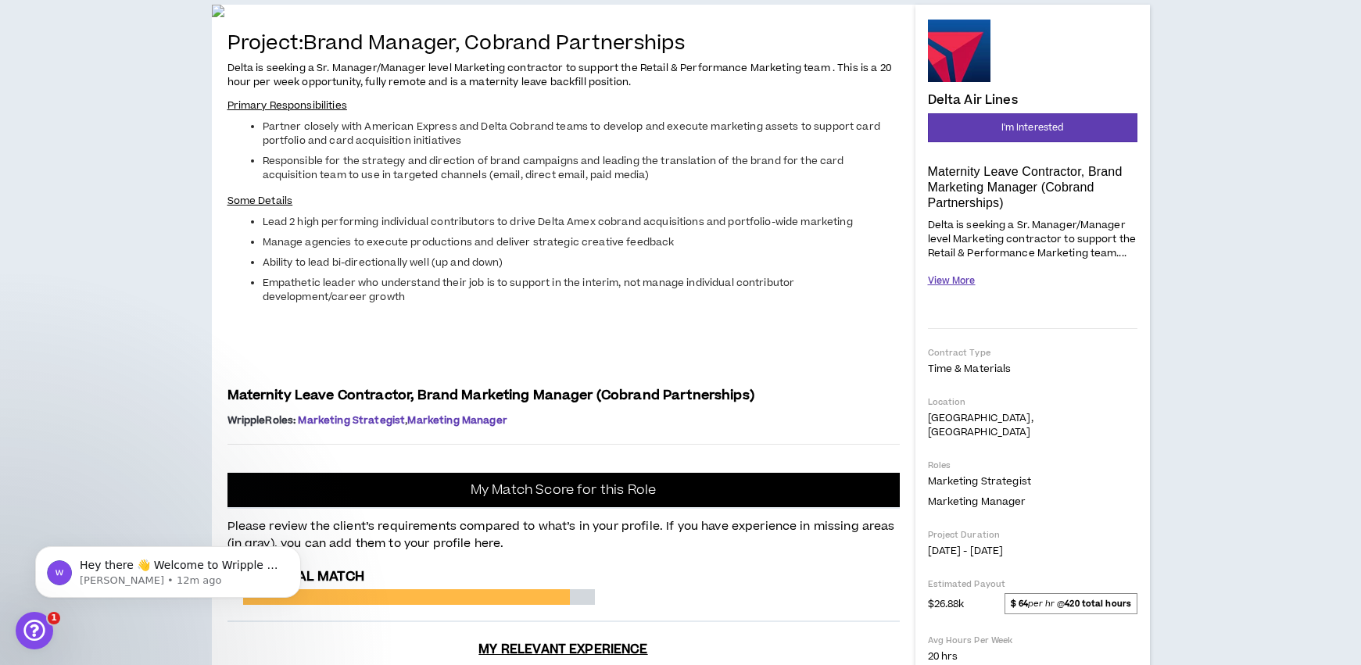
click at [947, 283] on button "View More" at bounding box center [952, 280] width 48 height 27
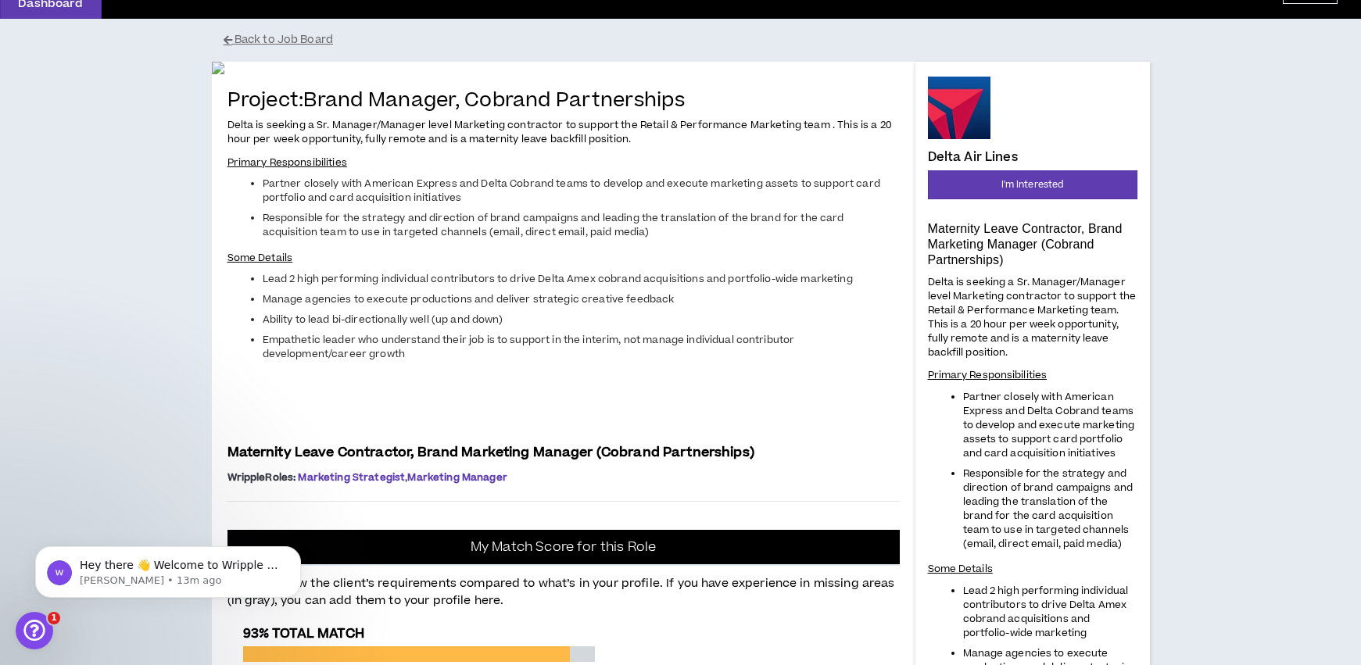
scroll to position [82, 0]
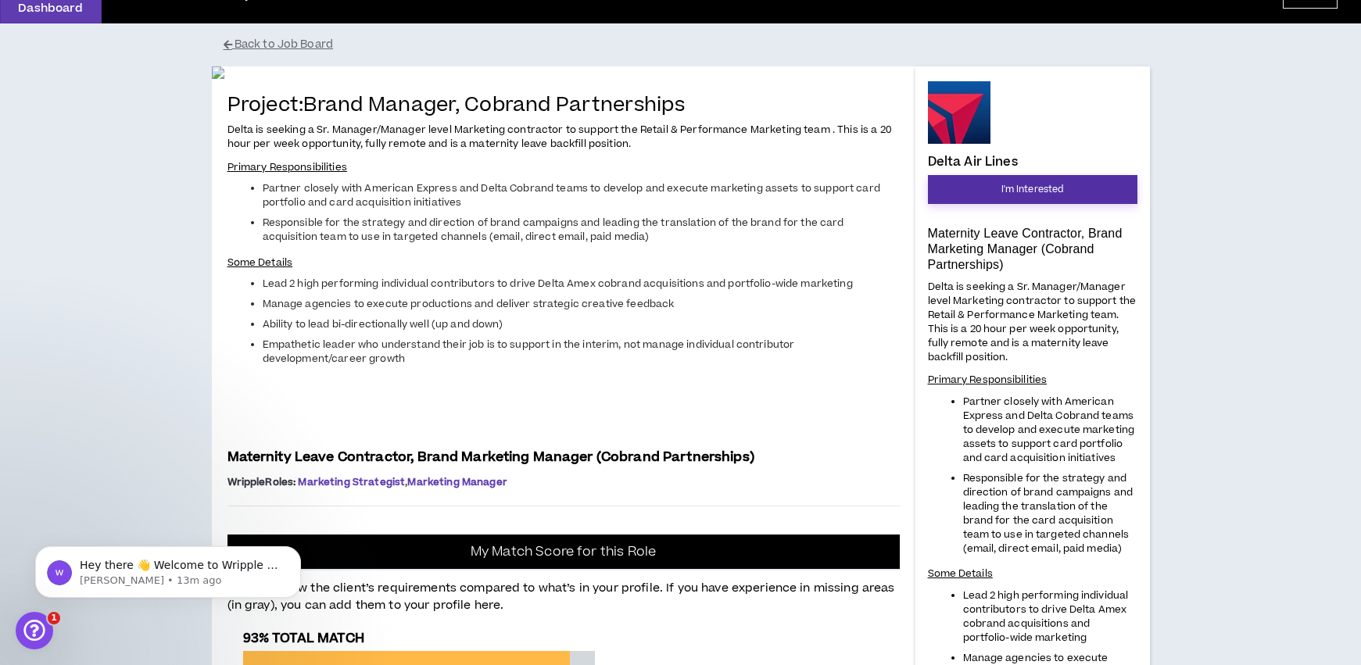
click at [1054, 185] on span "I'm Interested" at bounding box center [1032, 189] width 63 height 15
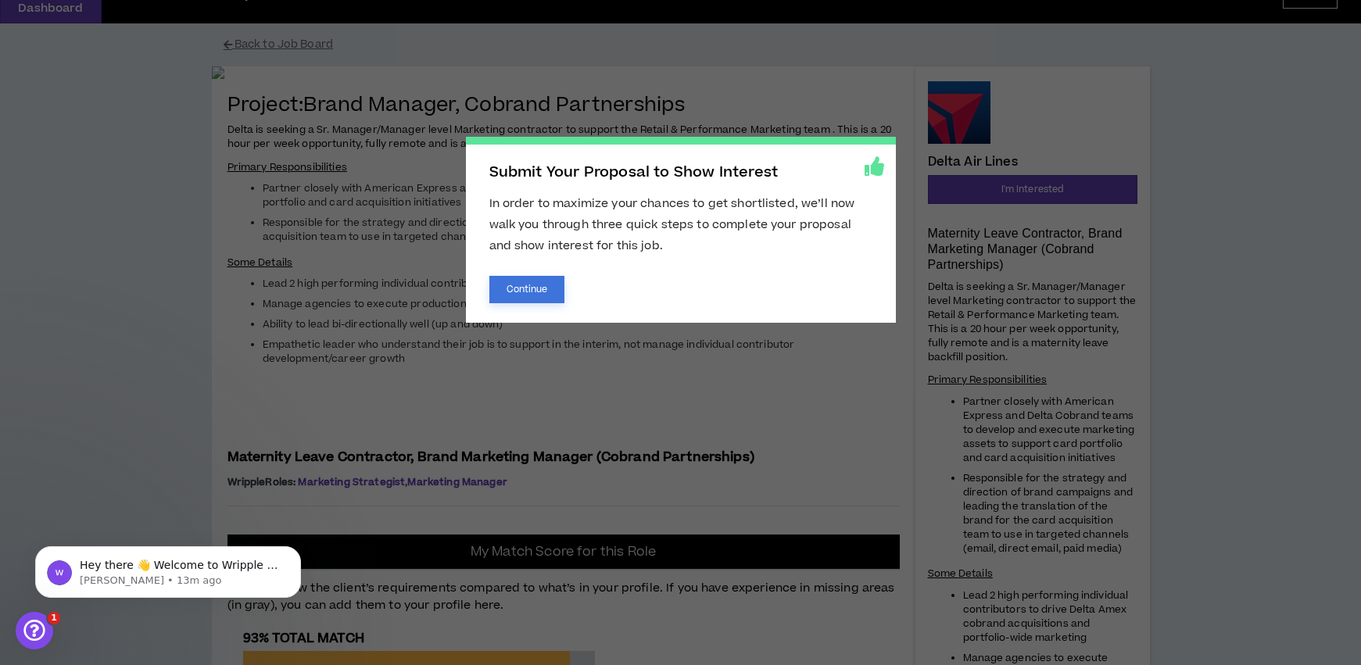
click at [528, 295] on button "Continue" at bounding box center [527, 289] width 76 height 27
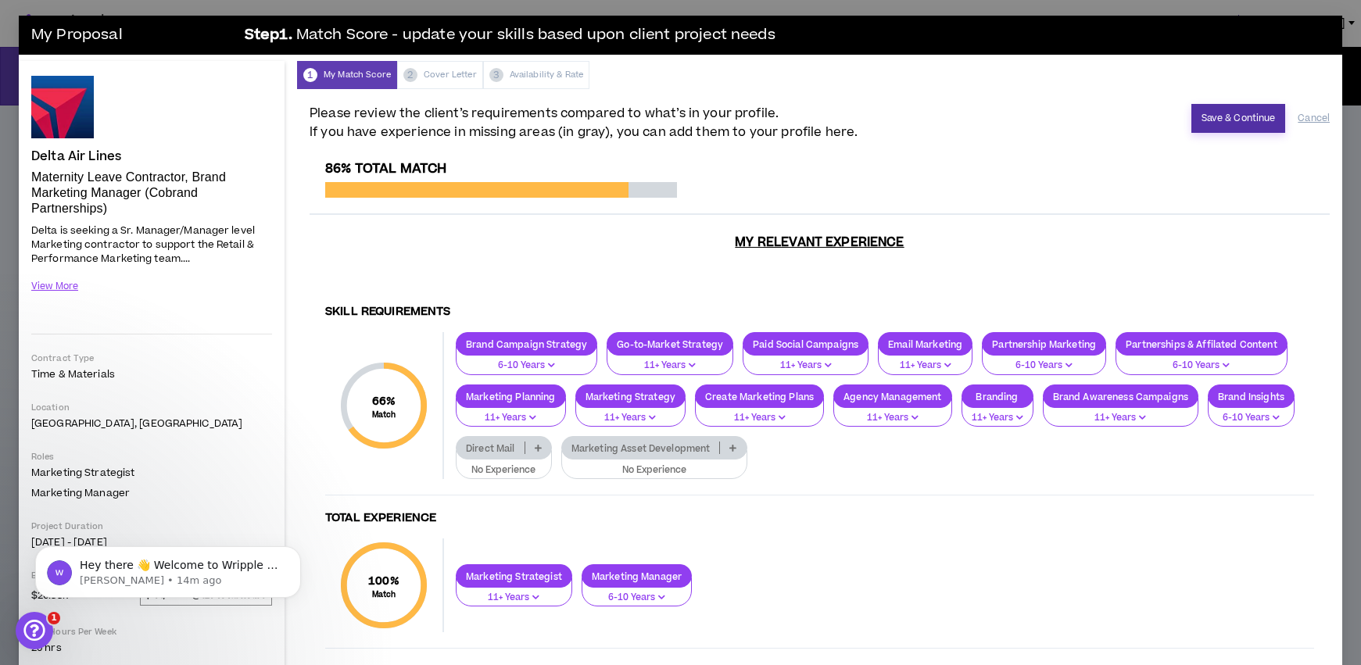
click at [1233, 122] on button "Save & Continue" at bounding box center [1238, 118] width 95 height 29
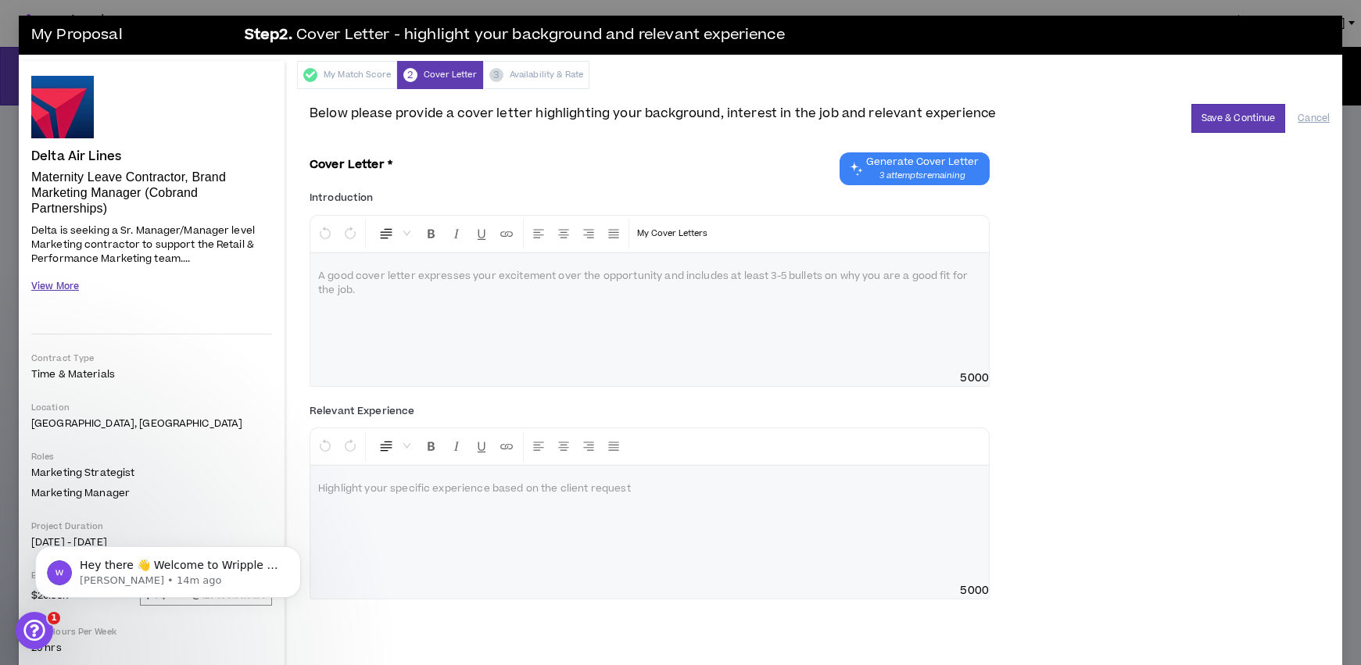
click at [48, 288] on button "View More" at bounding box center [55, 286] width 48 height 27
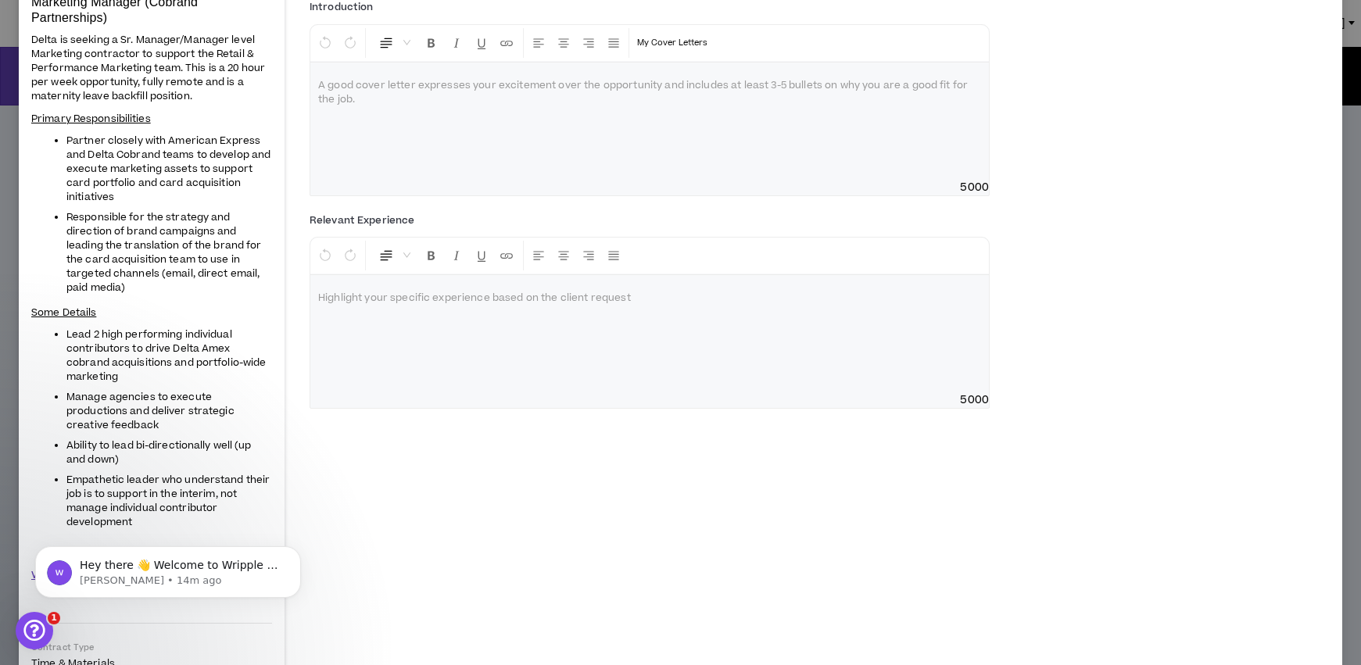
scroll to position [192, 0]
click at [137, 287] on li "Responsible for the strategy and direction of brand campaigns and leading the t…" at bounding box center [169, 251] width 206 height 84
drag, startPoint x: 141, startPoint y: 287, endPoint x: 60, endPoint y: 141, distance: 166.9
click at [60, 141] on ul "Partner closely with American Express and Delta Cobrand teams to develop and ex…" at bounding box center [151, 212] width 241 height 161
copy ul "Partner closely with American Express and Delta Cobrand teams to develop and ex…"
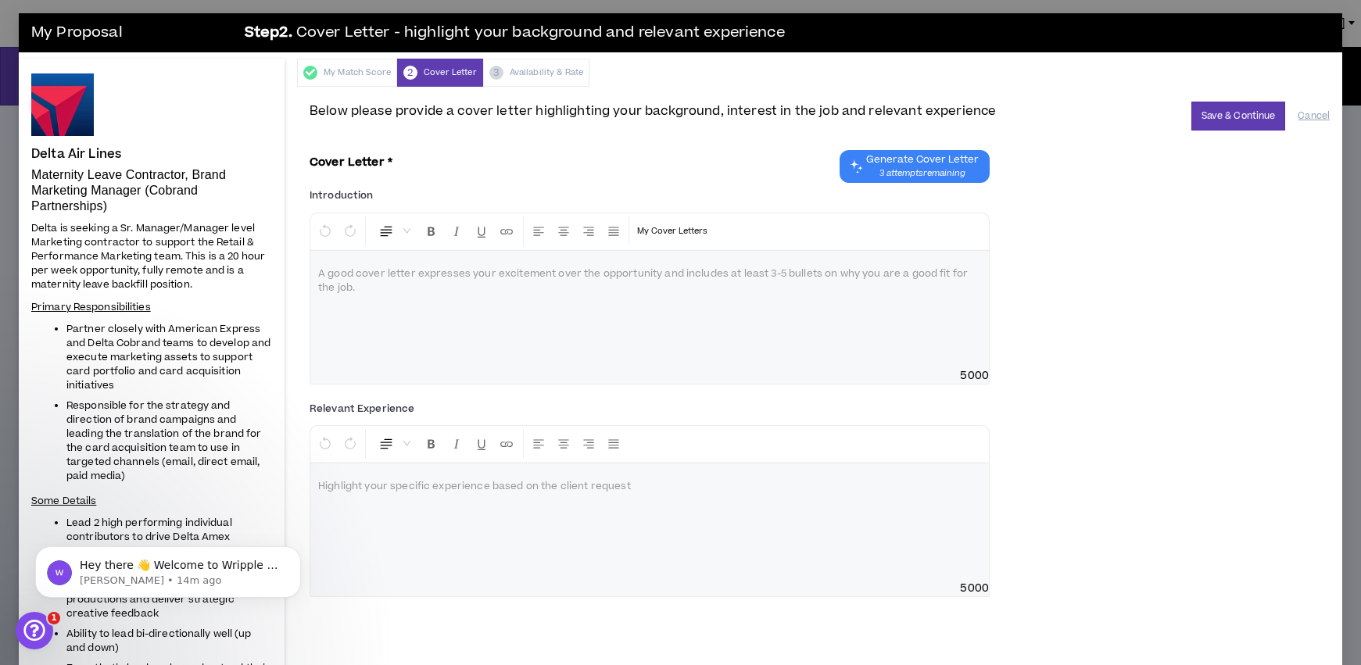
scroll to position [0, 0]
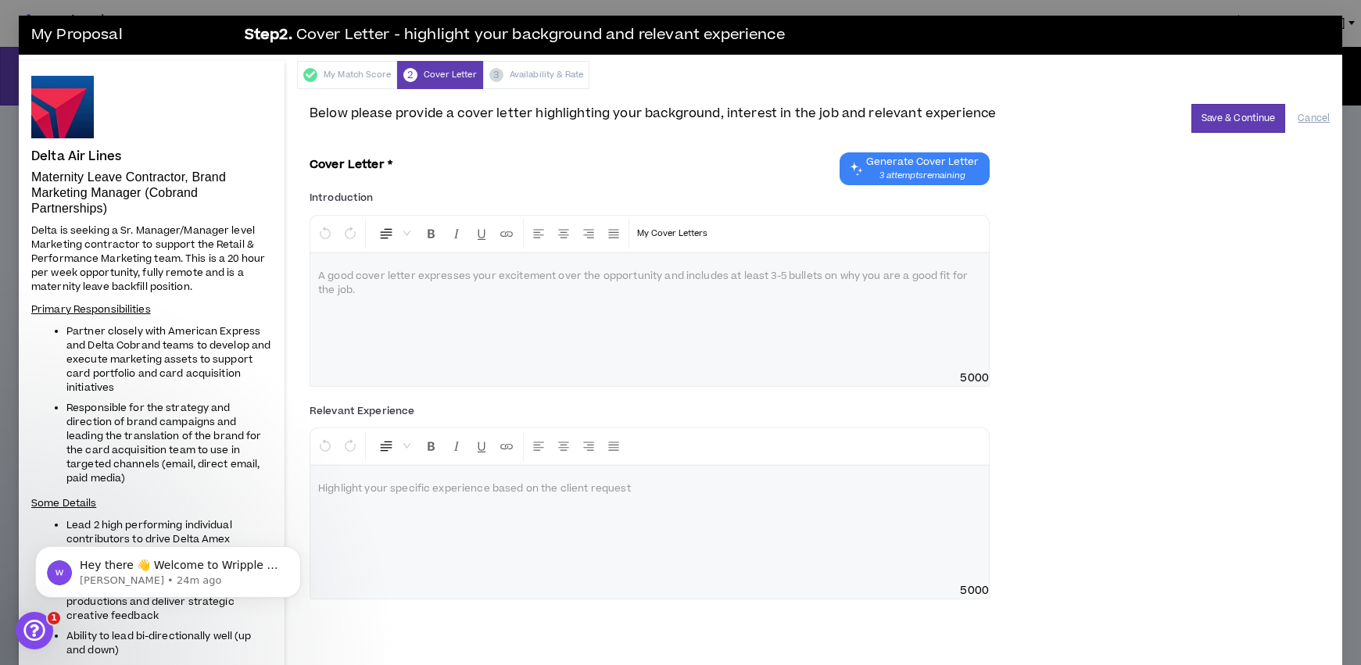
click at [378, 276] on p at bounding box center [649, 277] width 663 height 16
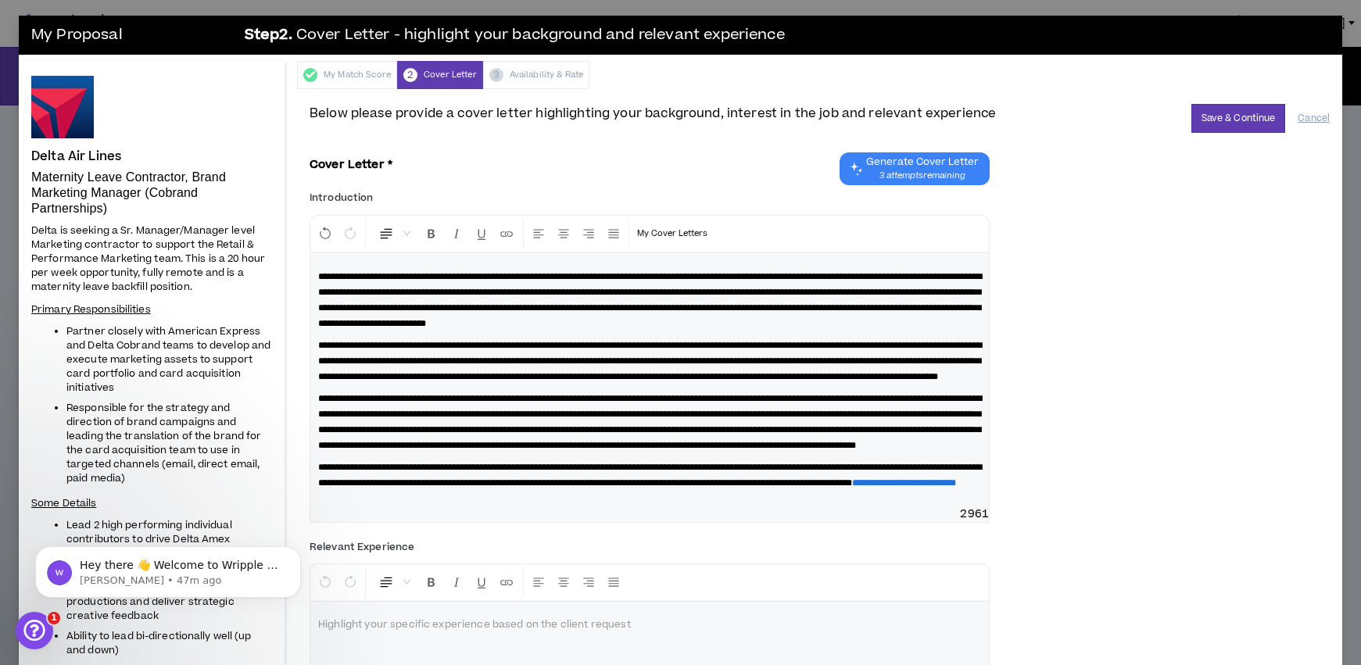
click at [580, 488] on span "**********" at bounding box center [650, 475] width 664 height 25
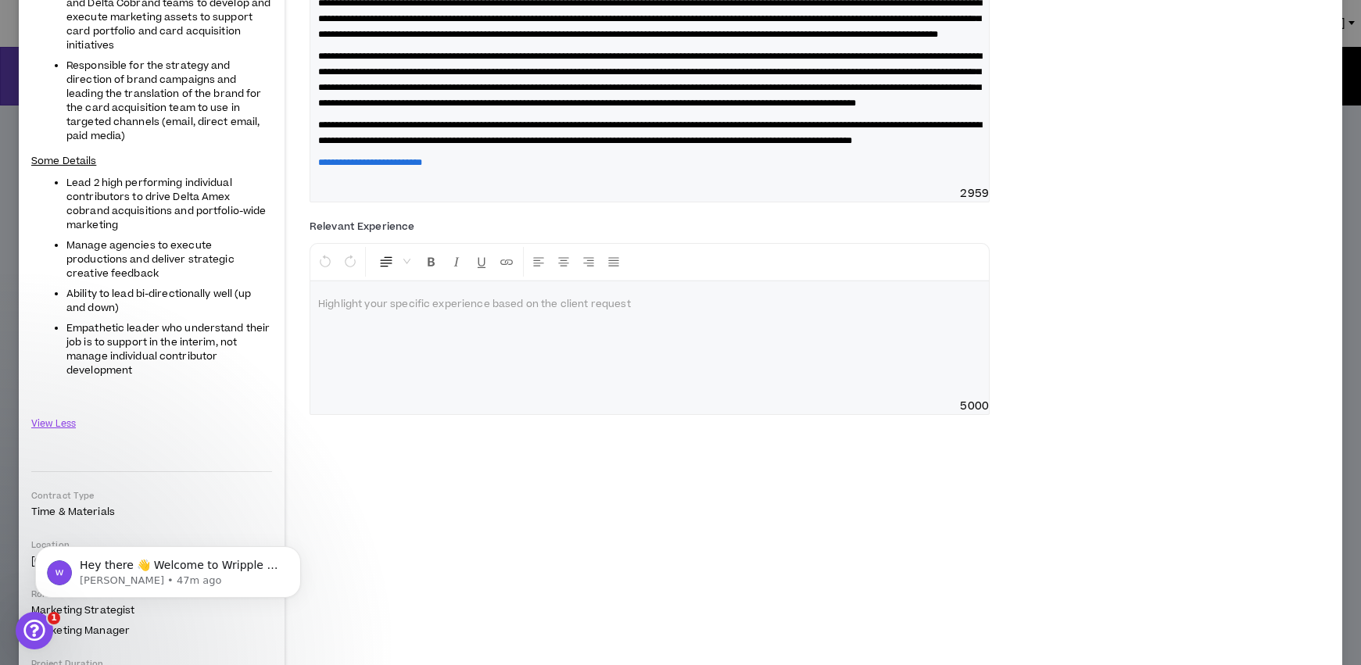
scroll to position [348, 0]
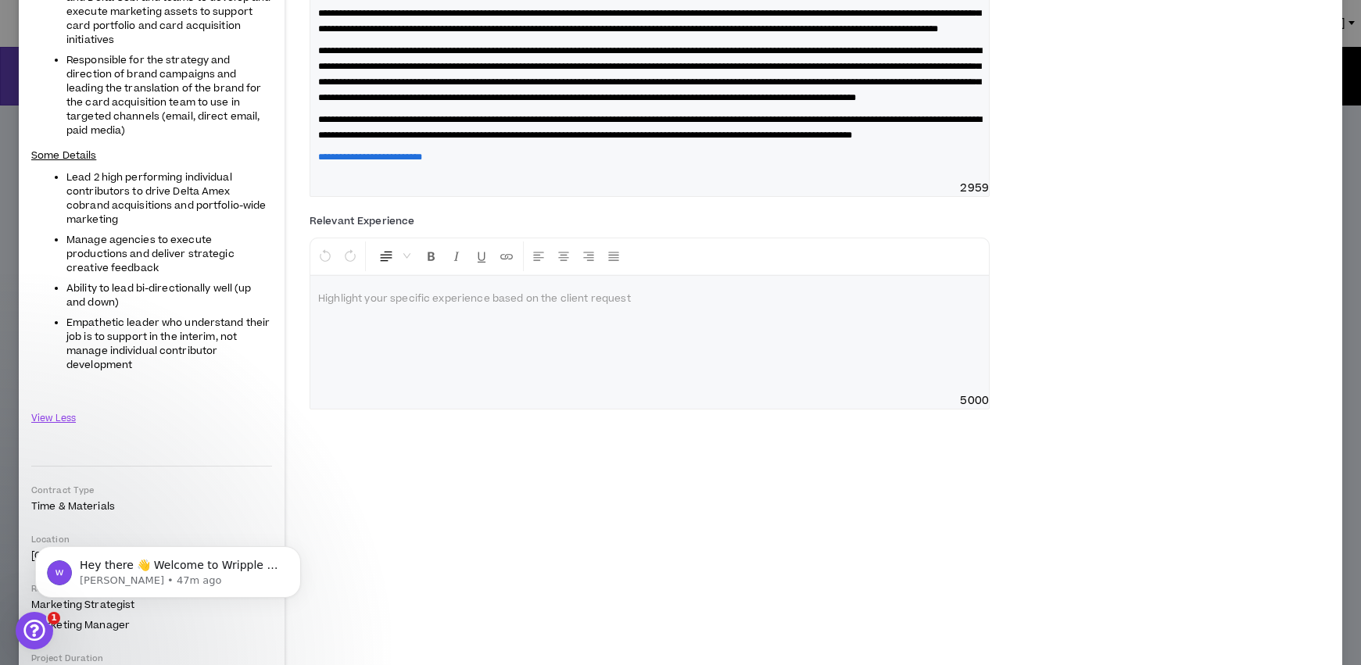
click at [448, 389] on div at bounding box center [649, 334] width 679 height 117
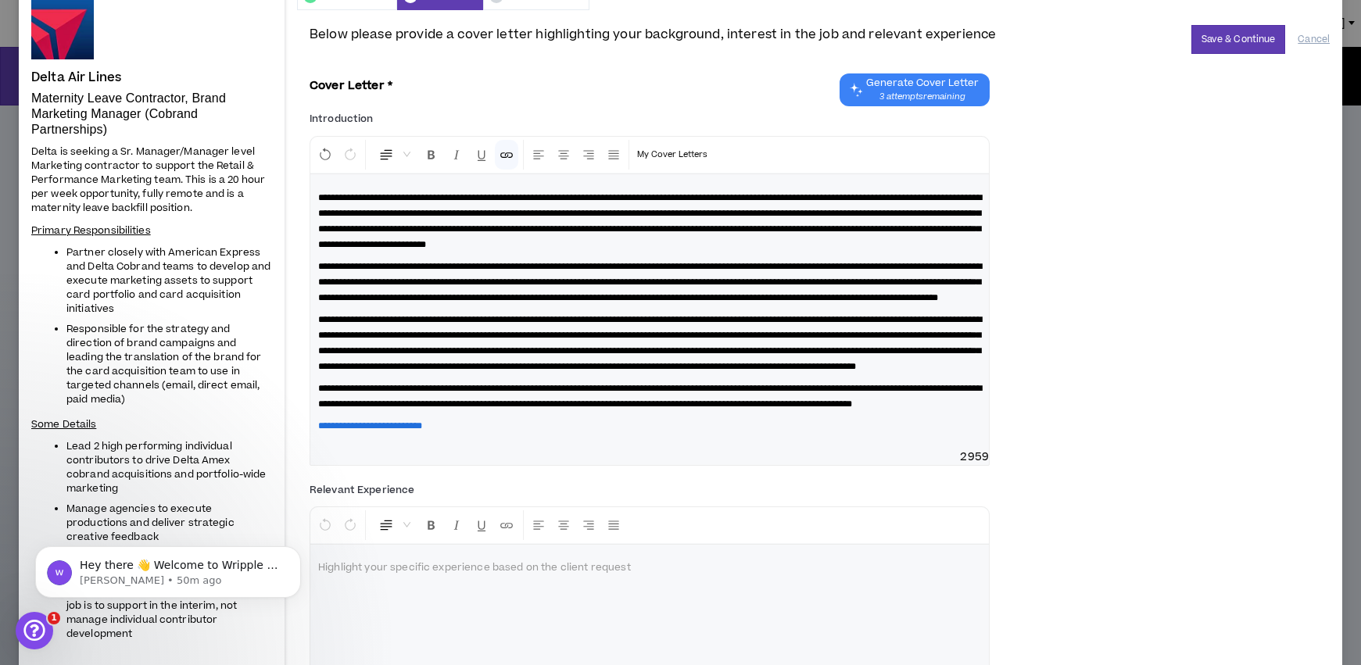
scroll to position [68, 0]
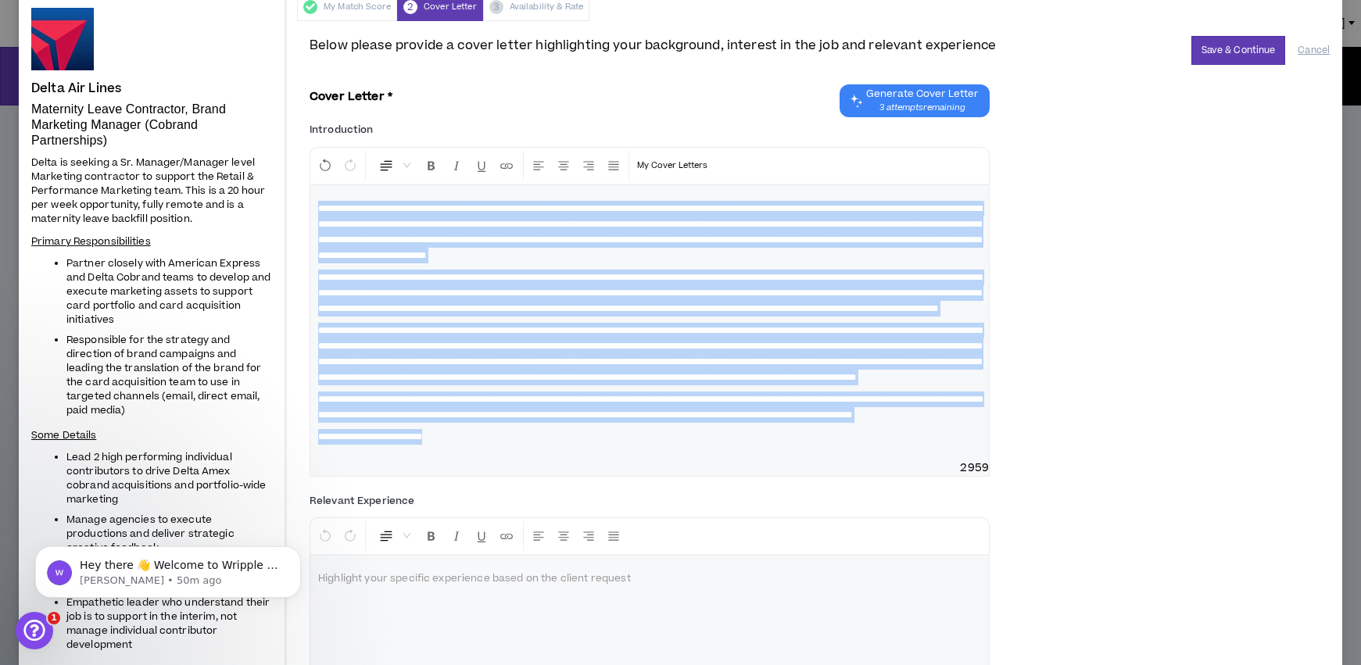
drag, startPoint x: 501, startPoint y: 521, endPoint x: 271, endPoint y: 208, distance: 388.1
click at [271, 208] on div "Delta Air Lines Maternity Leave Contractor, Brand Marketing Manager (Cobrand Pa…" at bounding box center [680, 618] width 1323 height 1251
copy div "**********"
click at [534, 445] on p "**********" at bounding box center [649, 437] width 663 height 16
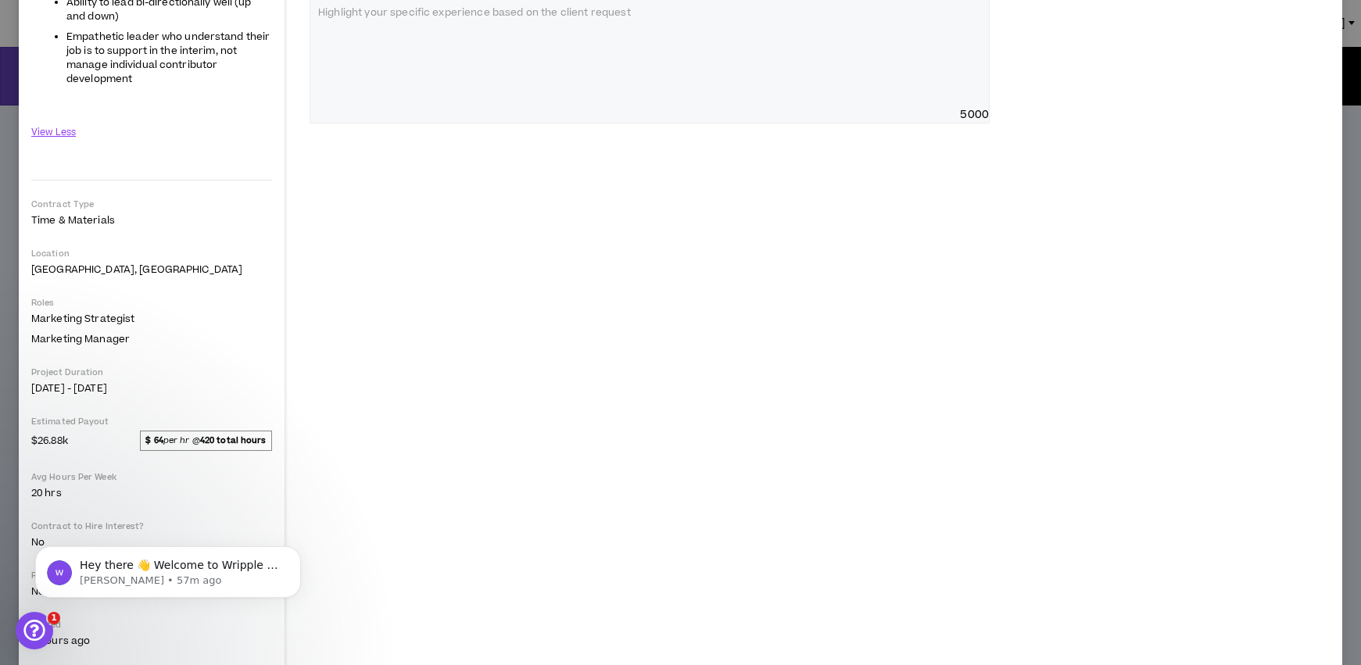
scroll to position [651, 0]
